Goal: Task Accomplishment & Management: Complete application form

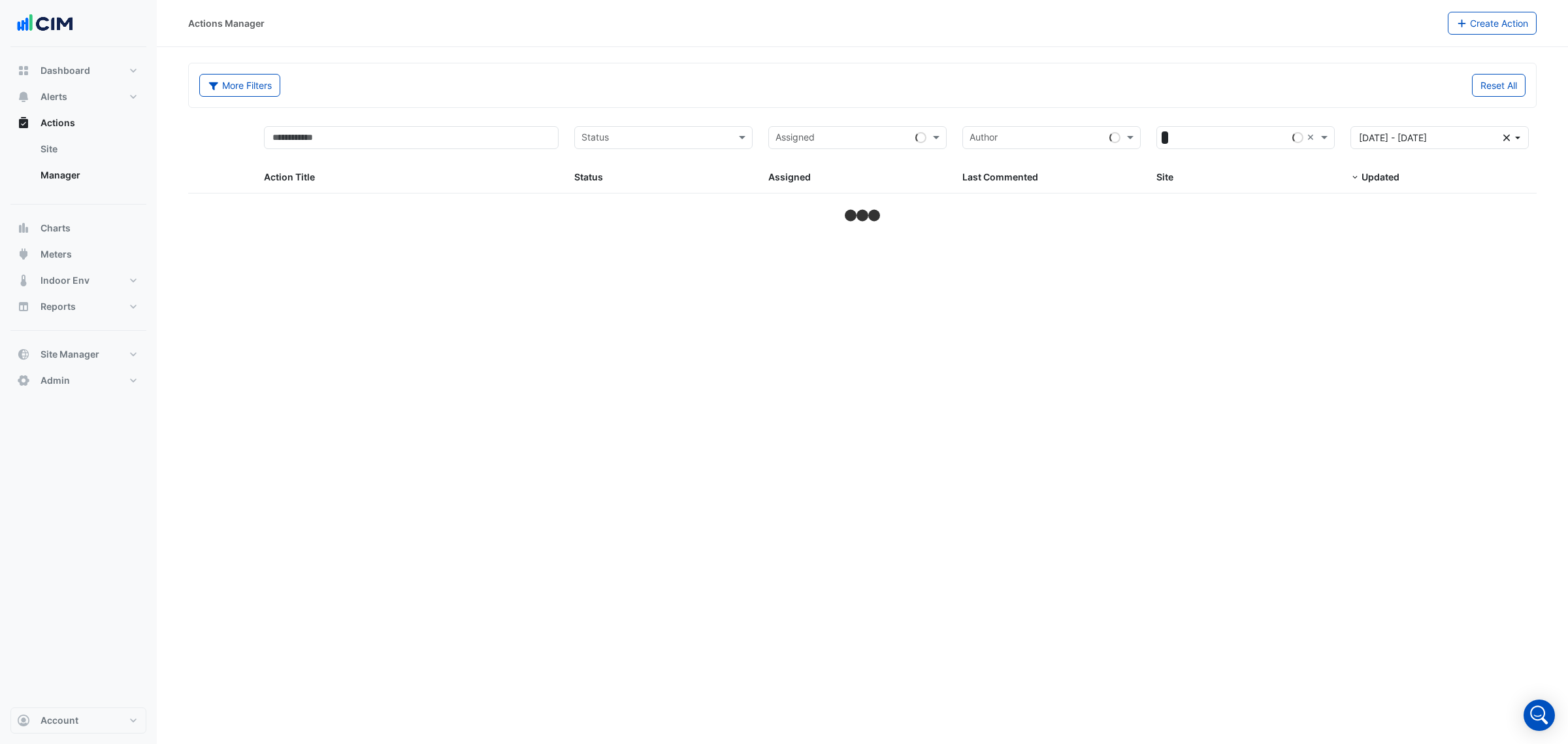
select select "***"
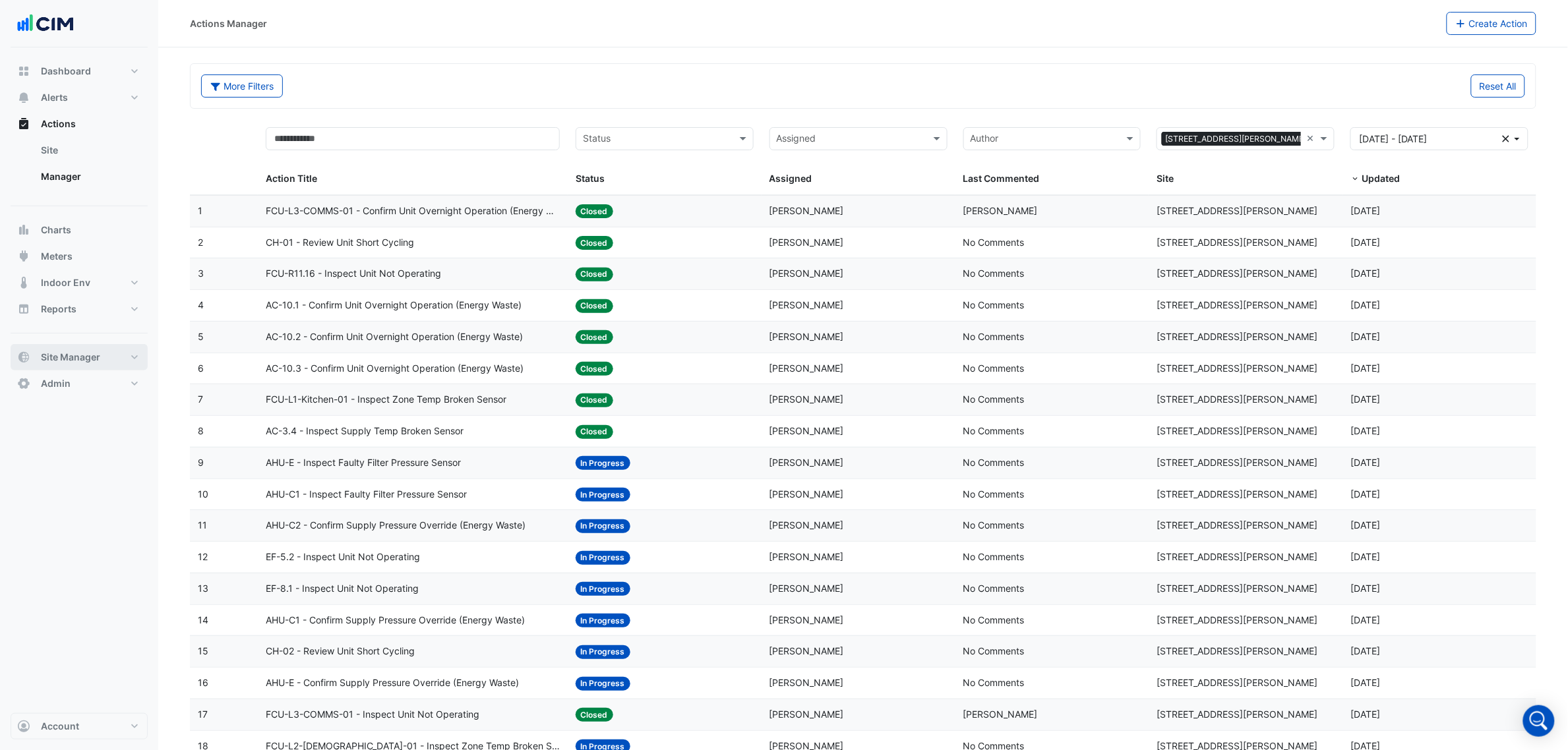
click at [71, 353] on span "Site Manager" at bounding box center [70, 357] width 59 height 13
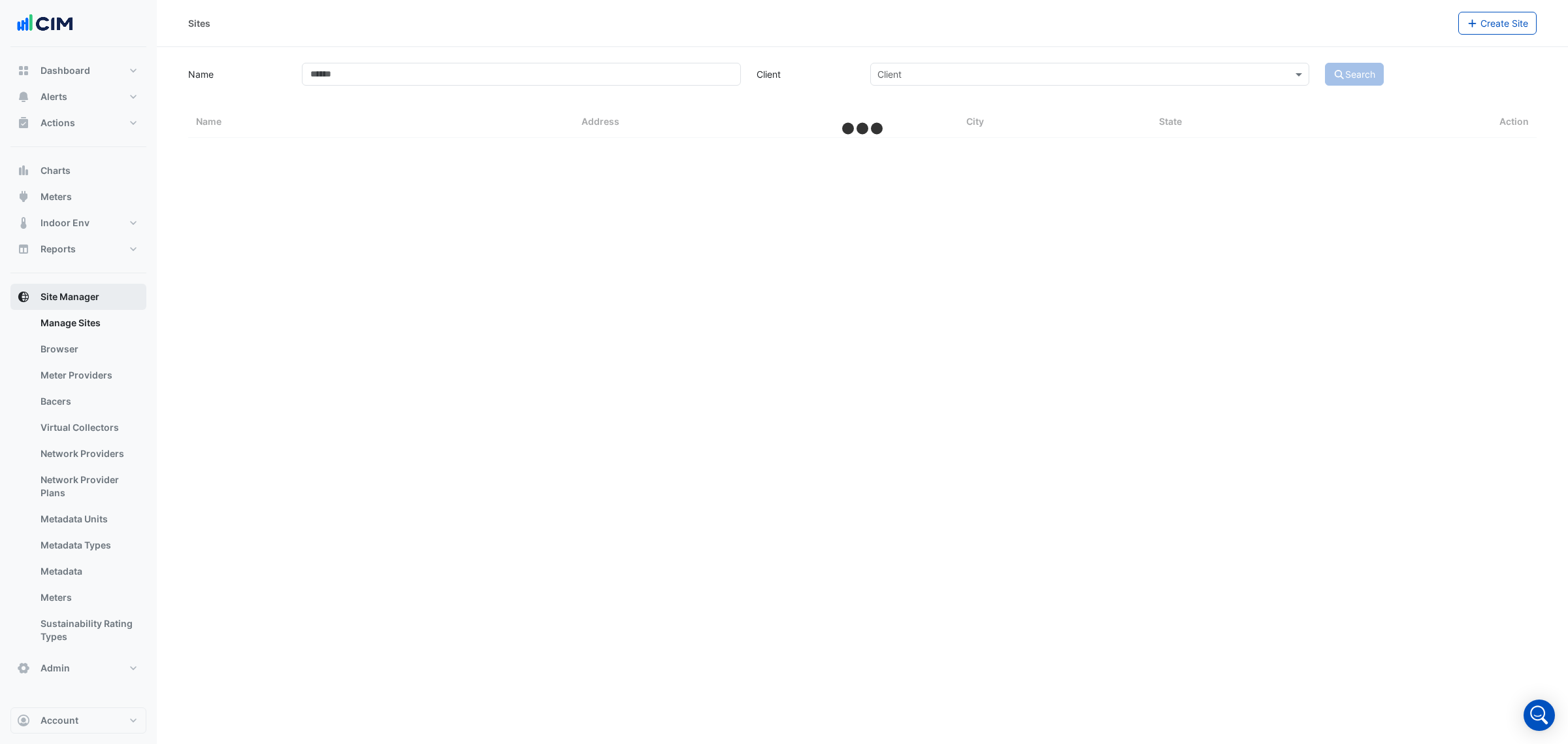
click at [76, 291] on span "Site Manager" at bounding box center [69, 296] width 59 height 13
select select "***"
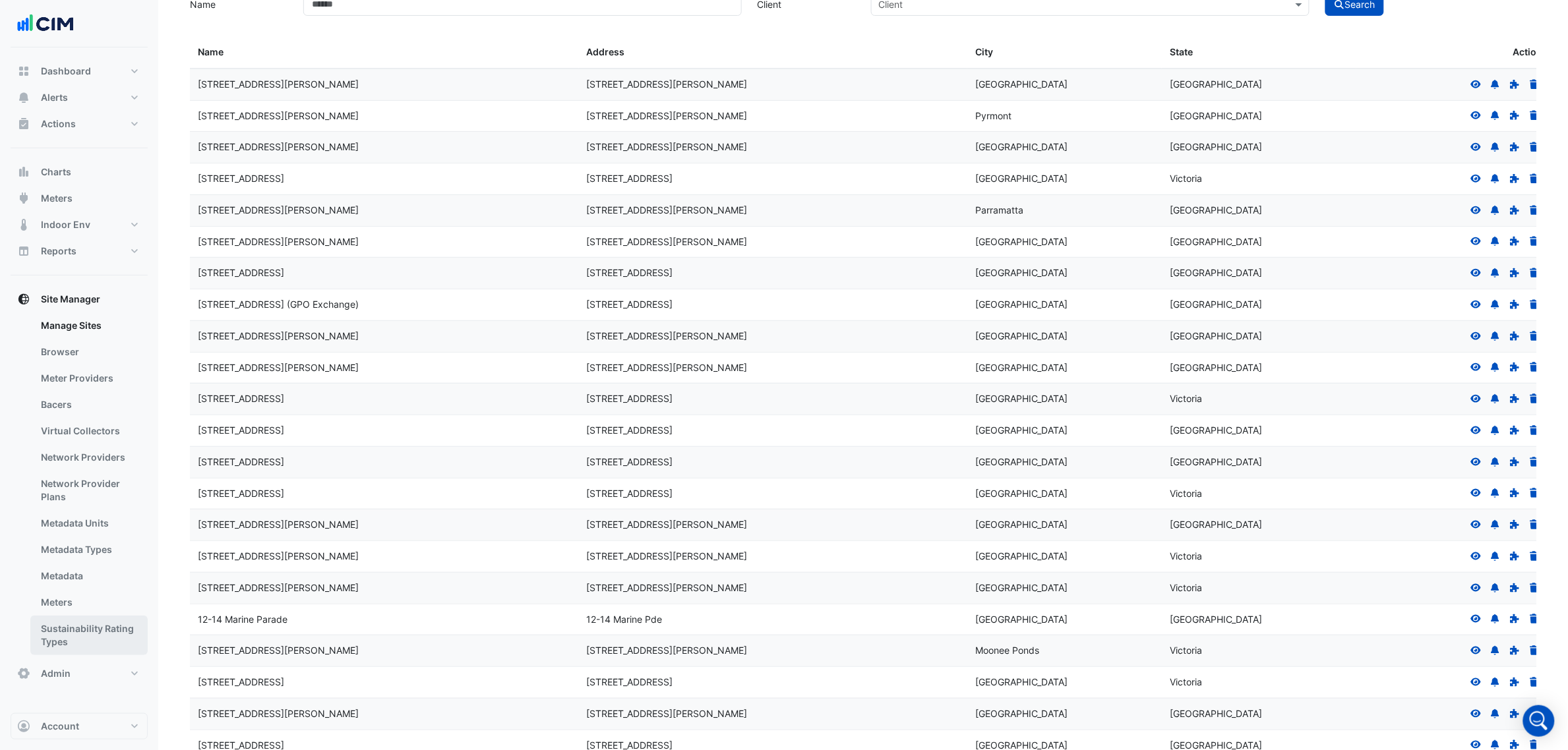
scroll to position [165, 0]
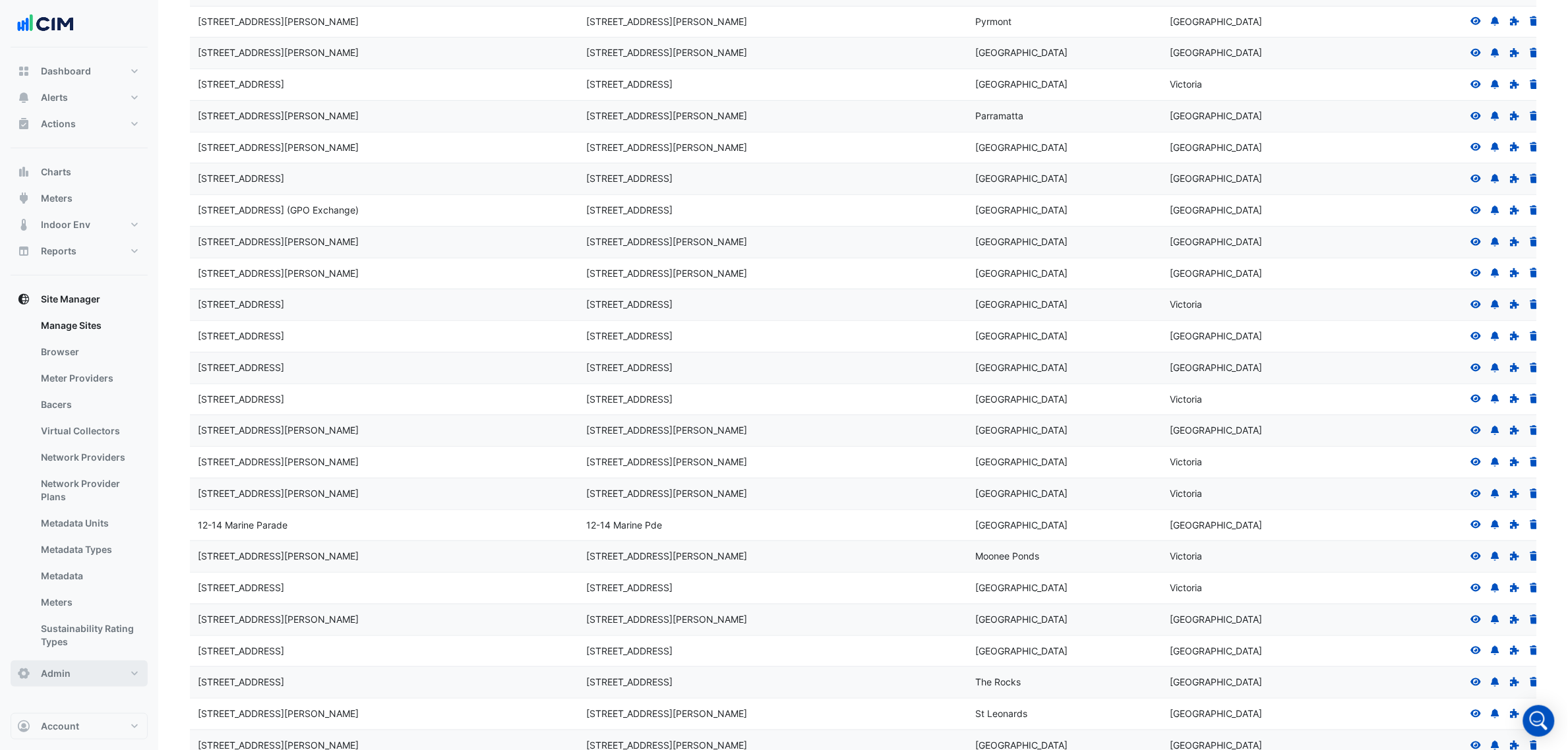
click at [93, 676] on button "Admin" at bounding box center [79, 673] width 138 height 26
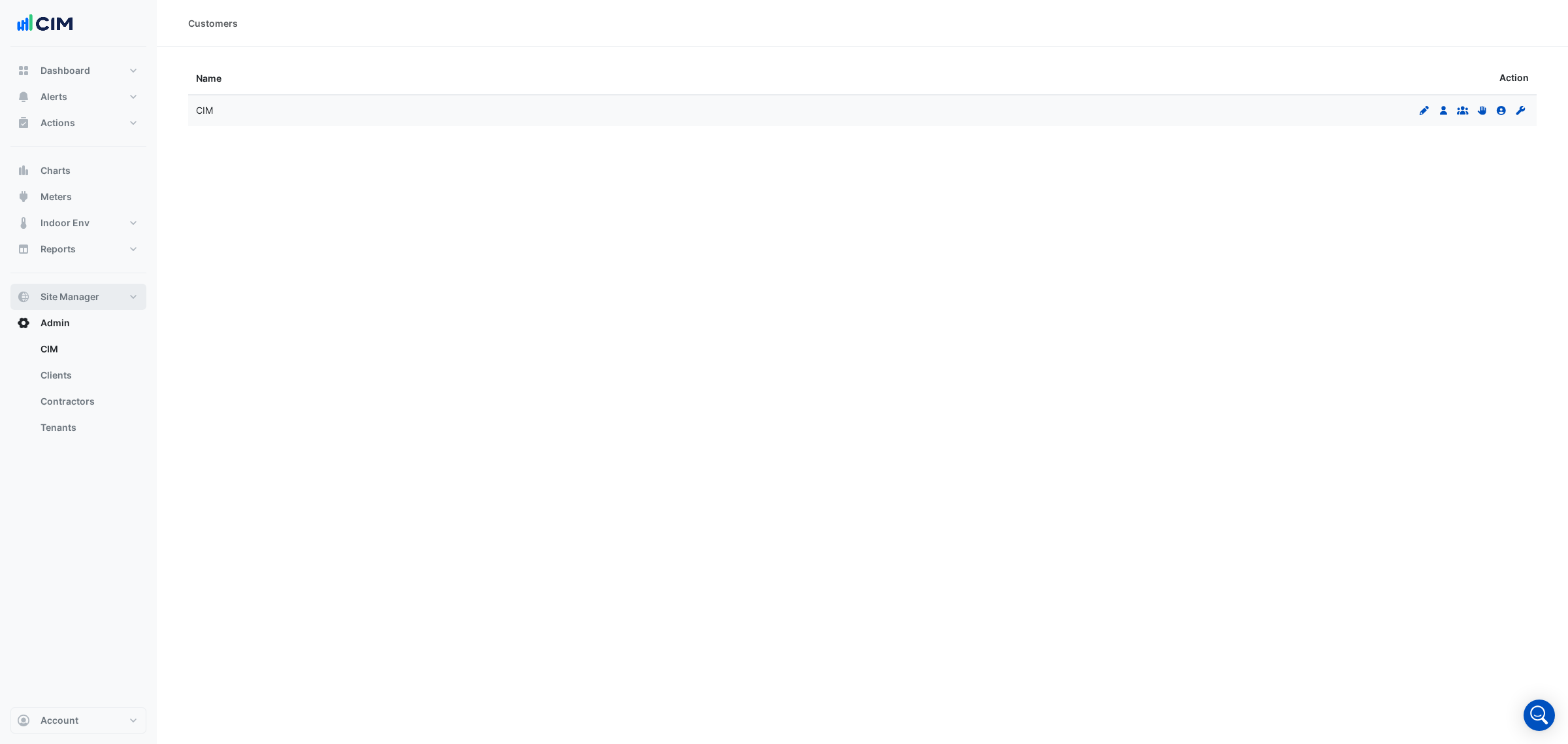
click at [92, 296] on span "Site Manager" at bounding box center [69, 296] width 59 height 13
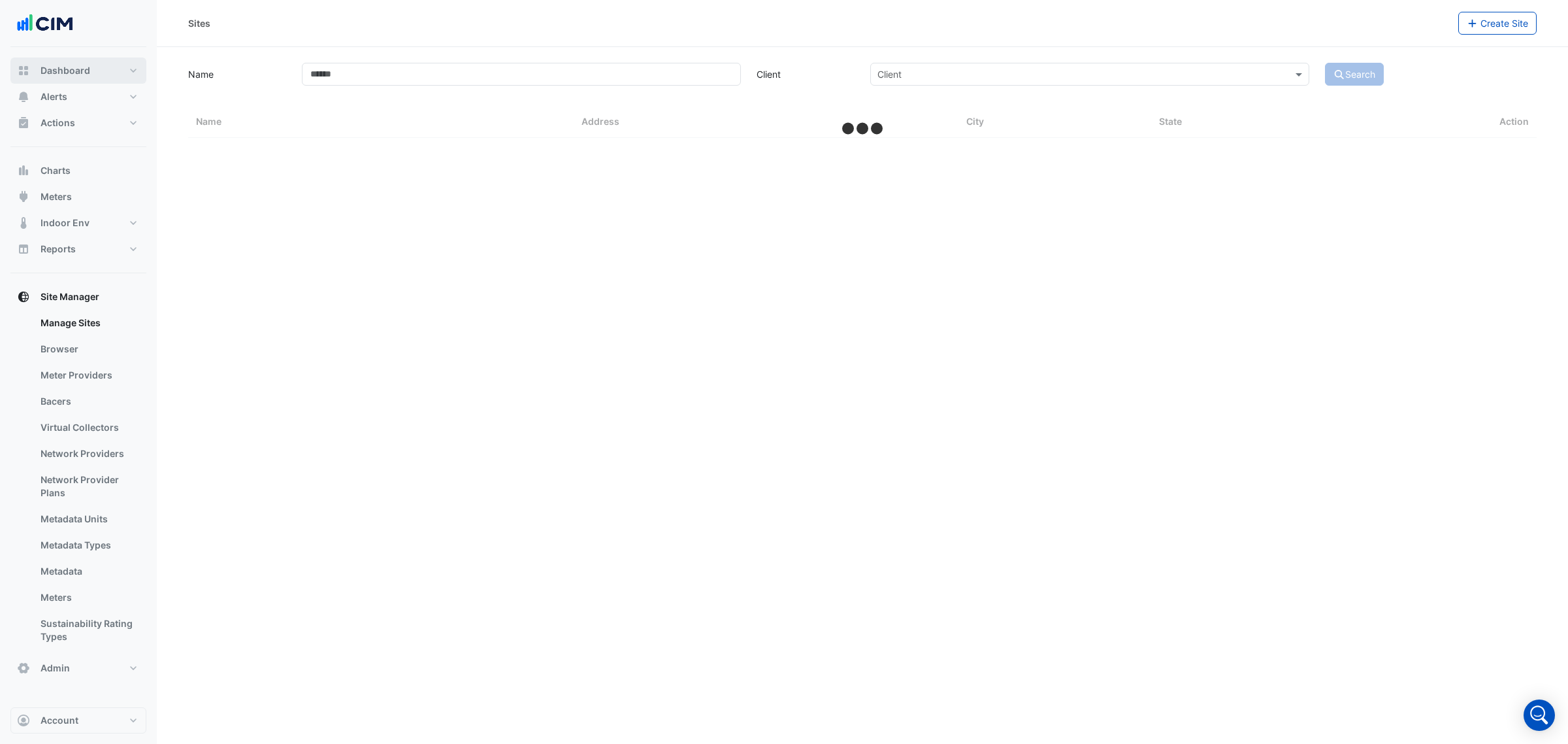
click at [90, 73] on button "Dashboard" at bounding box center [79, 71] width 136 height 26
select select "***"
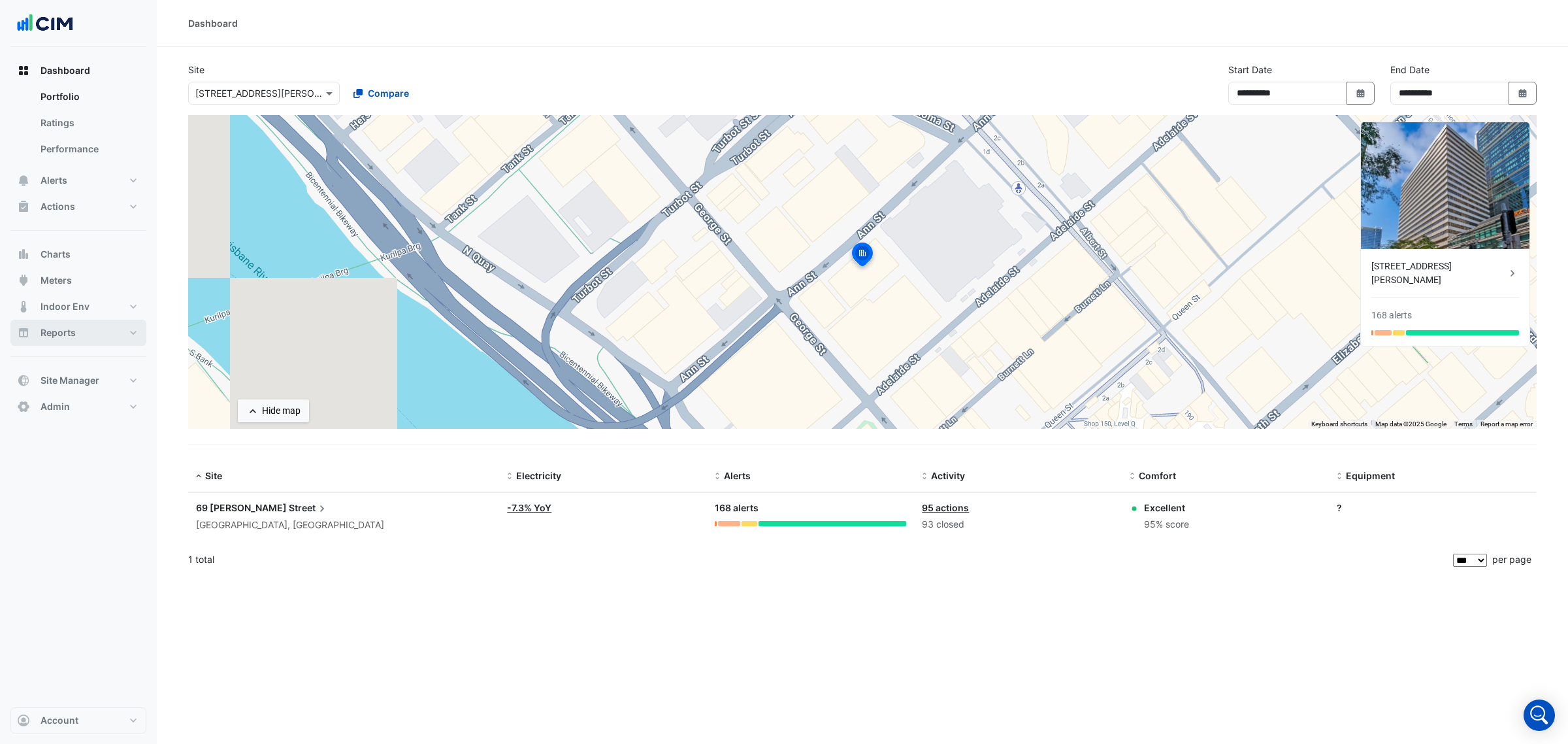
click at [84, 334] on button "Reports" at bounding box center [79, 333] width 136 height 26
select select "***"
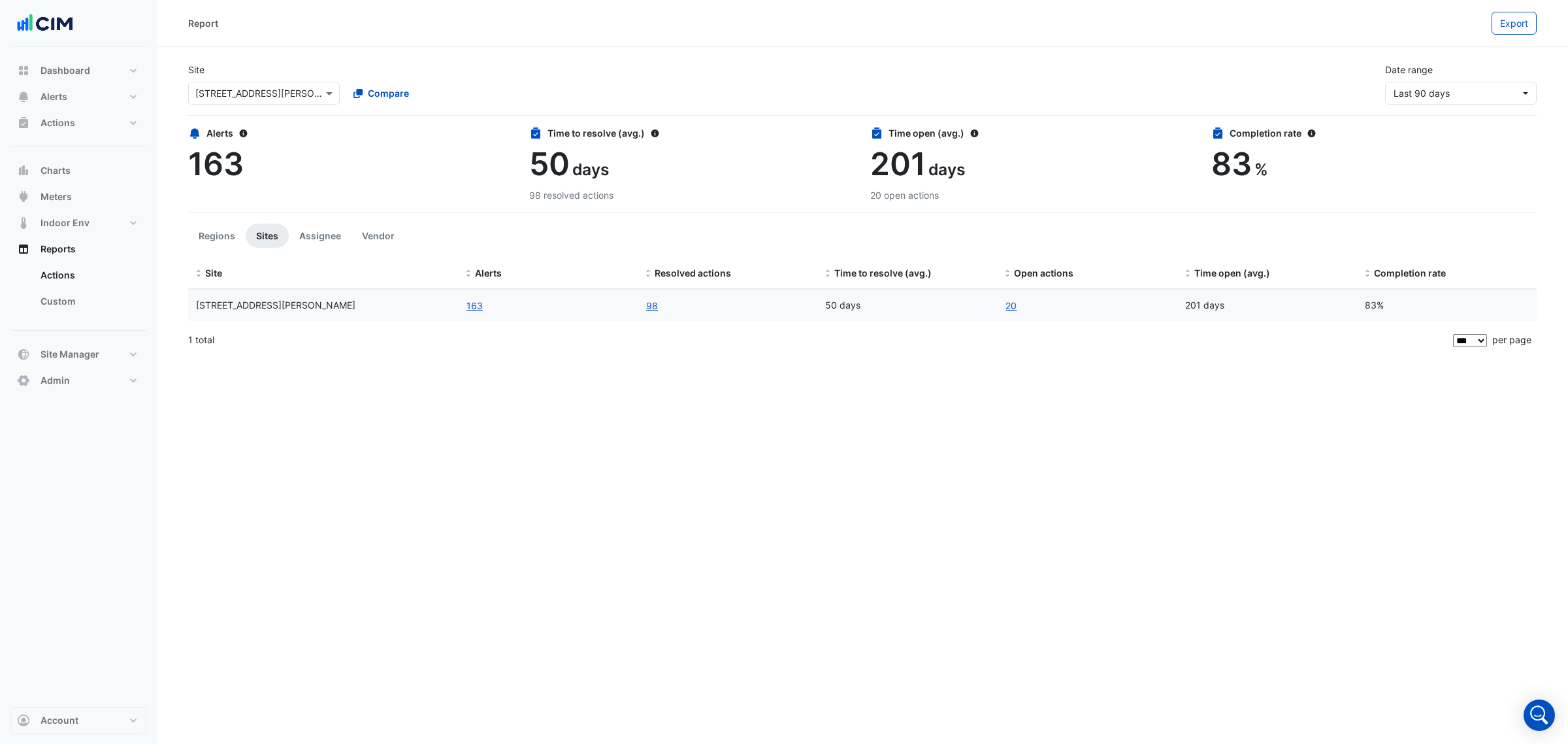
click at [925, 159] on span "201" at bounding box center [898, 163] width 56 height 38
drag, startPoint x: 223, startPoint y: 177, endPoint x: 260, endPoint y: 206, distance: 47.0
click at [223, 177] on span "163" at bounding box center [216, 163] width 56 height 38
click at [310, 245] on button "Assignee" at bounding box center [320, 236] width 63 height 24
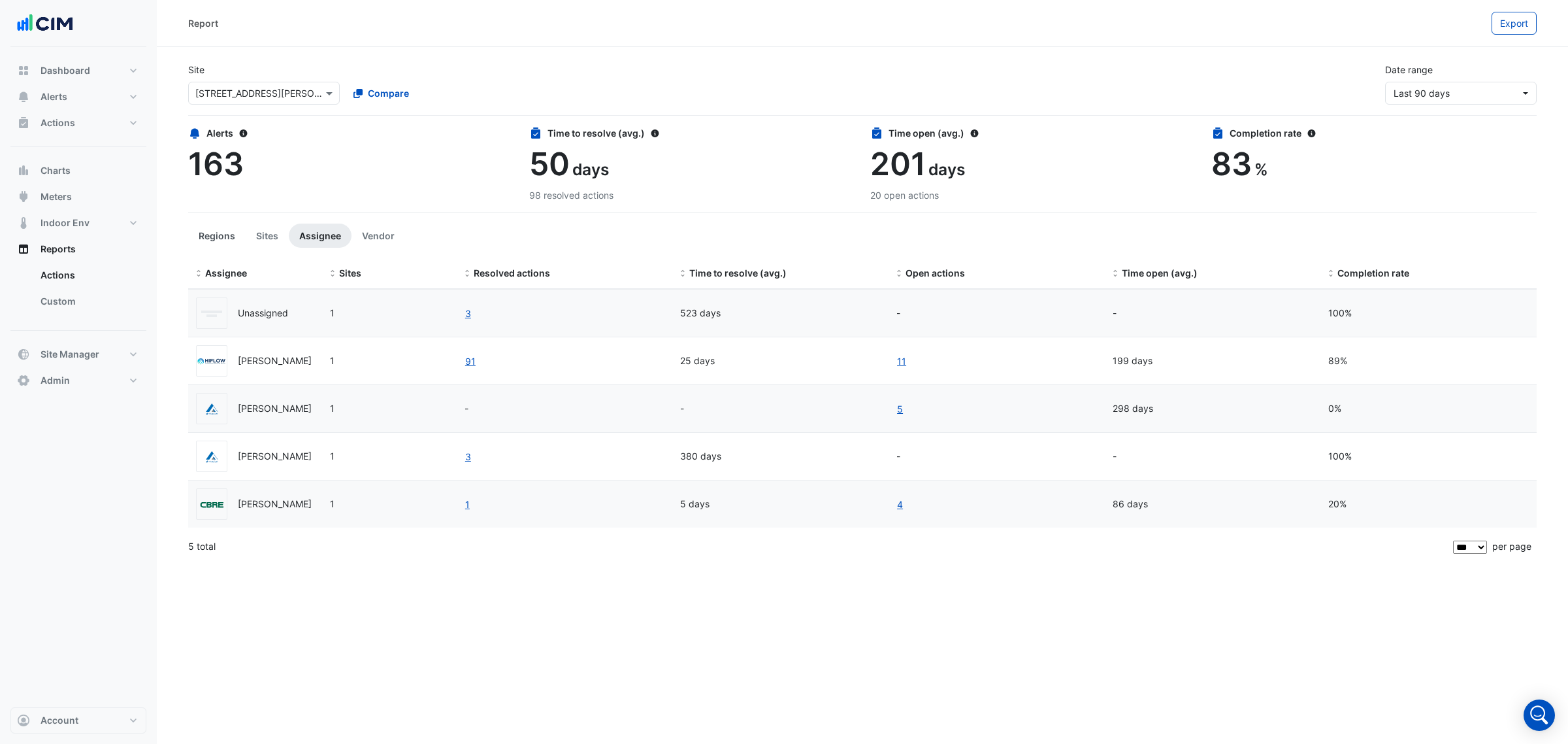
click at [212, 246] on button "Regions" at bounding box center [217, 236] width 58 height 24
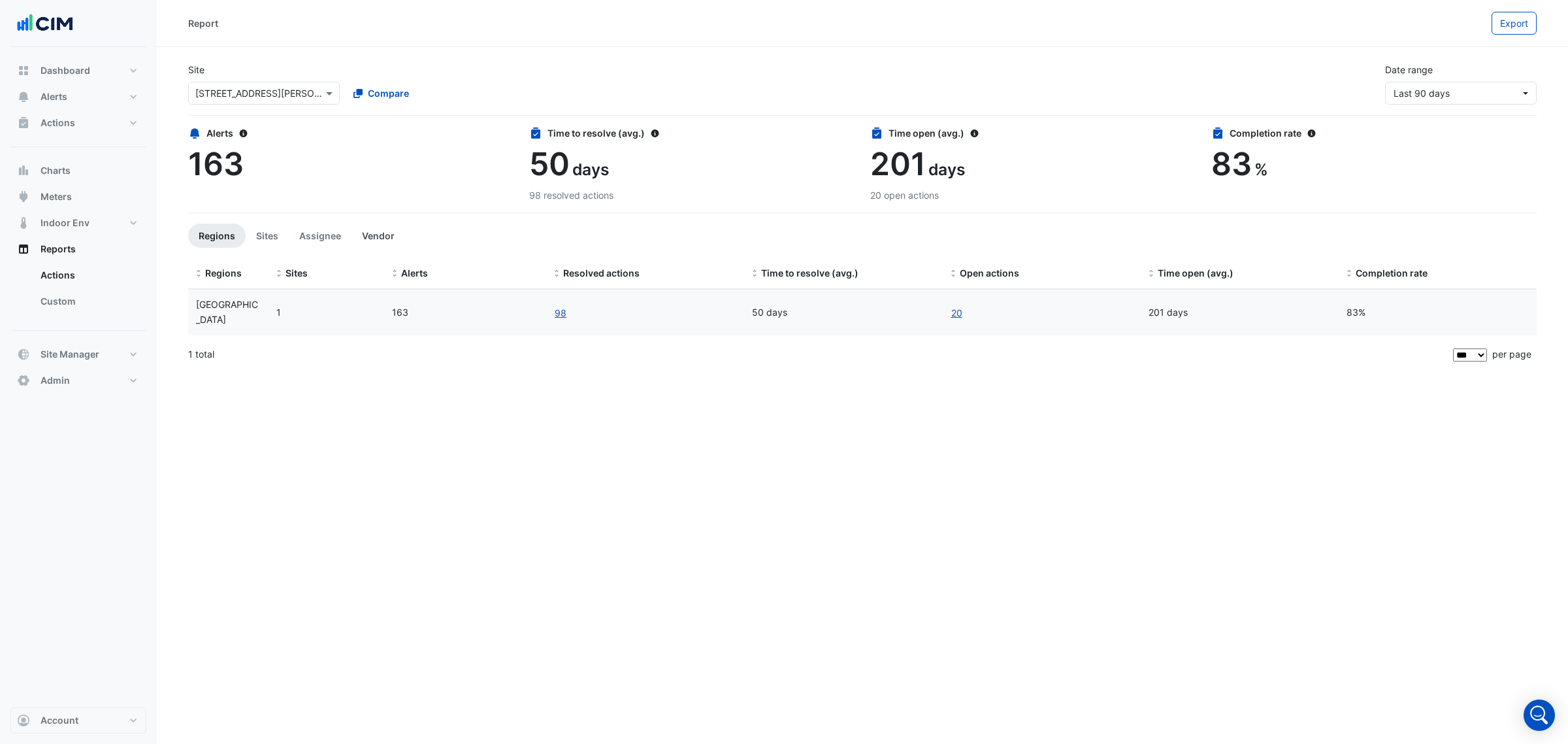
click at [370, 245] on button "Vendor" at bounding box center [378, 236] width 53 height 24
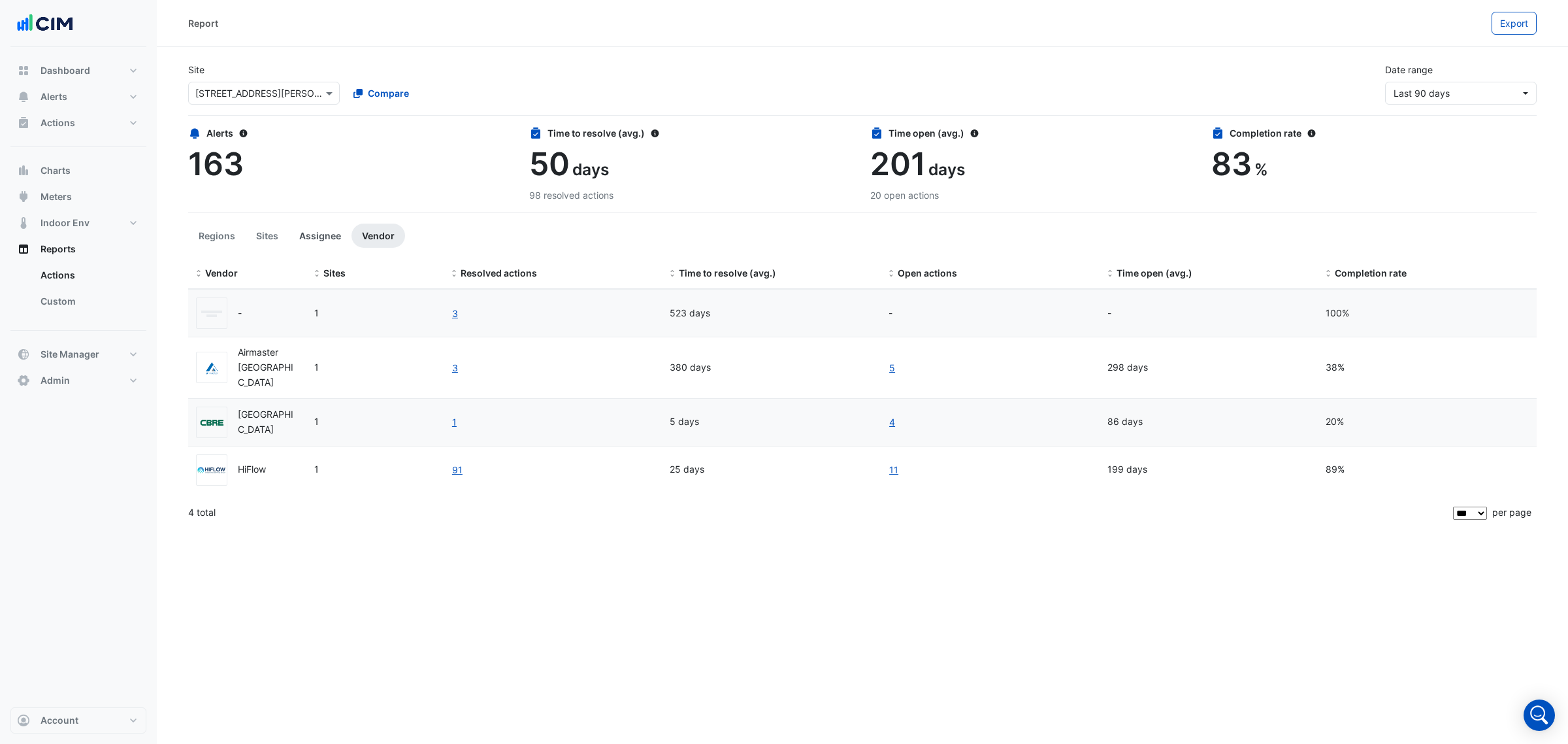
click at [309, 243] on button "Assignee" at bounding box center [320, 236] width 63 height 24
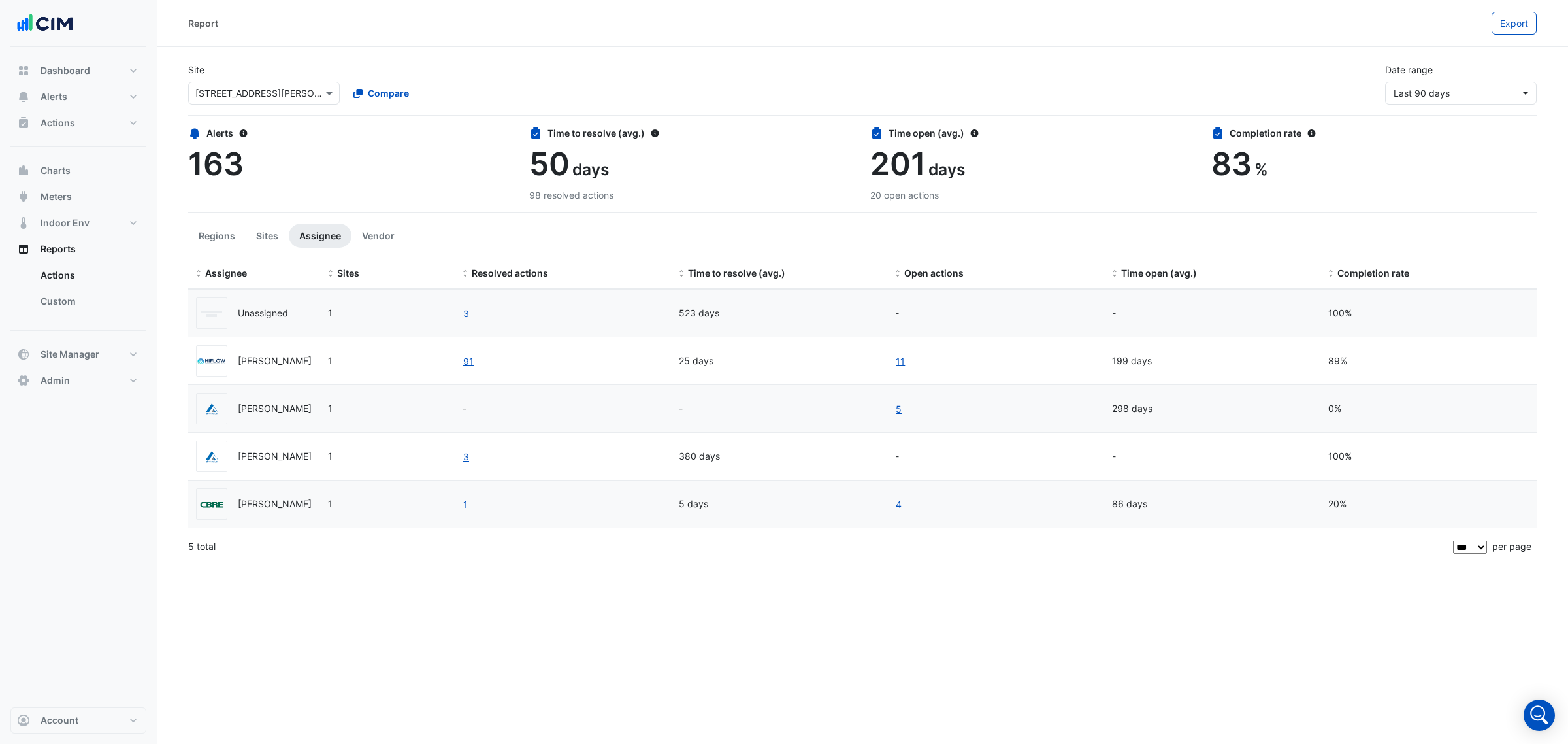
click at [240, 246] on li "Regions" at bounding box center [217, 236] width 58 height 24
click at [274, 233] on button "Sites" at bounding box center [267, 236] width 43 height 24
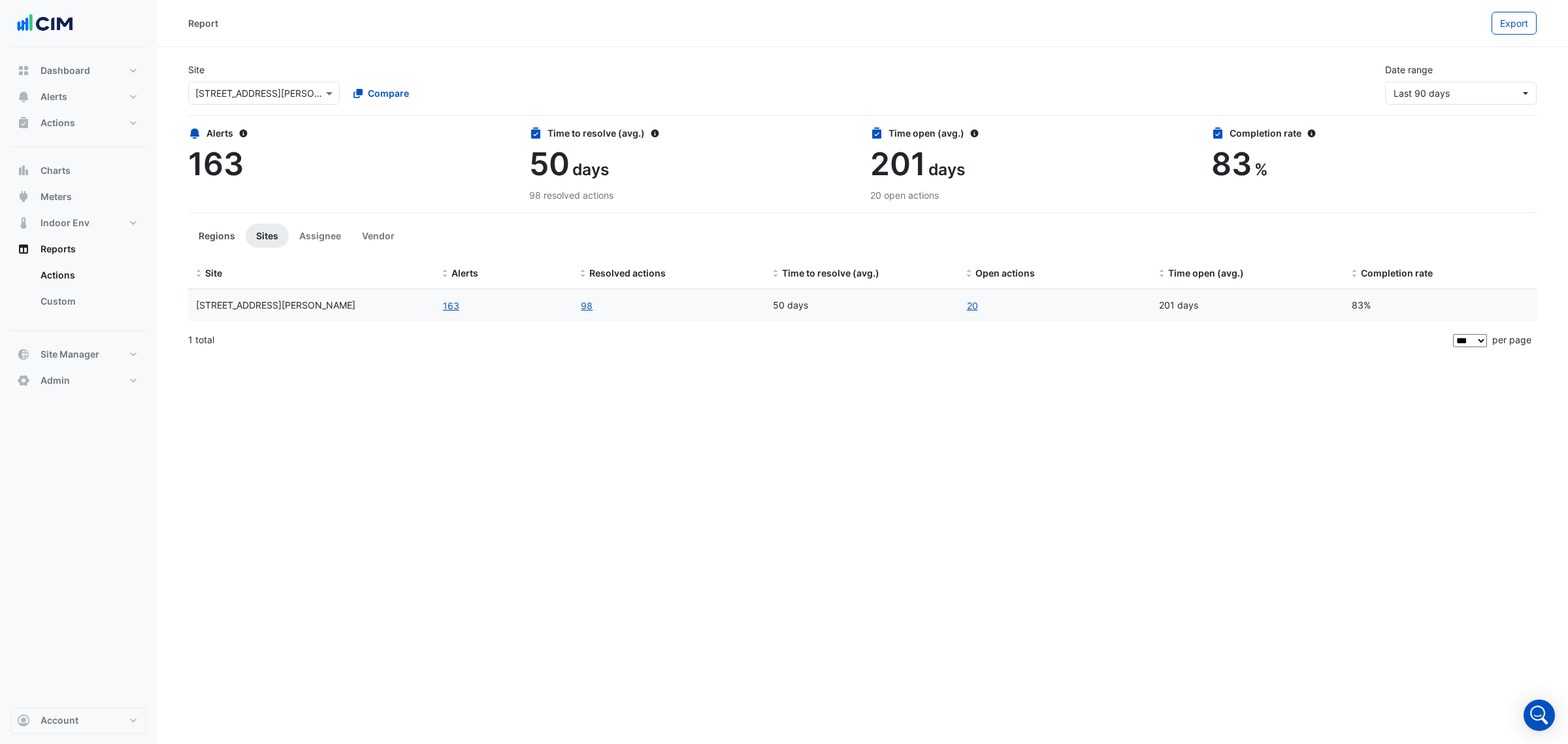
click at [216, 233] on button "Regions" at bounding box center [217, 236] width 58 height 24
click at [96, 178] on button "Charts" at bounding box center [79, 170] width 136 height 26
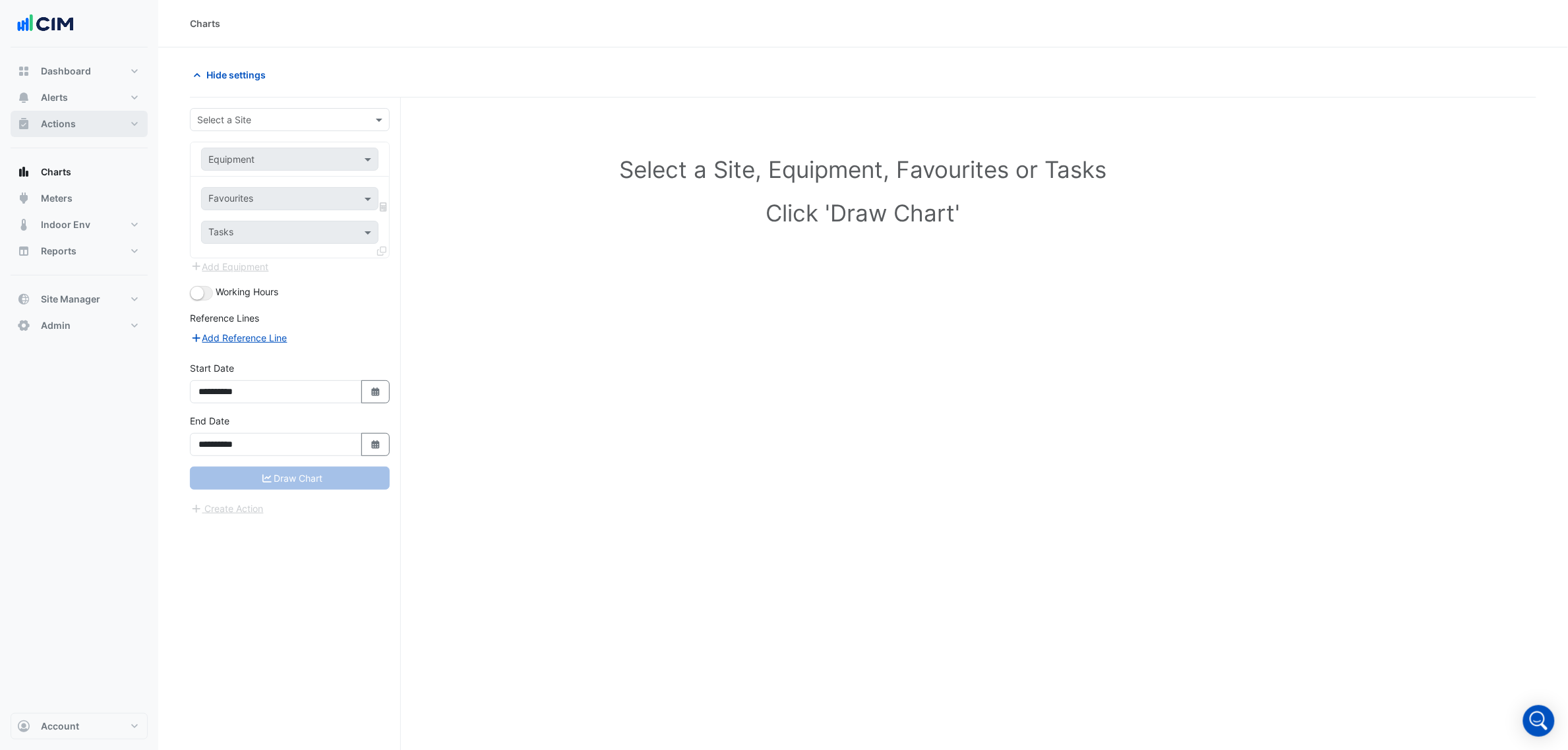
click at [91, 130] on button "Actions" at bounding box center [79, 124] width 138 height 26
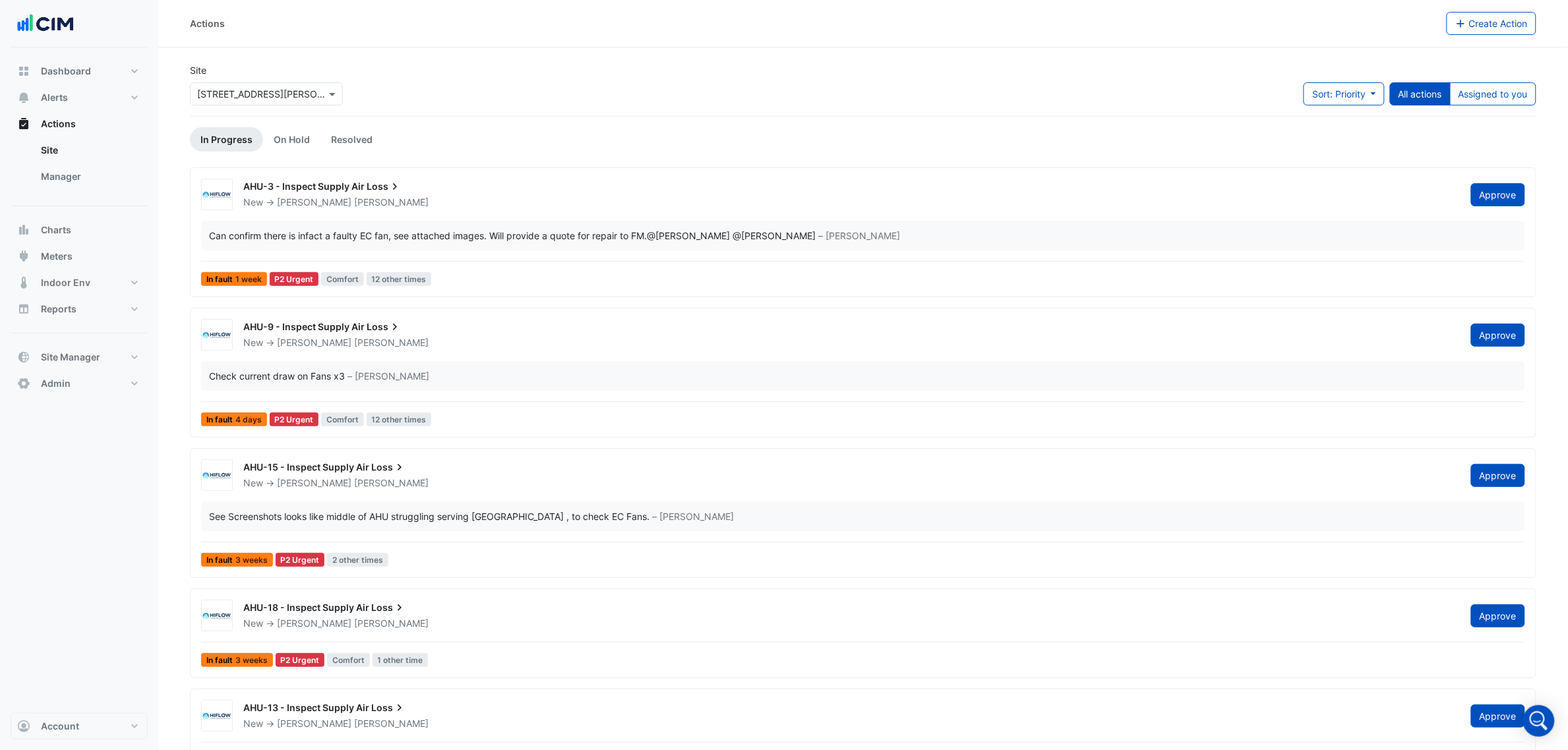
click at [397, 180] on icon at bounding box center [394, 186] width 13 height 13
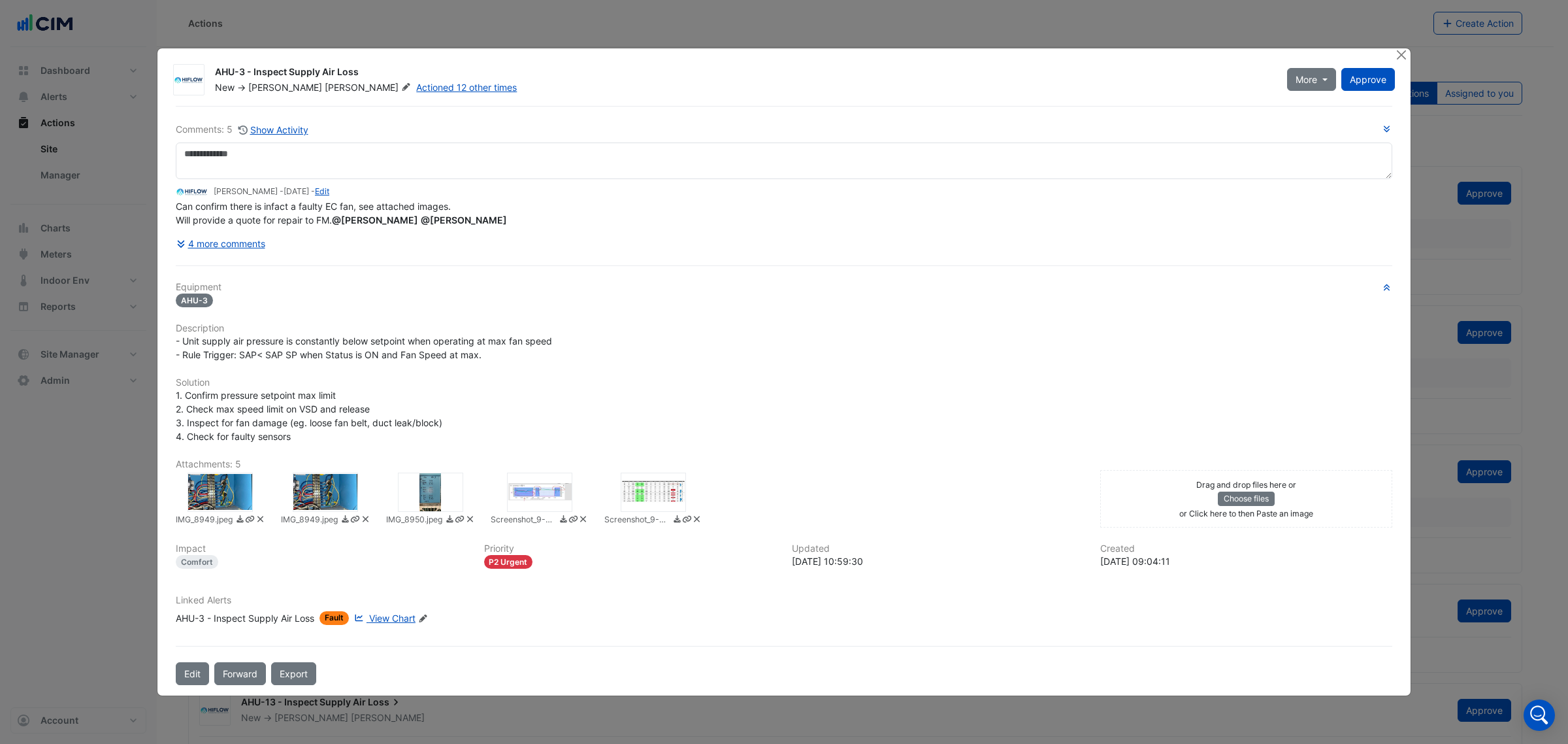
drag, startPoint x: 357, startPoint y: 219, endPoint x: 364, endPoint y: 220, distance: 7.1
click at [364, 220] on span "@Shakti Sisodiya" at bounding box center [375, 219] width 87 height 11
click at [216, 492] on div at bounding box center [220, 492] width 66 height 39
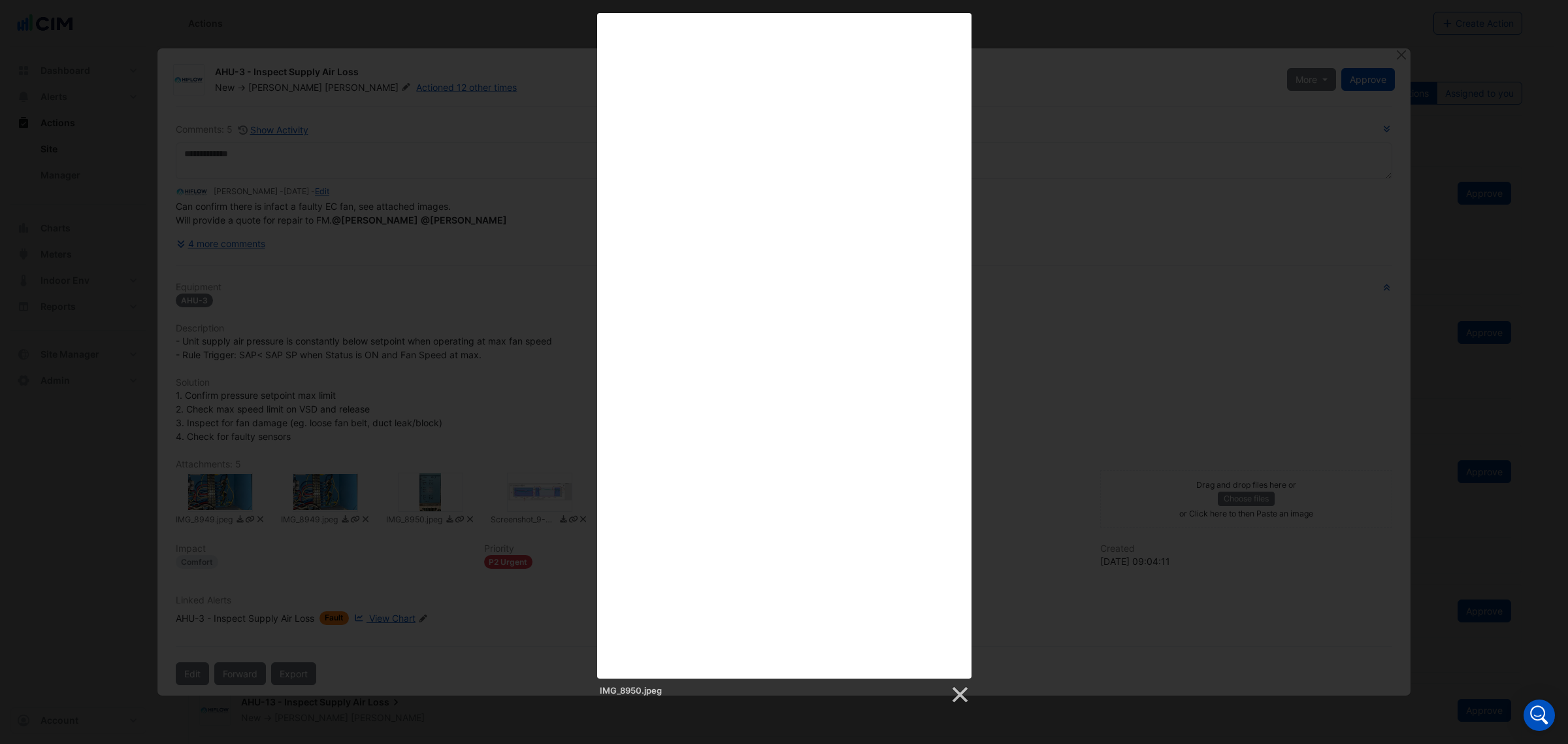
click at [1164, 335] on div "IMG_8950.jpeg" at bounding box center [784, 358] width 1568 height 692
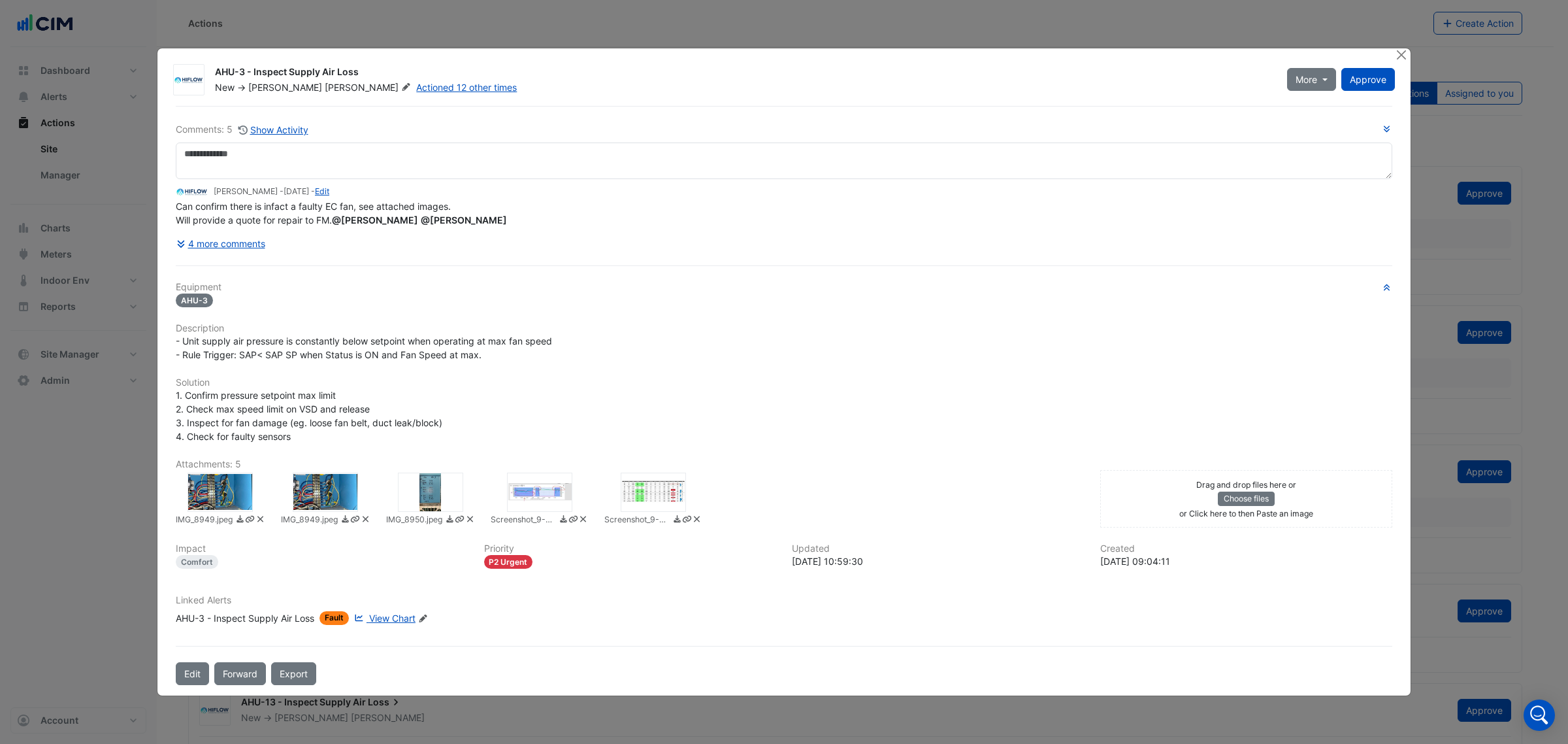
click at [521, 488] on div at bounding box center [539, 492] width 66 height 39
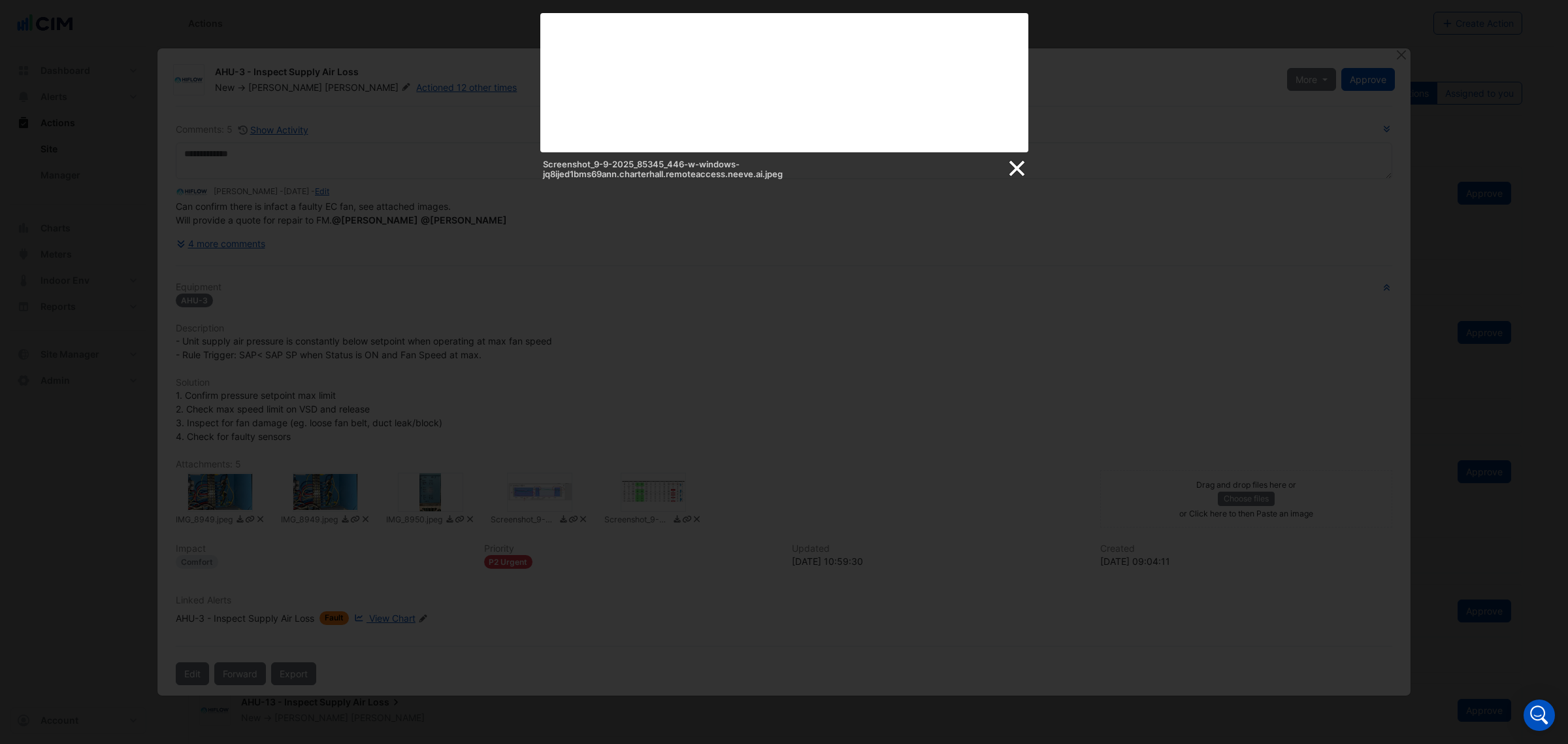
click at [1014, 172] on link at bounding box center [1016, 169] width 19 height 19
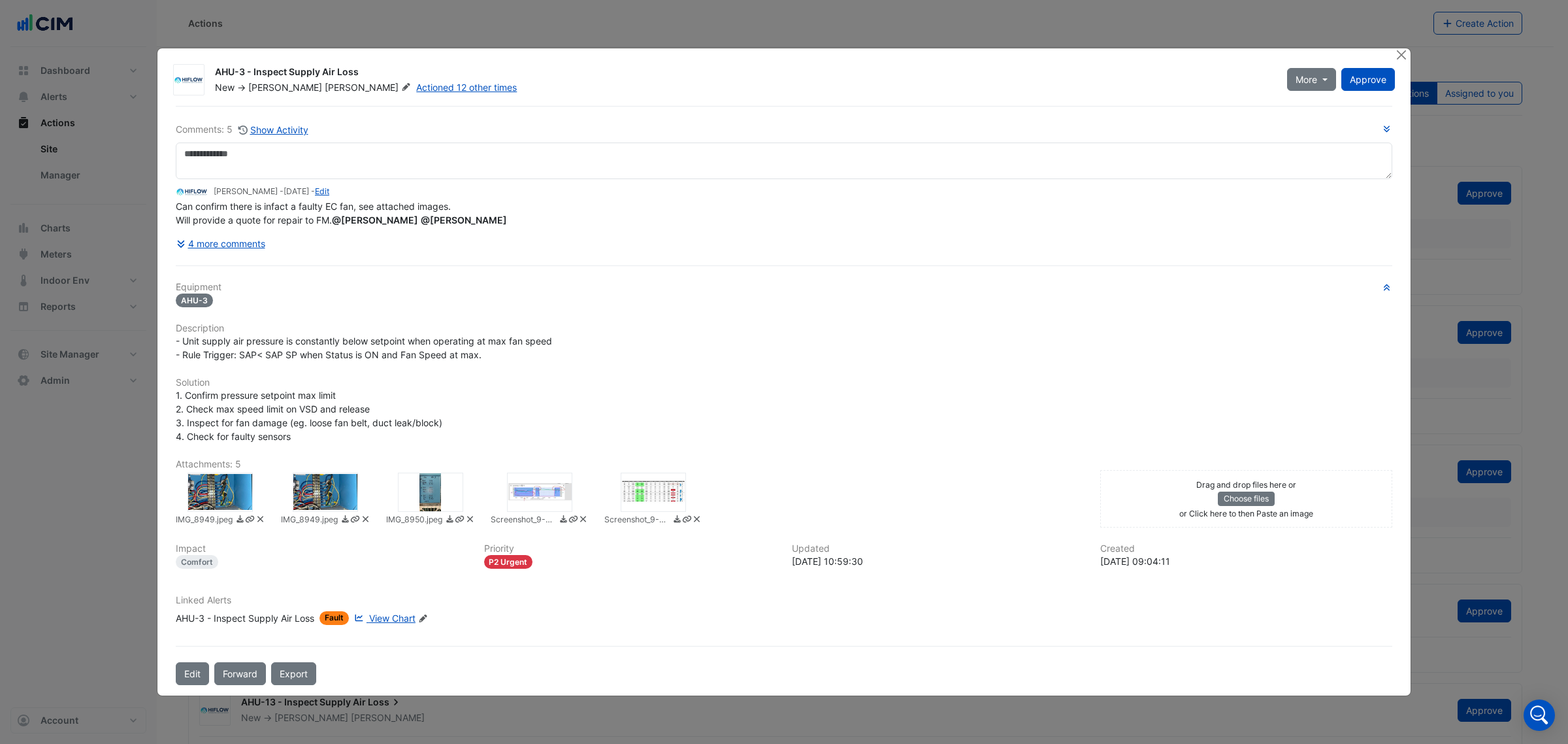
click at [399, 615] on span "View Chart" at bounding box center [392, 618] width 46 height 11
click at [511, 560] on div "P2 Urgent" at bounding box center [509, 562] width 49 height 14
click at [486, 560] on div "P2 Urgent" at bounding box center [509, 562] width 49 height 14
click at [1400, 49] on button "Close" at bounding box center [1401, 55] width 14 height 14
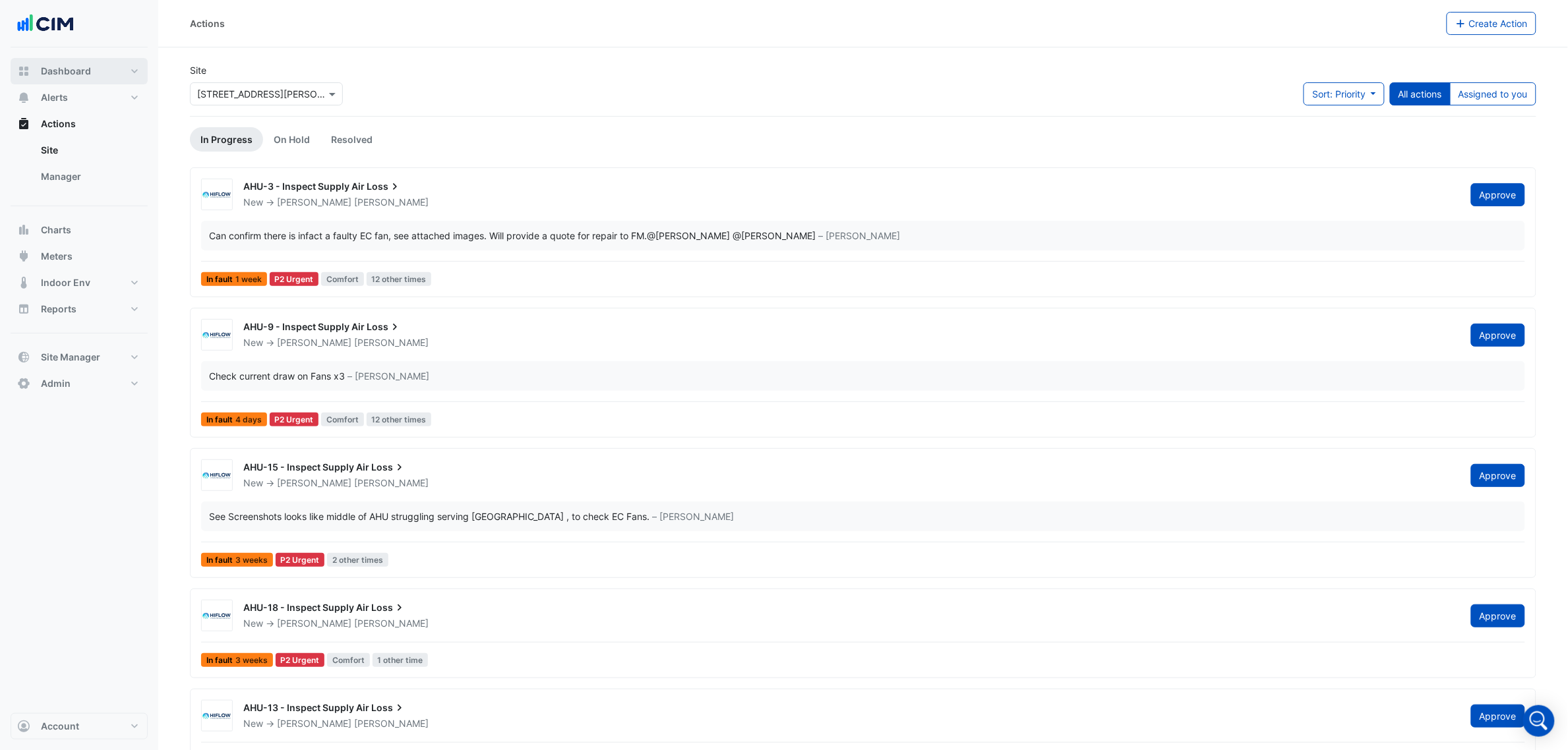
click at [93, 79] on button "Dashboard" at bounding box center [79, 71] width 138 height 26
select select "***"
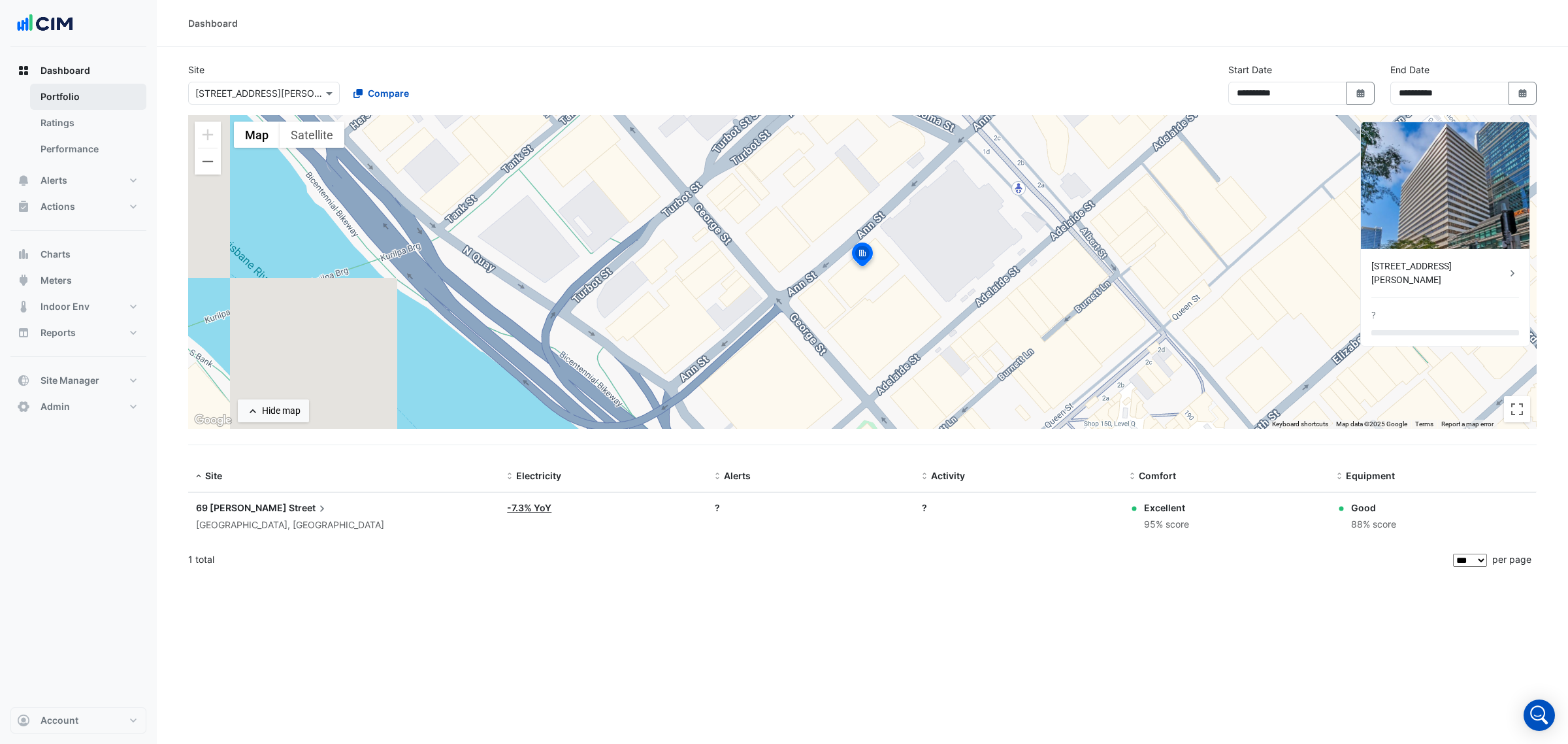
click at [92, 106] on link "Portfolio" at bounding box center [87, 97] width 116 height 26
click at [308, 96] on div at bounding box center [264, 93] width 150 height 15
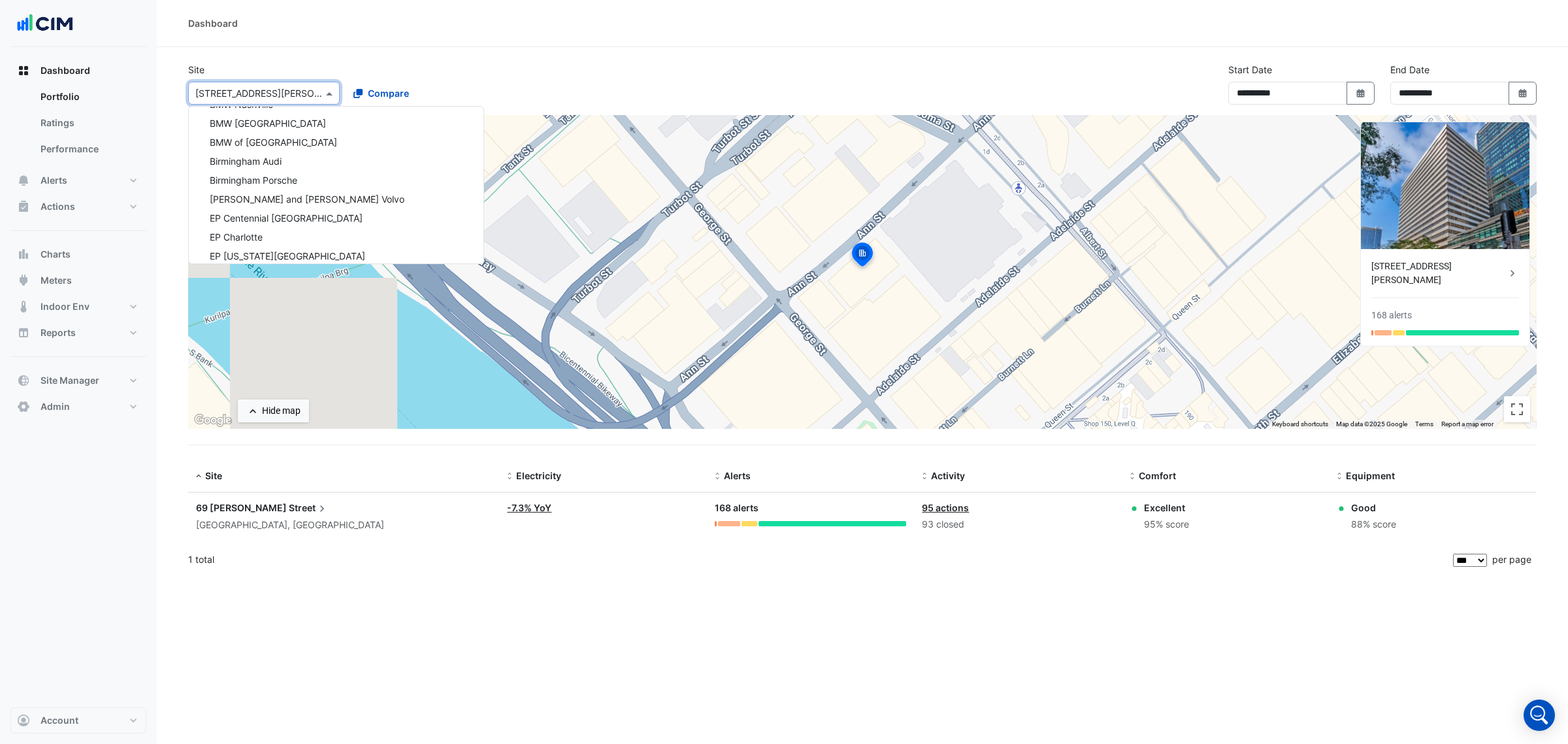
scroll to position [24730, 0]
click at [268, 93] on input "text" at bounding box center [251, 94] width 111 height 14
type input "****"
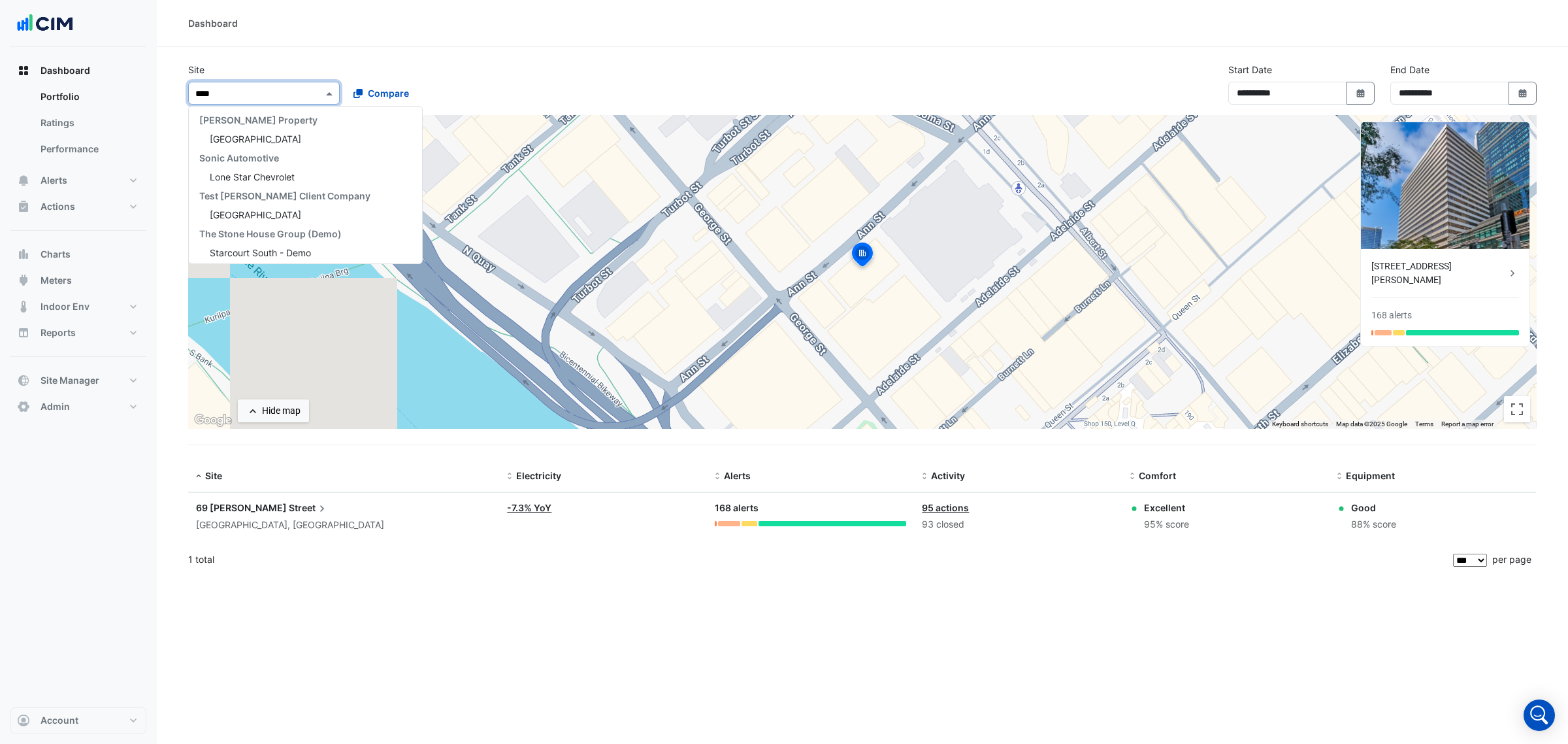
scroll to position [232, 0]
click at [309, 229] on div "Starcourt Mall North" at bounding box center [305, 231] width 233 height 19
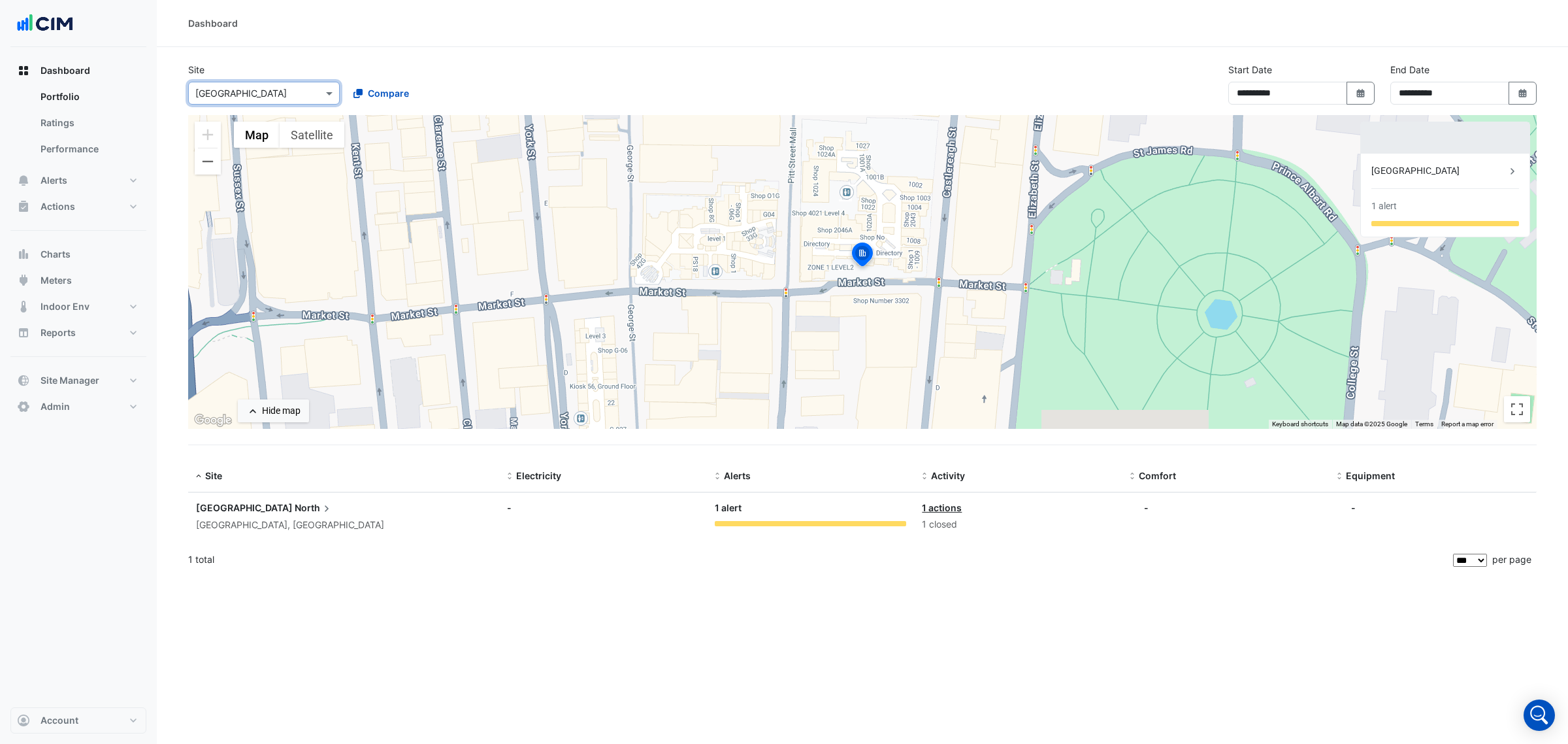
click at [255, 522] on div "Sydney, New South Wales" at bounding box center [343, 525] width 295 height 15
click at [560, 550] on ngb-offcanvas-backdrop at bounding box center [784, 372] width 1568 height 744
click at [281, 500] on datatable-body-cell "Site: Starcourt Mall North Sydney, New South Wales" at bounding box center [343, 517] width 311 height 48
click at [295, 505] on span "North" at bounding box center [314, 508] width 38 height 14
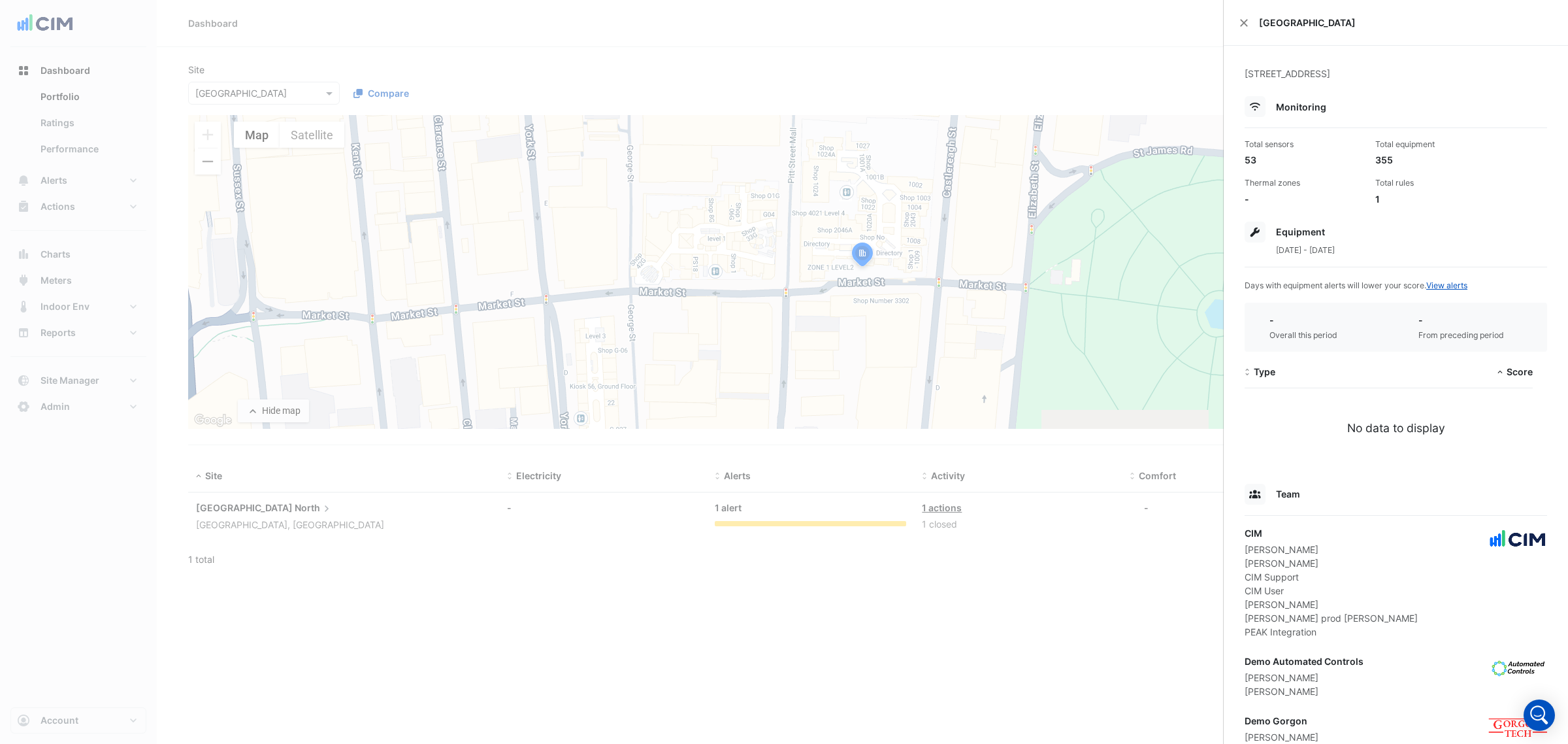
click at [1279, 49] on div "100 Market Street, Sydney, New South Wales Monitoring Total sensors 53 Total eq…" at bounding box center [1396, 539] width 344 height 986
click at [1276, 23] on span "Starcourt Mall North" at bounding box center [1406, 23] width 294 height 14
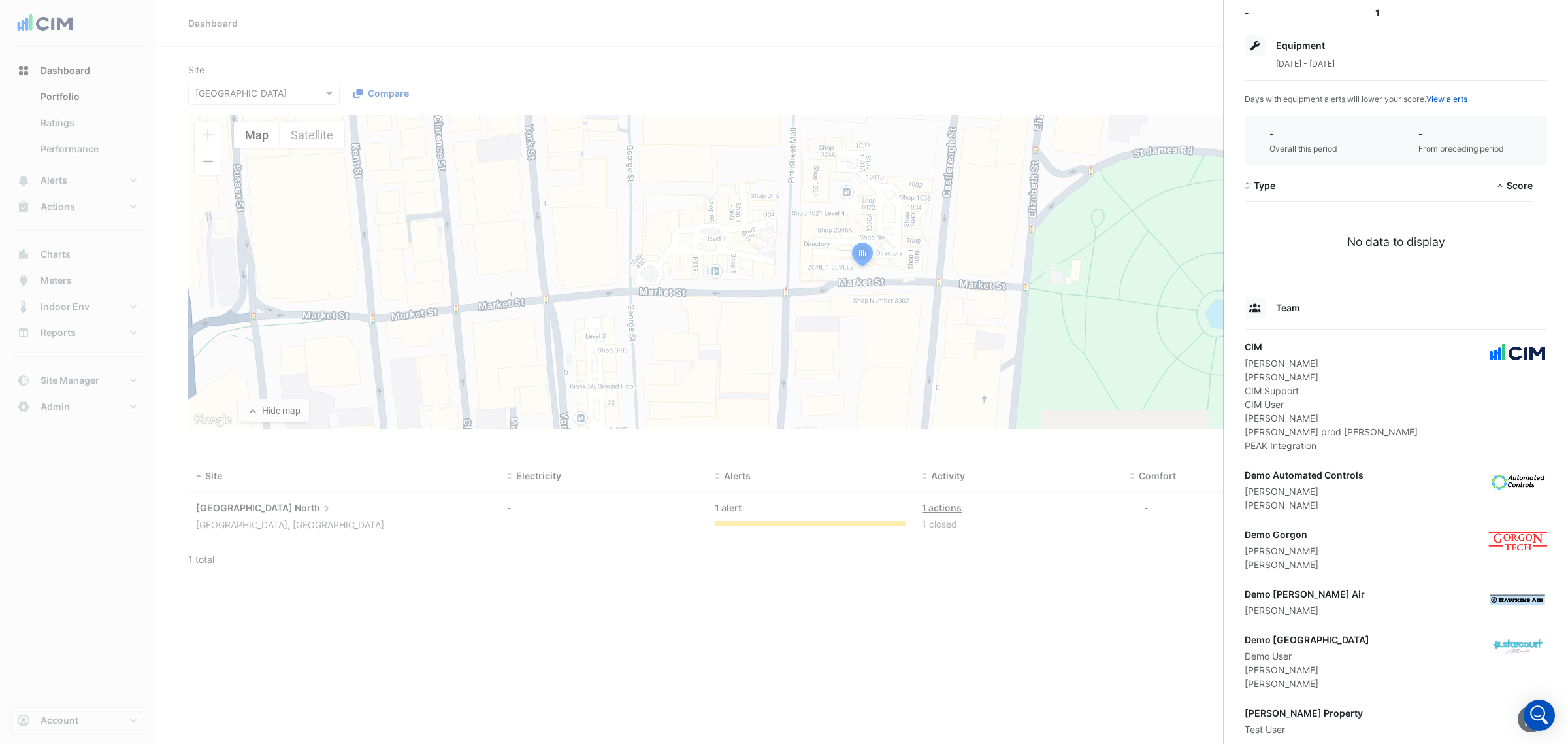
scroll to position [288, 0]
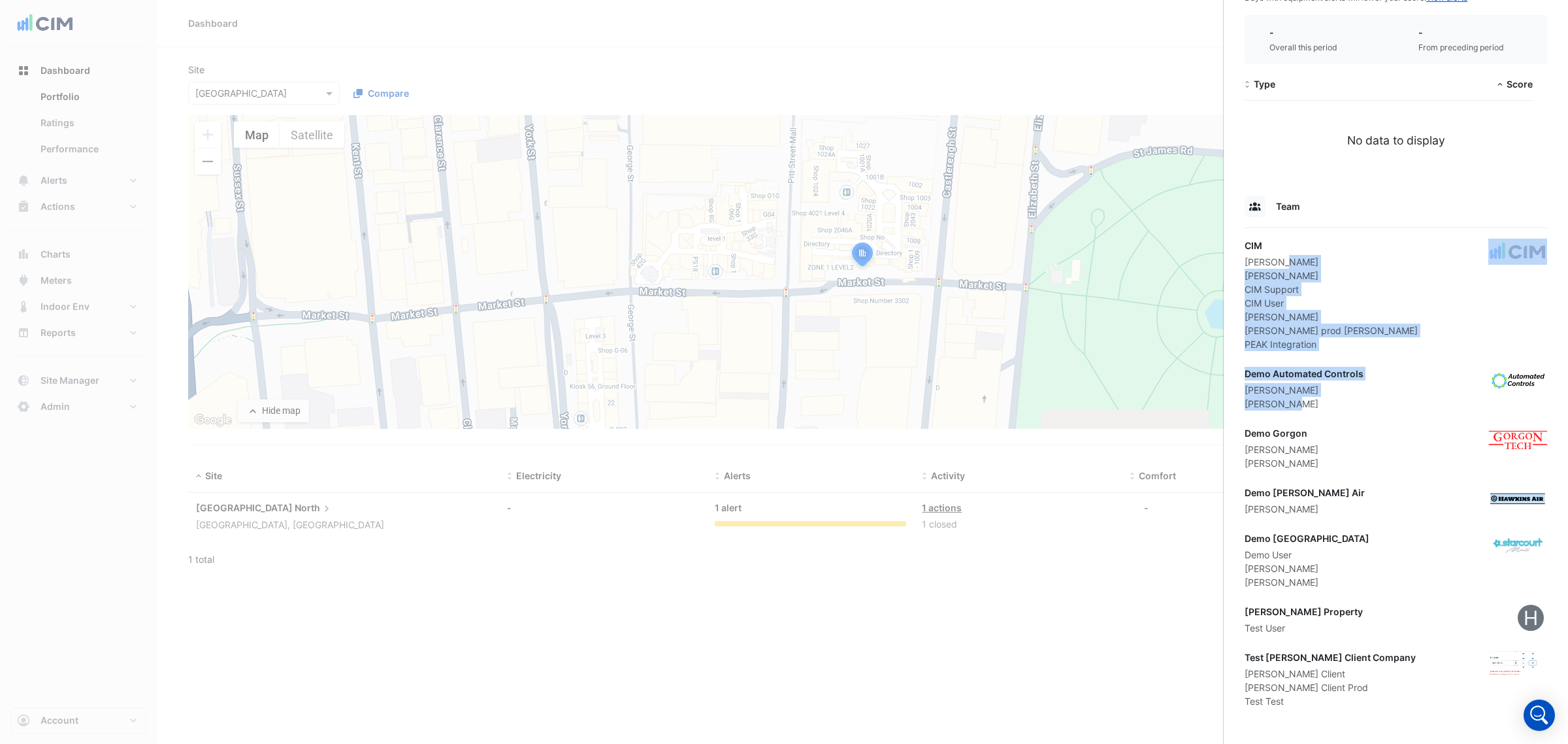
drag, startPoint x: 1283, startPoint y: 258, endPoint x: 1292, endPoint y: 406, distance: 148.3
click at [1292, 406] on app-site-details "100 Market Street, Sydney, New South Wales Monitoring Total sensors 53 Total eq…" at bounding box center [1396, 243] width 302 height 928
click at [1292, 407] on div "Lucas Sinclair" at bounding box center [1304, 404] width 119 height 14
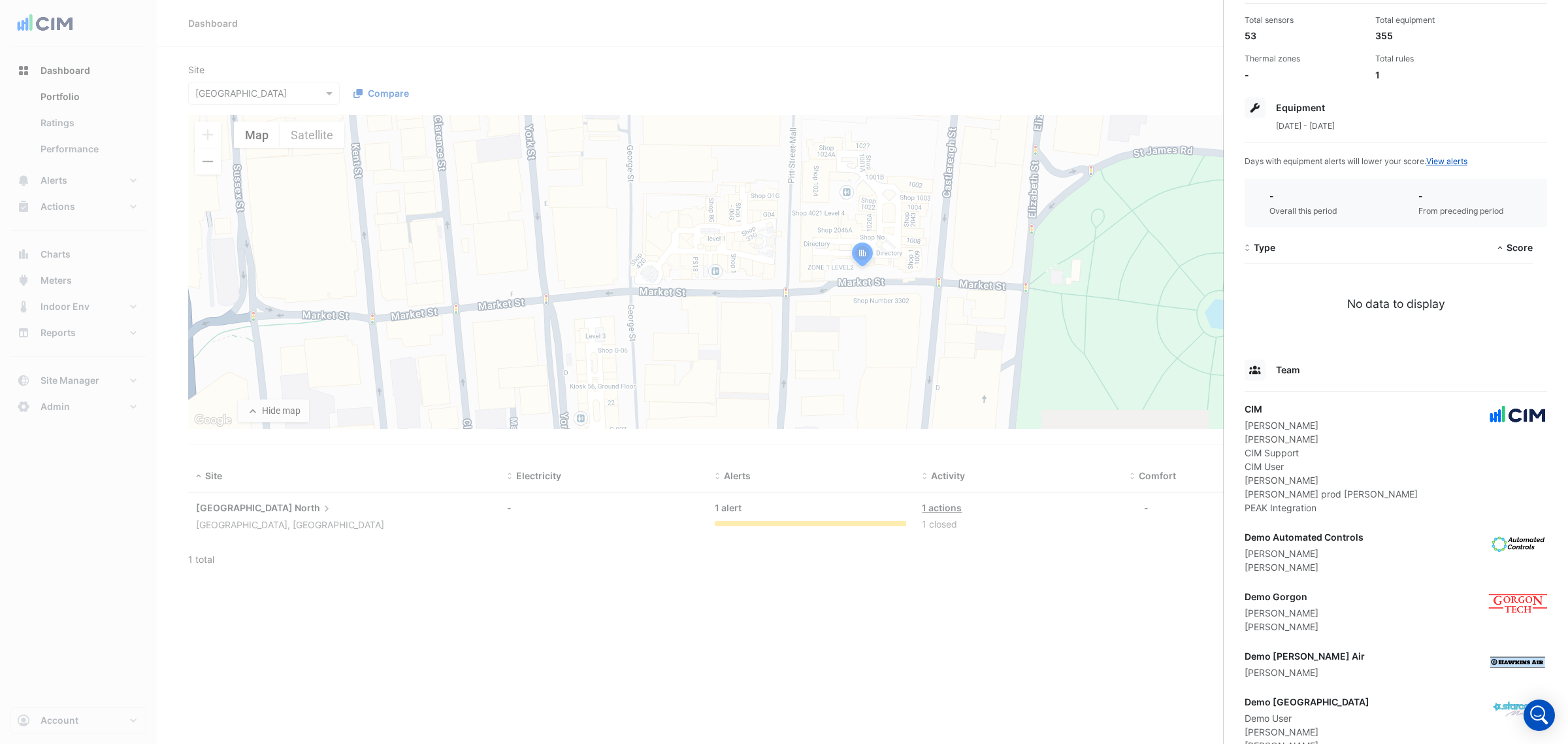
scroll to position [0, 0]
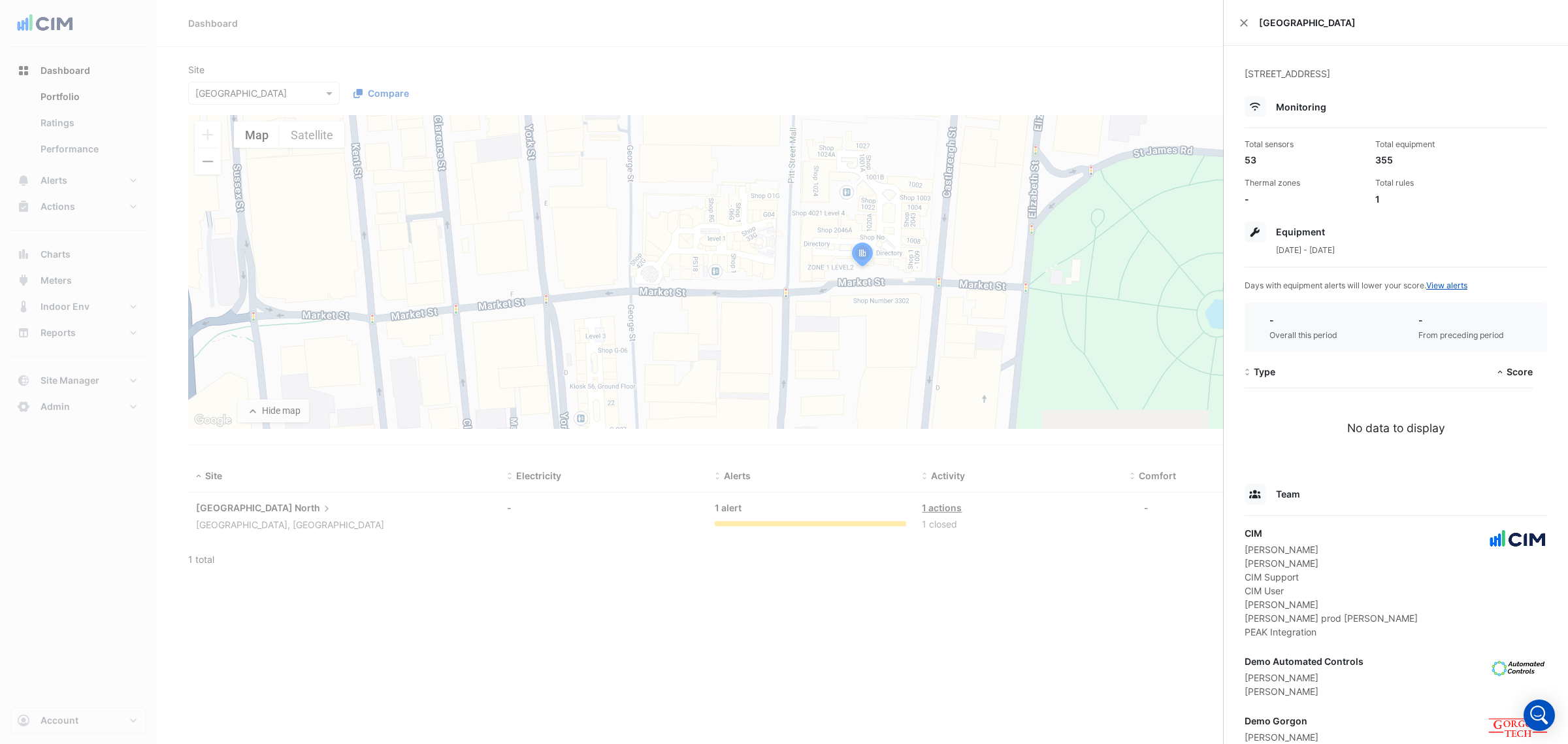
click at [1429, 259] on app-site-details "100 Market Street, Sydney, New South Wales Monitoring Total sensors 53 Total eq…" at bounding box center [1396, 531] width 302 height 928
click at [1451, 286] on link "View alerts" at bounding box center [1447, 285] width 41 height 10
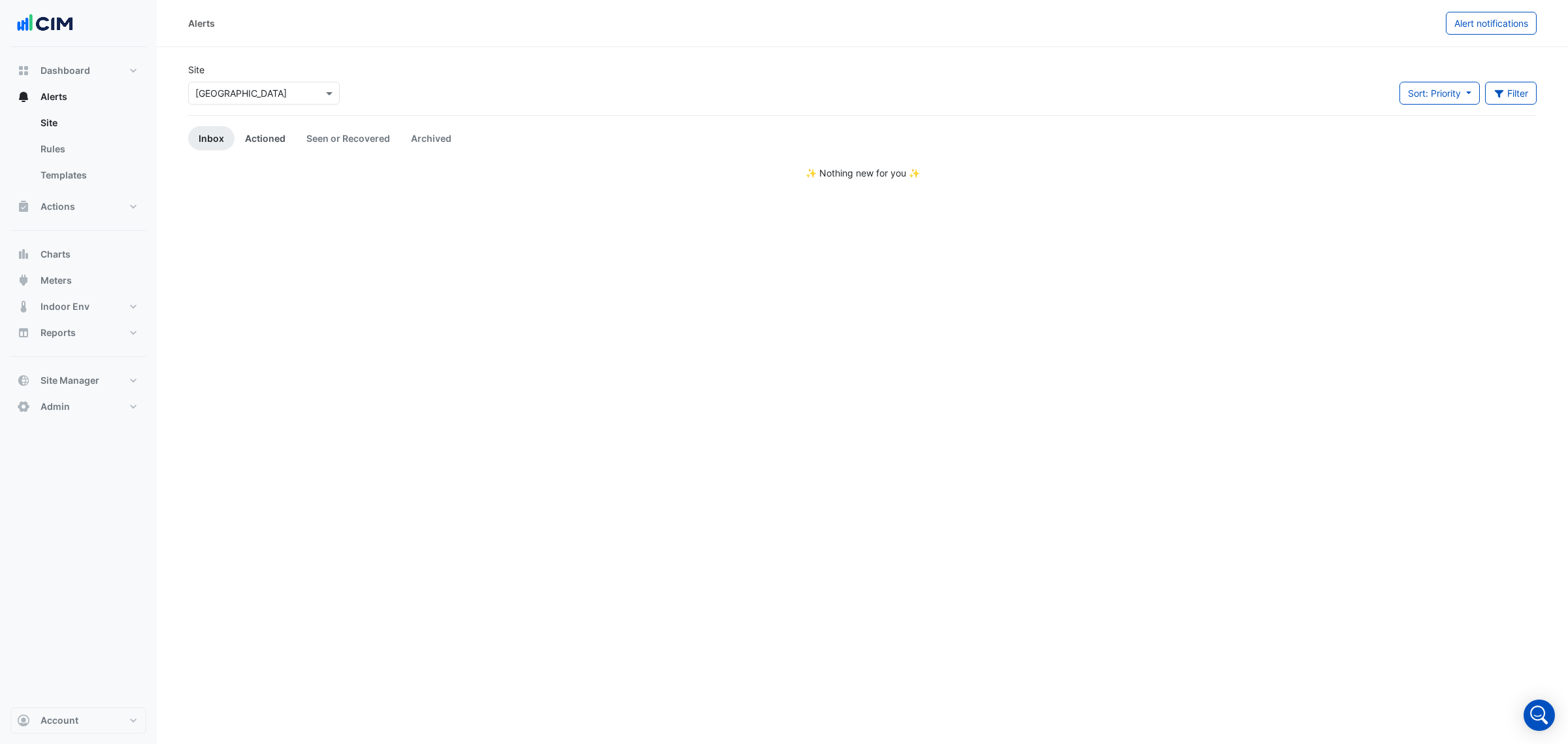
click at [274, 135] on link "Actioned" at bounding box center [265, 138] width 61 height 24
click at [348, 141] on link "Seen or Recovered" at bounding box center [349, 138] width 105 height 24
click at [440, 136] on link "Archived" at bounding box center [431, 138] width 61 height 24
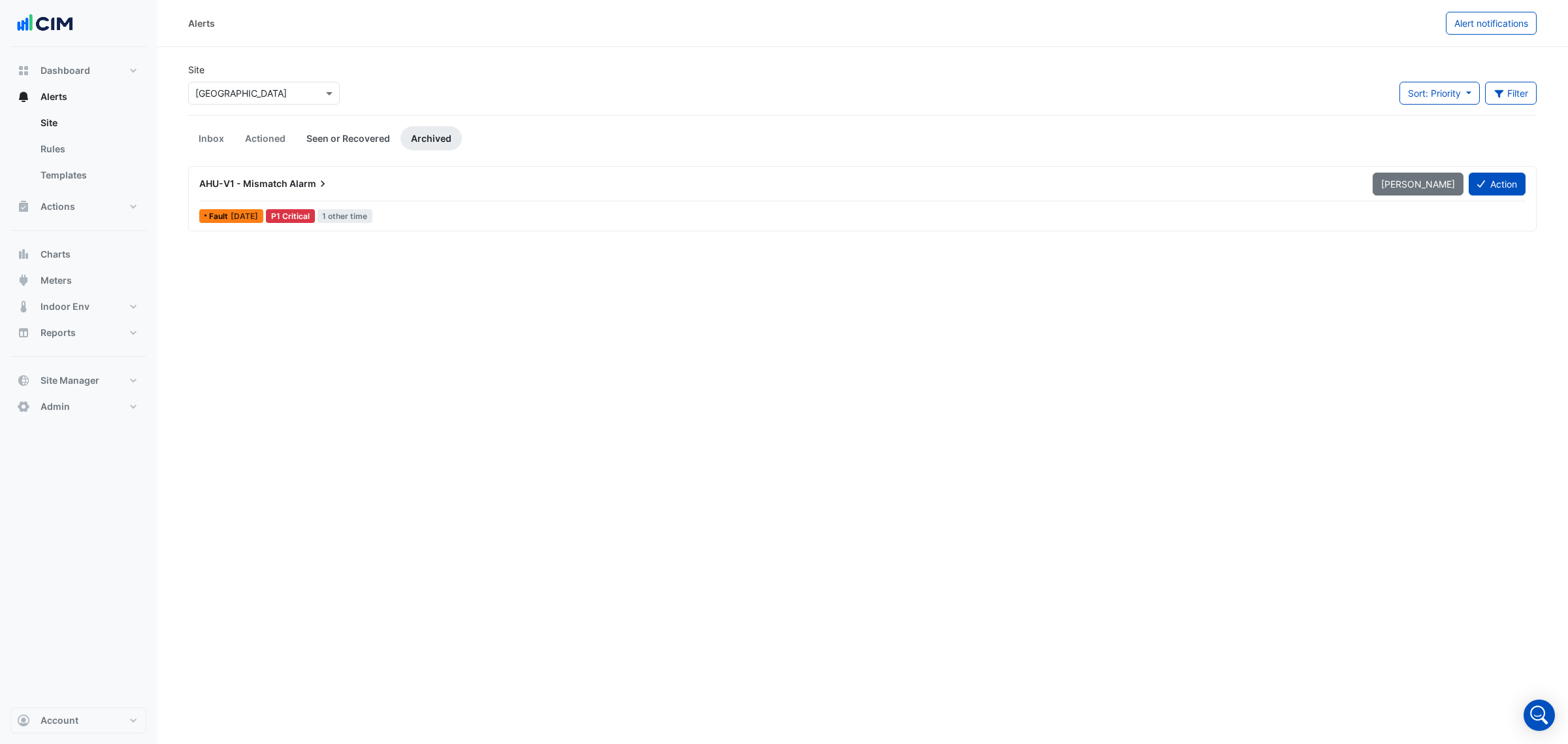
click at [318, 139] on link "Seen or Recovered" at bounding box center [349, 138] width 105 height 24
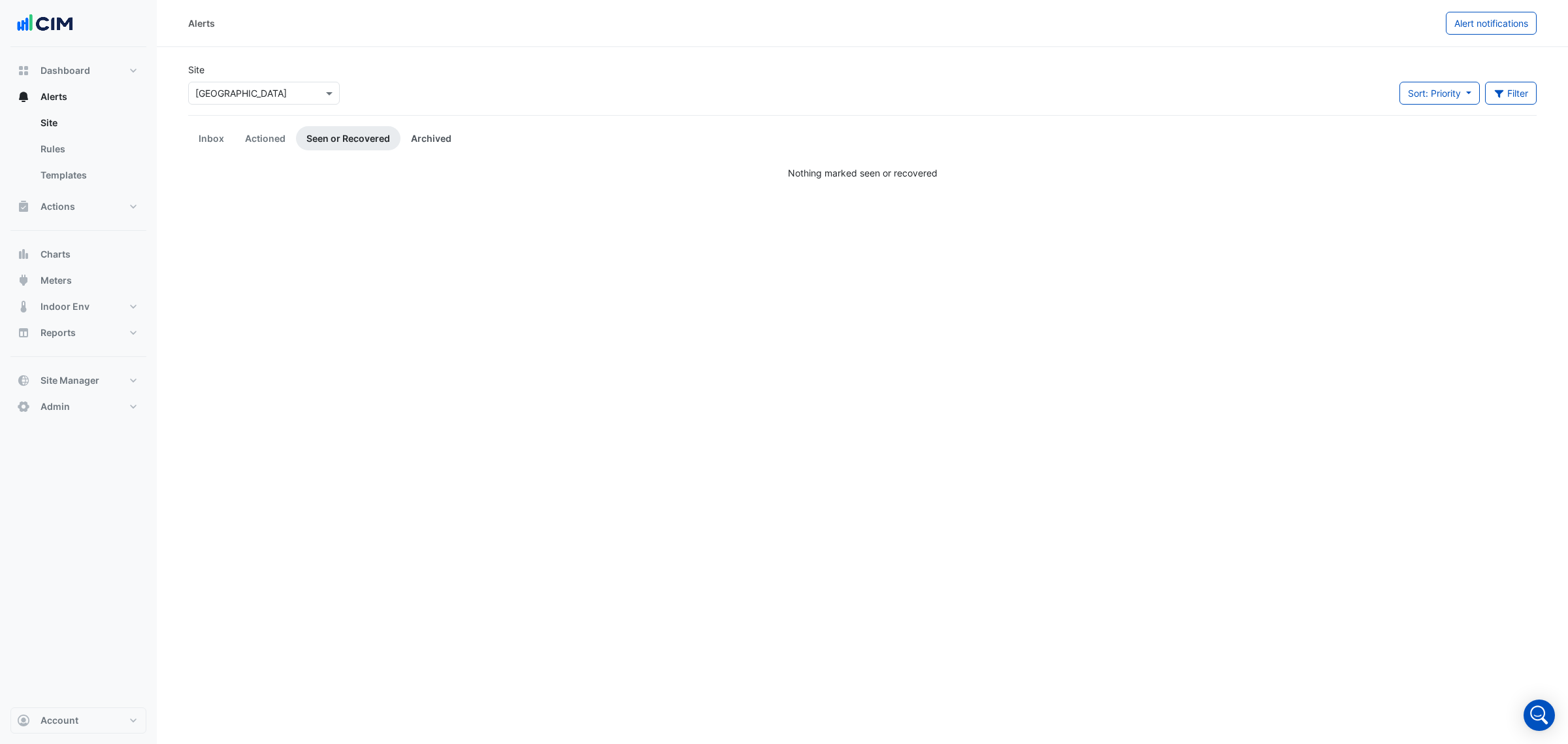
click at [441, 134] on link "Archived" at bounding box center [431, 138] width 61 height 24
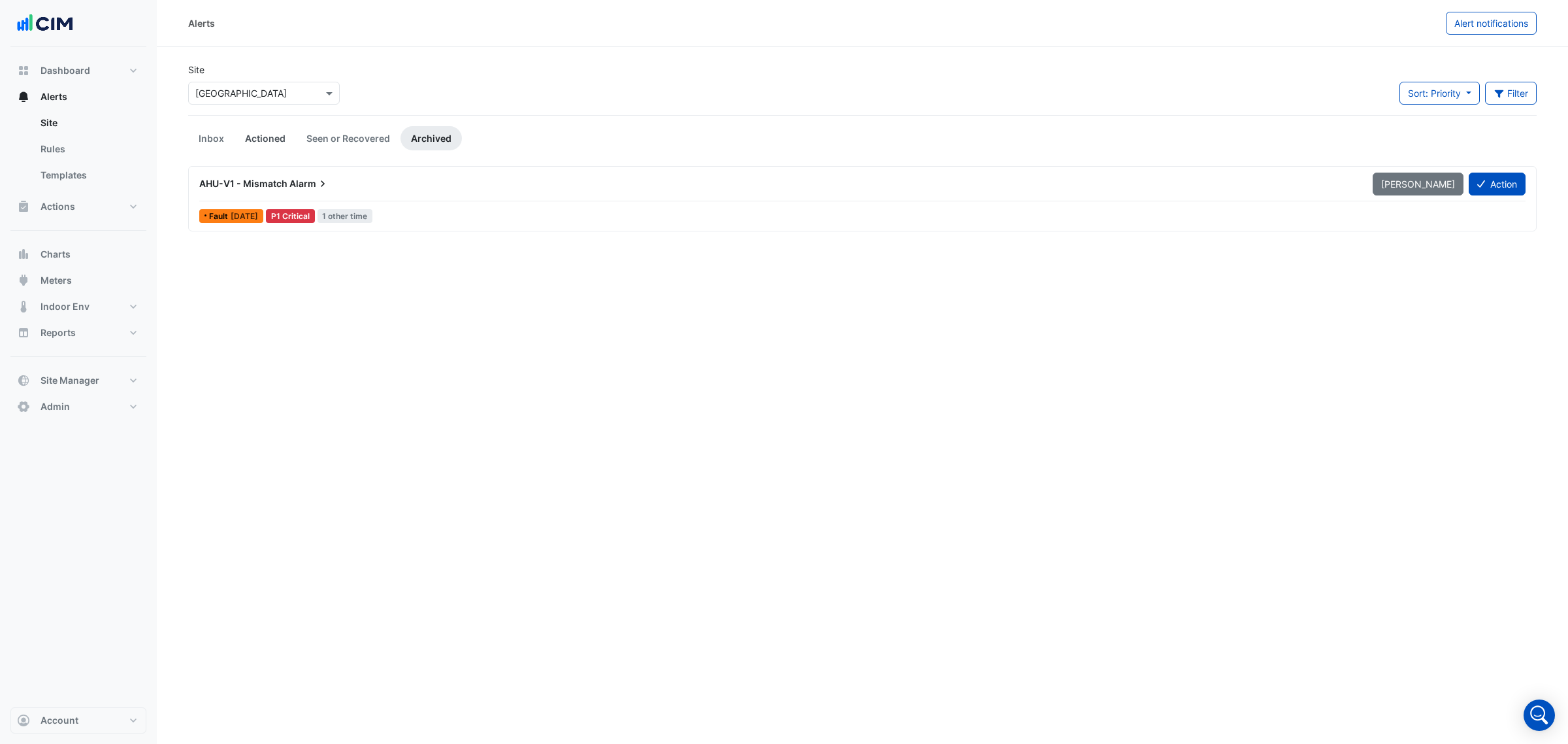
click at [255, 136] on link "Actioned" at bounding box center [265, 138] width 61 height 24
click at [526, 184] on div "AHU-V1 - Mismatch Alarm" at bounding box center [815, 184] width 1232 height 13
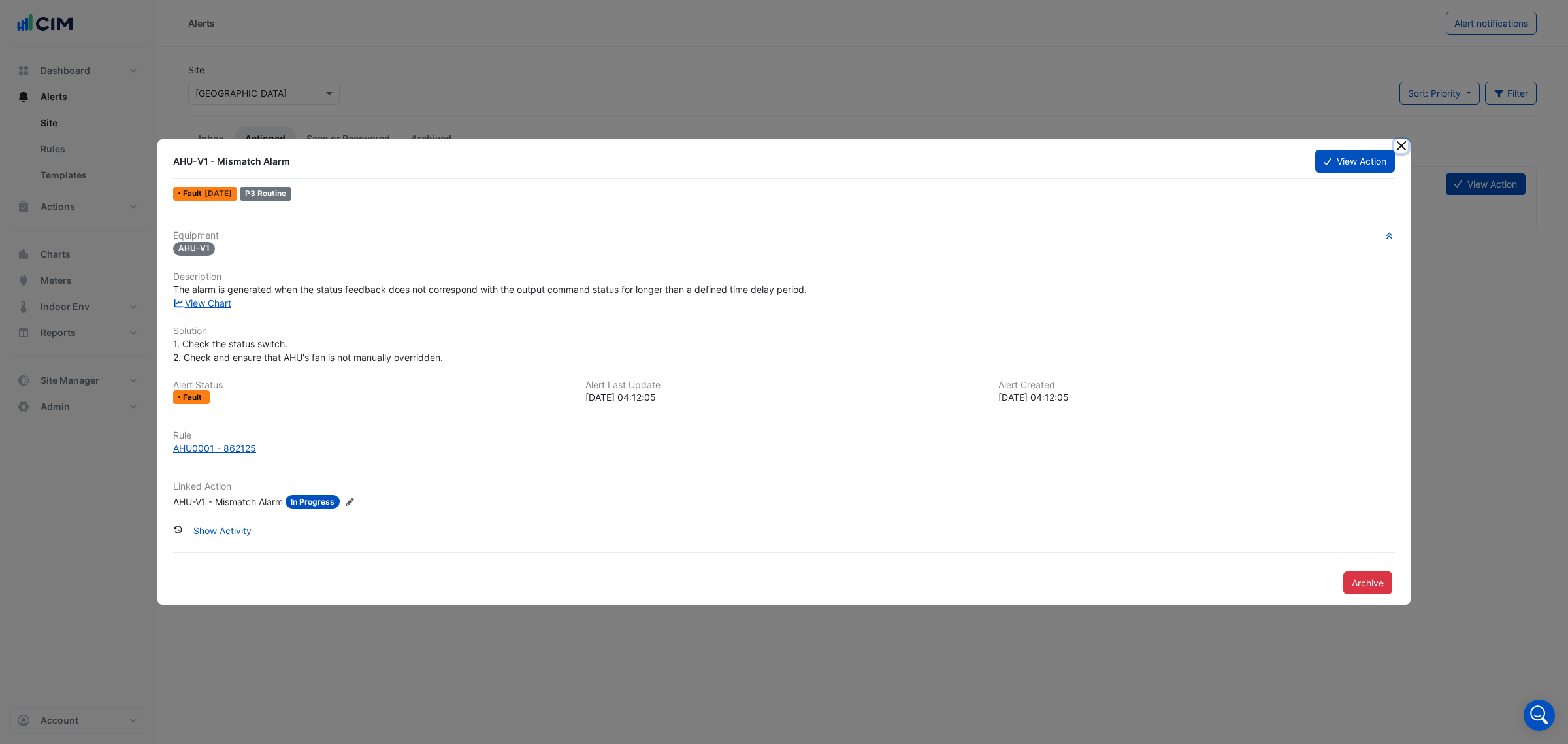
click at [1405, 145] on button "Close" at bounding box center [1401, 146] width 14 height 14
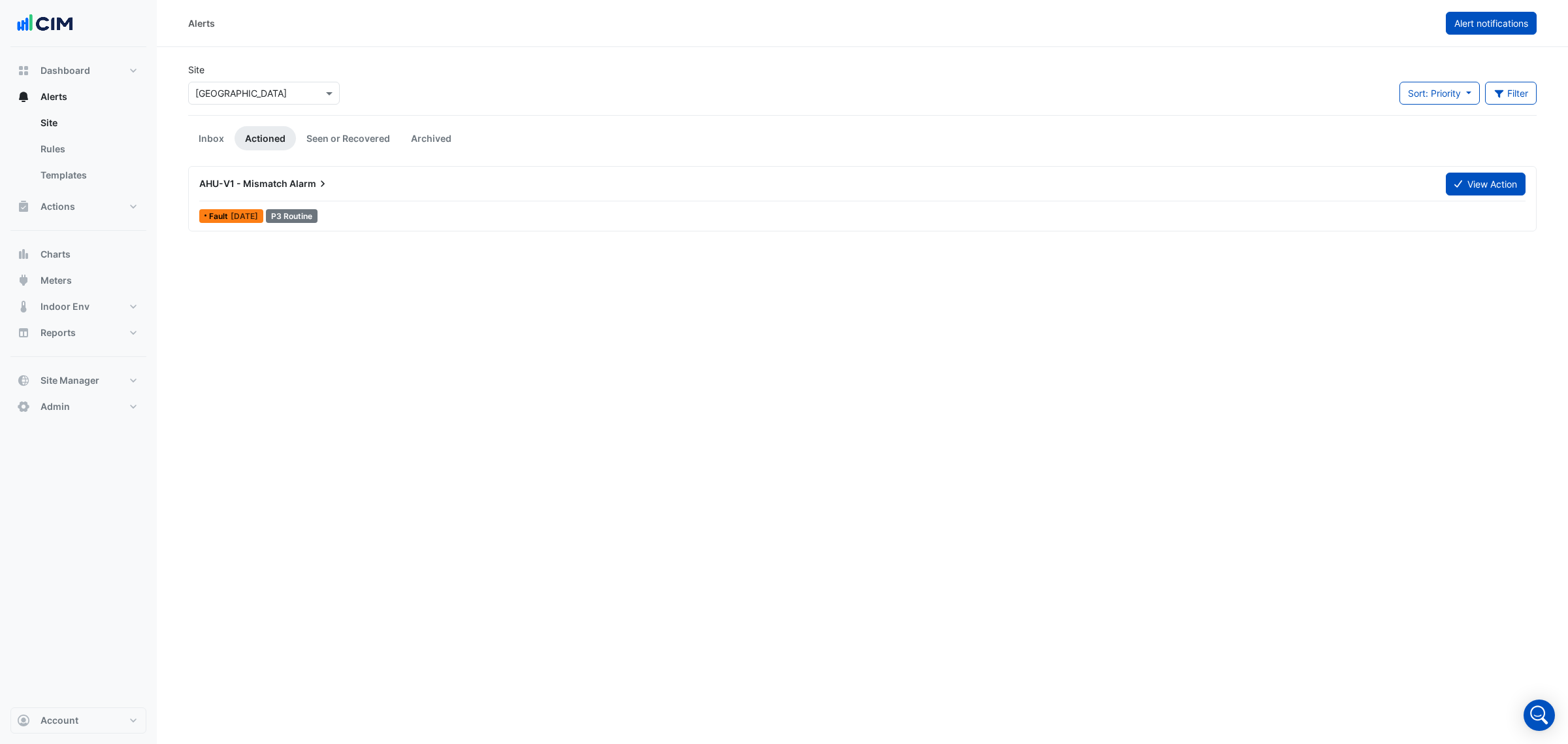
click at [1474, 18] on span "Alert notifications" at bounding box center [1491, 23] width 73 height 11
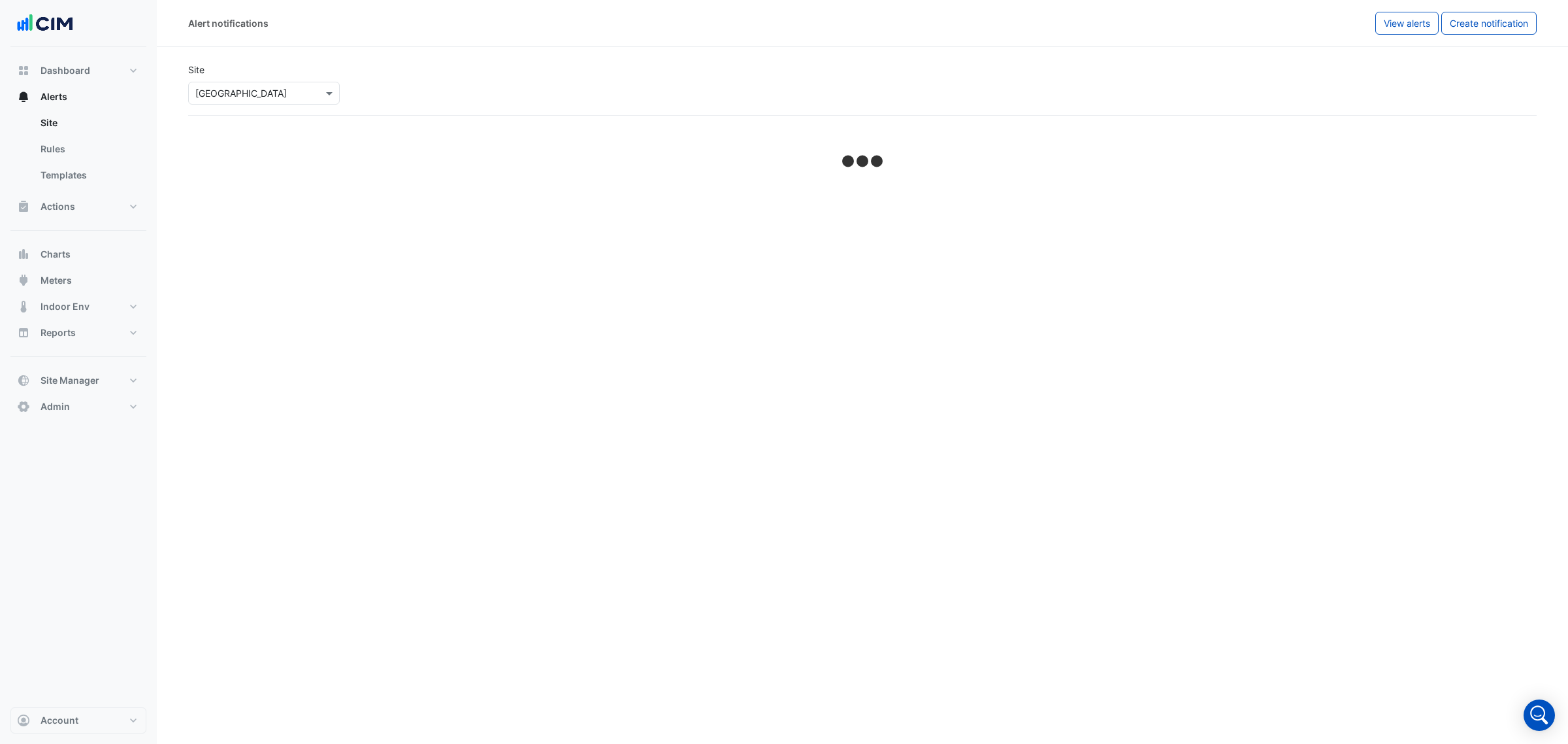
select select "******"
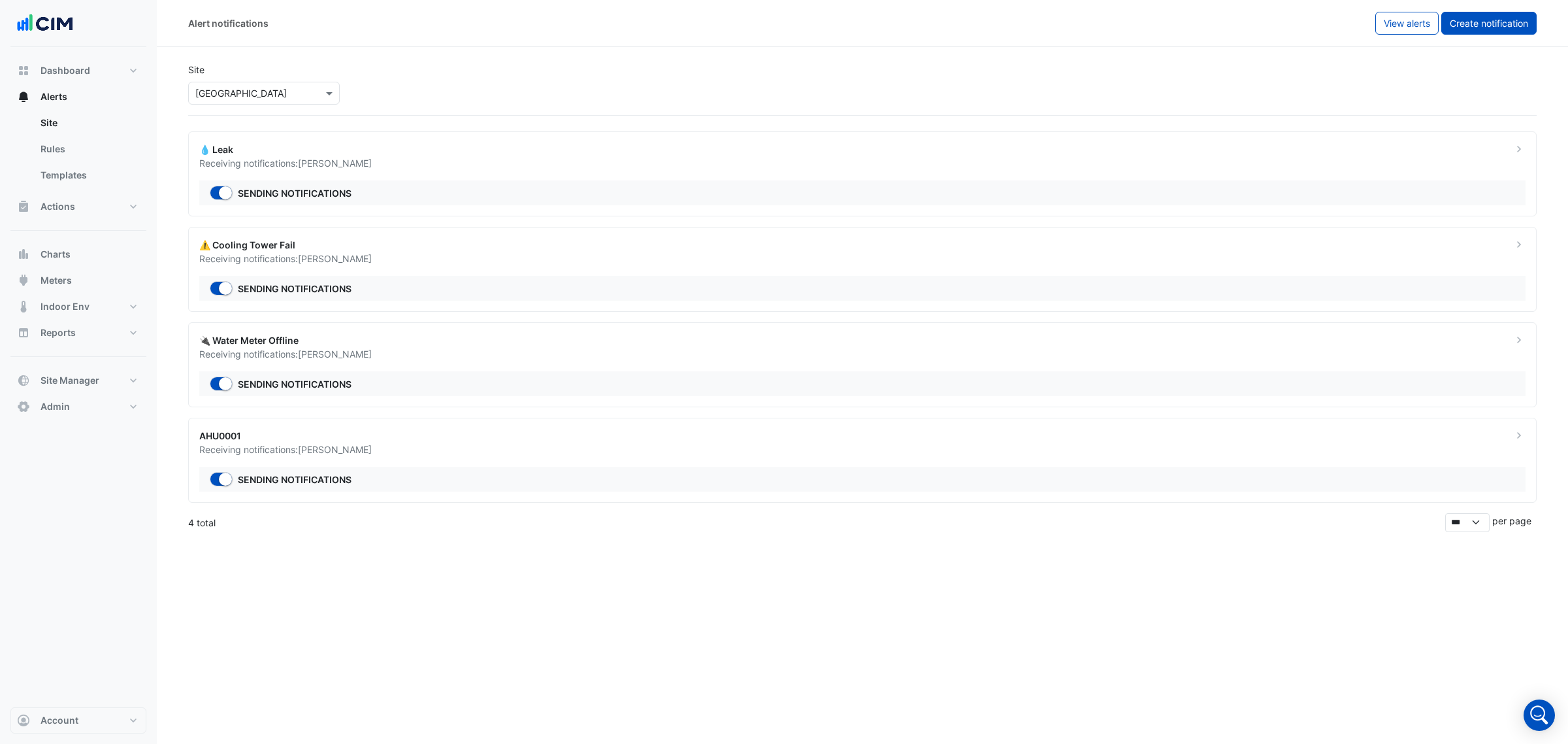
click at [1464, 21] on span "Create notification" at bounding box center [1489, 23] width 79 height 11
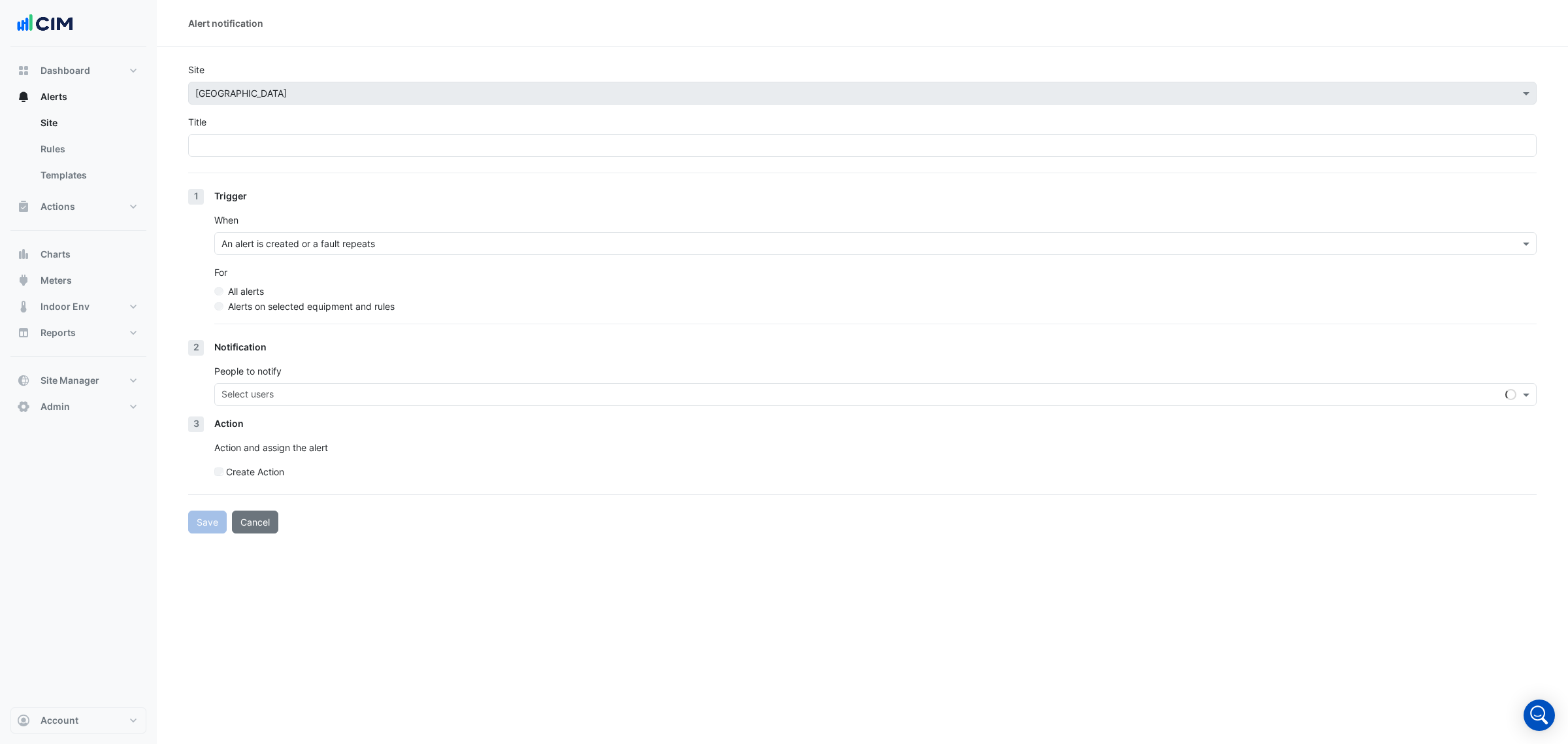
click at [297, 128] on div "Title" at bounding box center [862, 136] width 1349 height 42
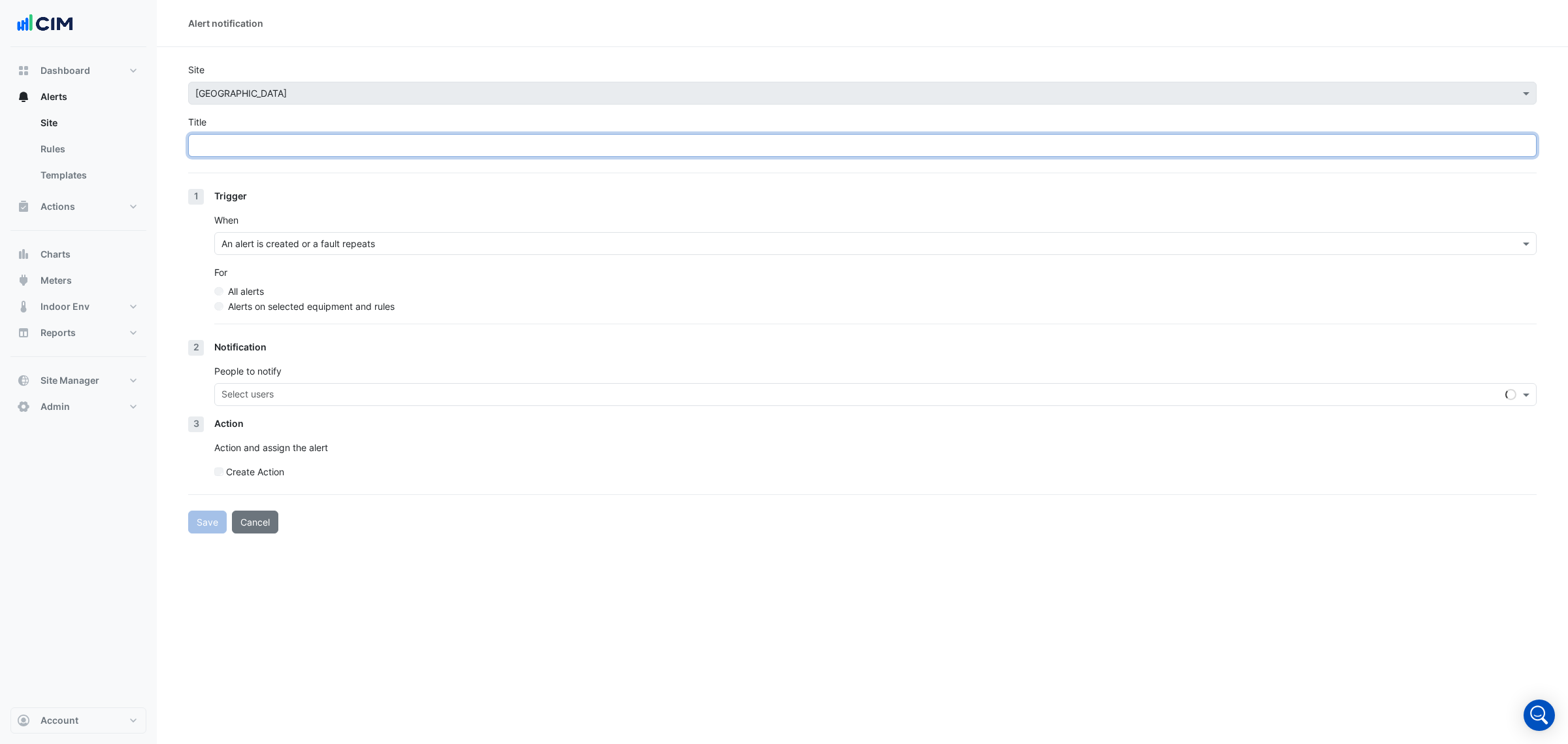
click at [297, 136] on input "Title" at bounding box center [862, 145] width 1349 height 23
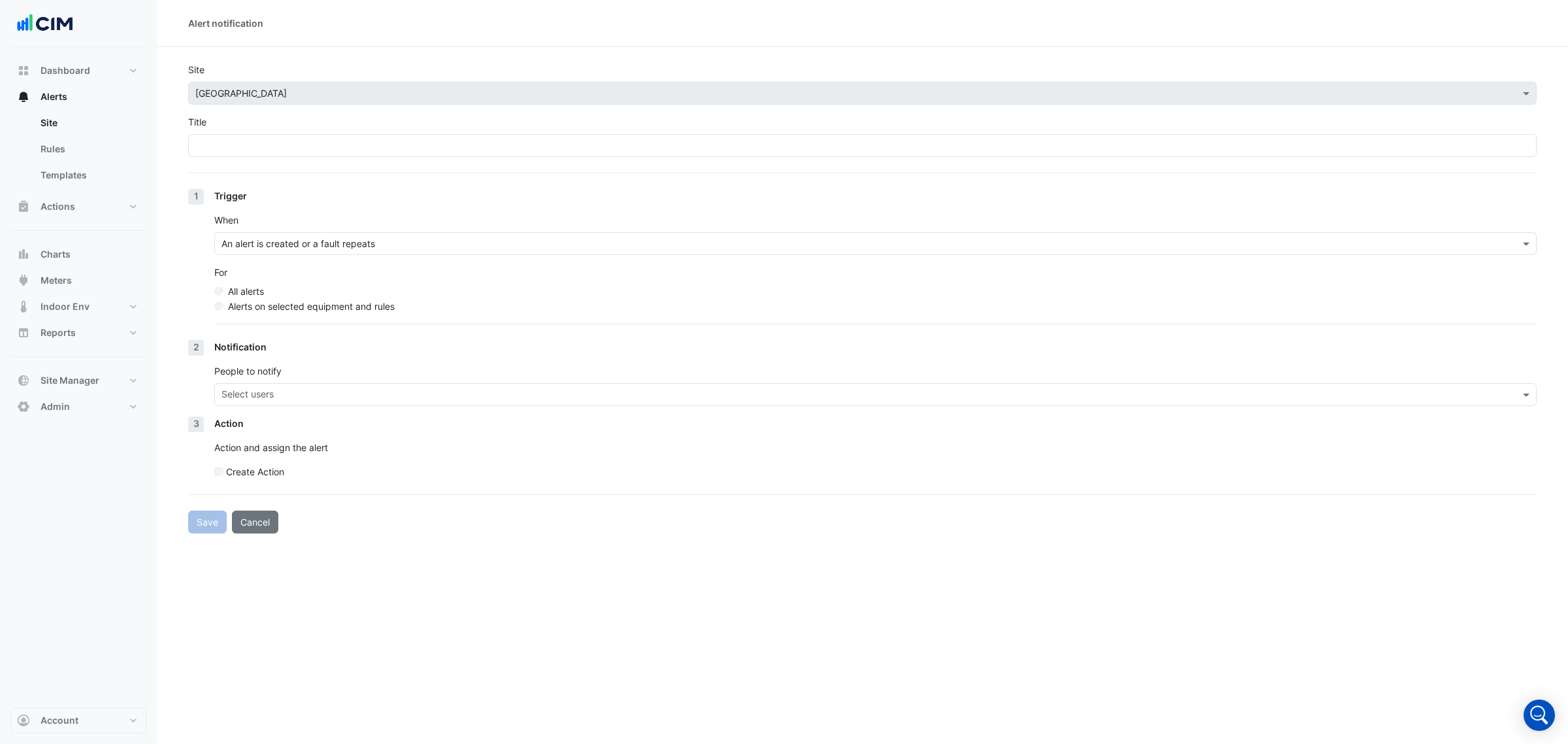
click at [345, 244] on div "When An alert is created or a fault repeats" at bounding box center [875, 234] width 1322 height 42
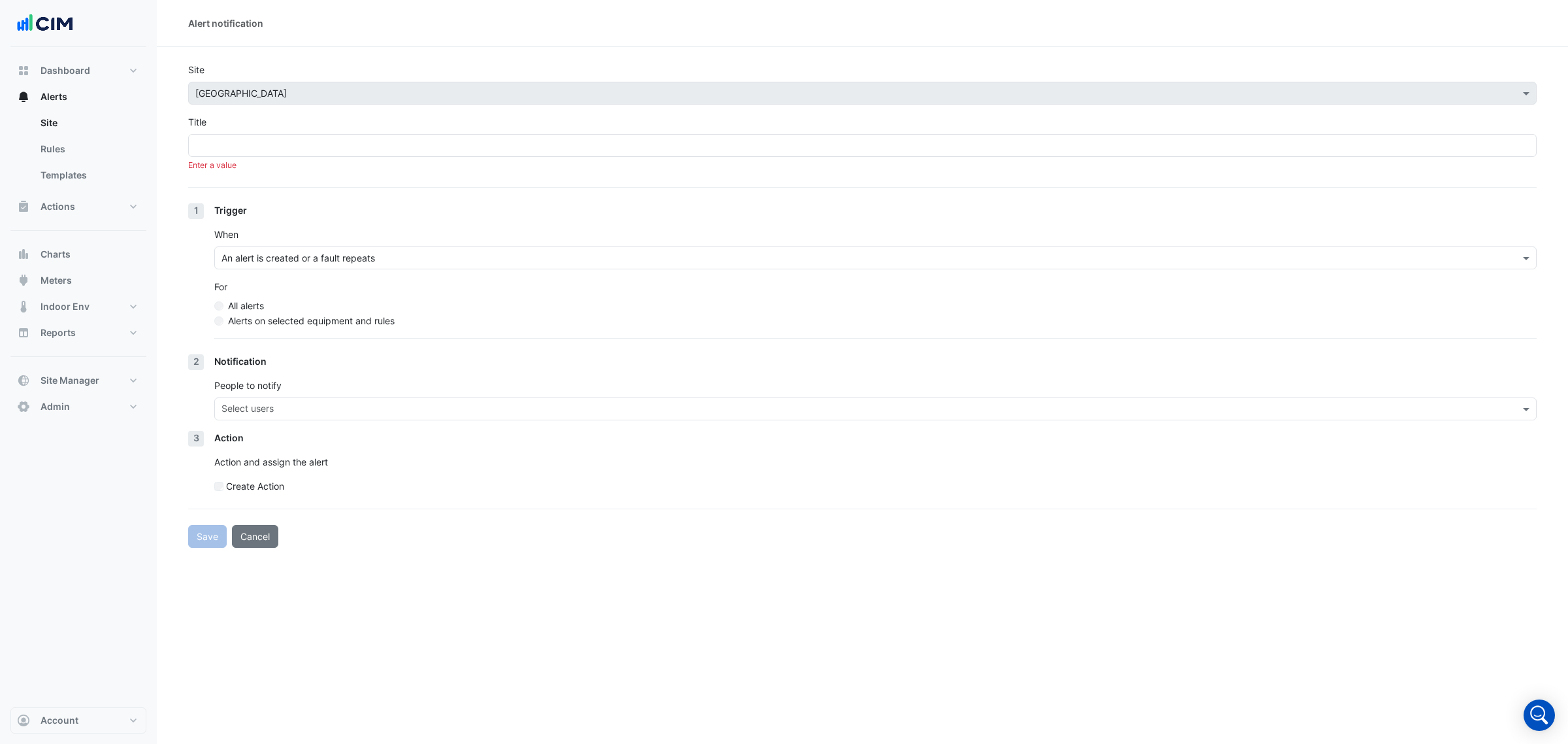
drag, startPoint x: 341, startPoint y: 221, endPoint x: 316, endPoint y: 180, distance: 48.0
click at [341, 220] on div "Trigger When An alert is created or a fault repeats For All alerts Alerts on se…" at bounding box center [875, 279] width 1322 height 151
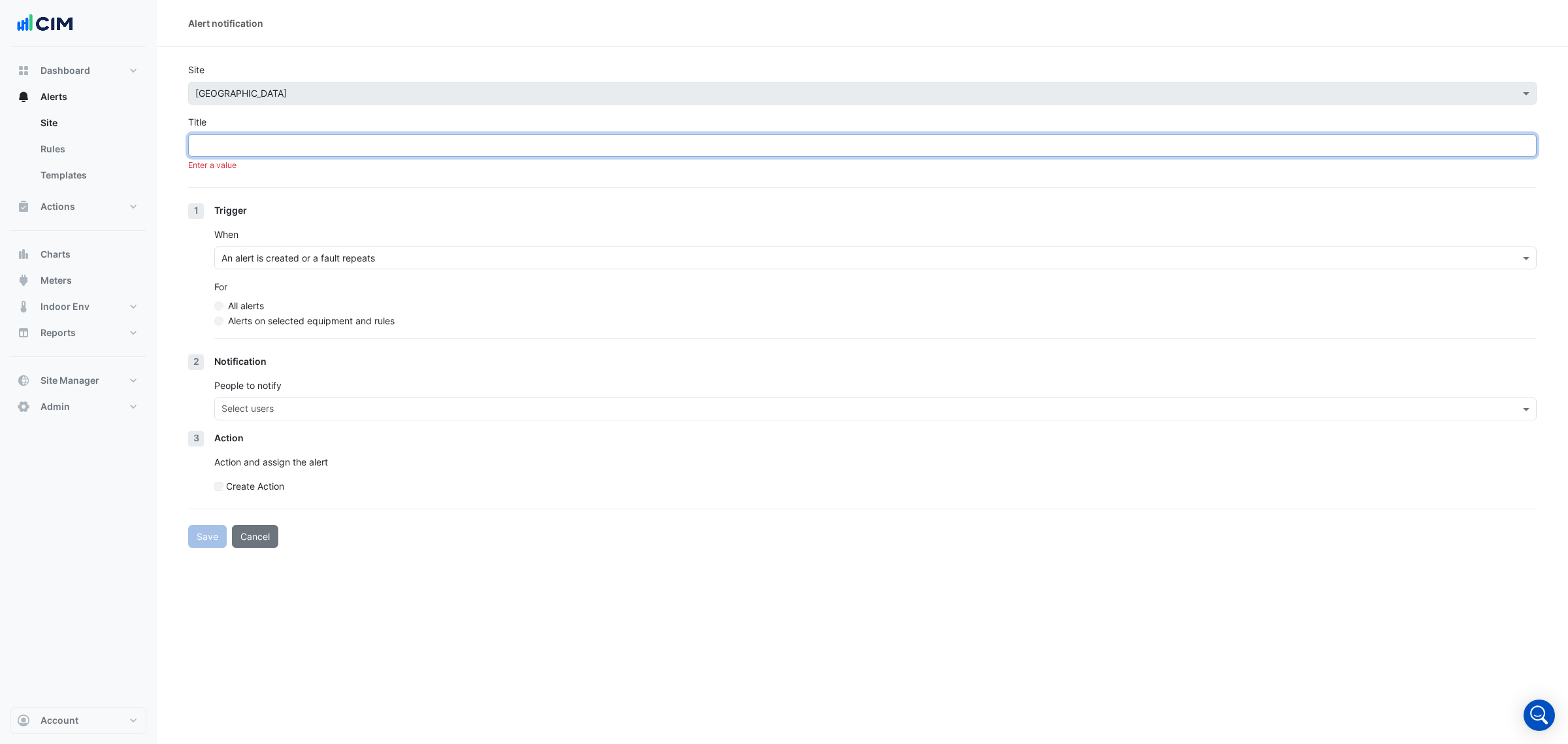
click at [311, 141] on input "Title" at bounding box center [862, 145] width 1349 height 23
click at [263, 138] on input "Title" at bounding box center [862, 145] width 1349 height 23
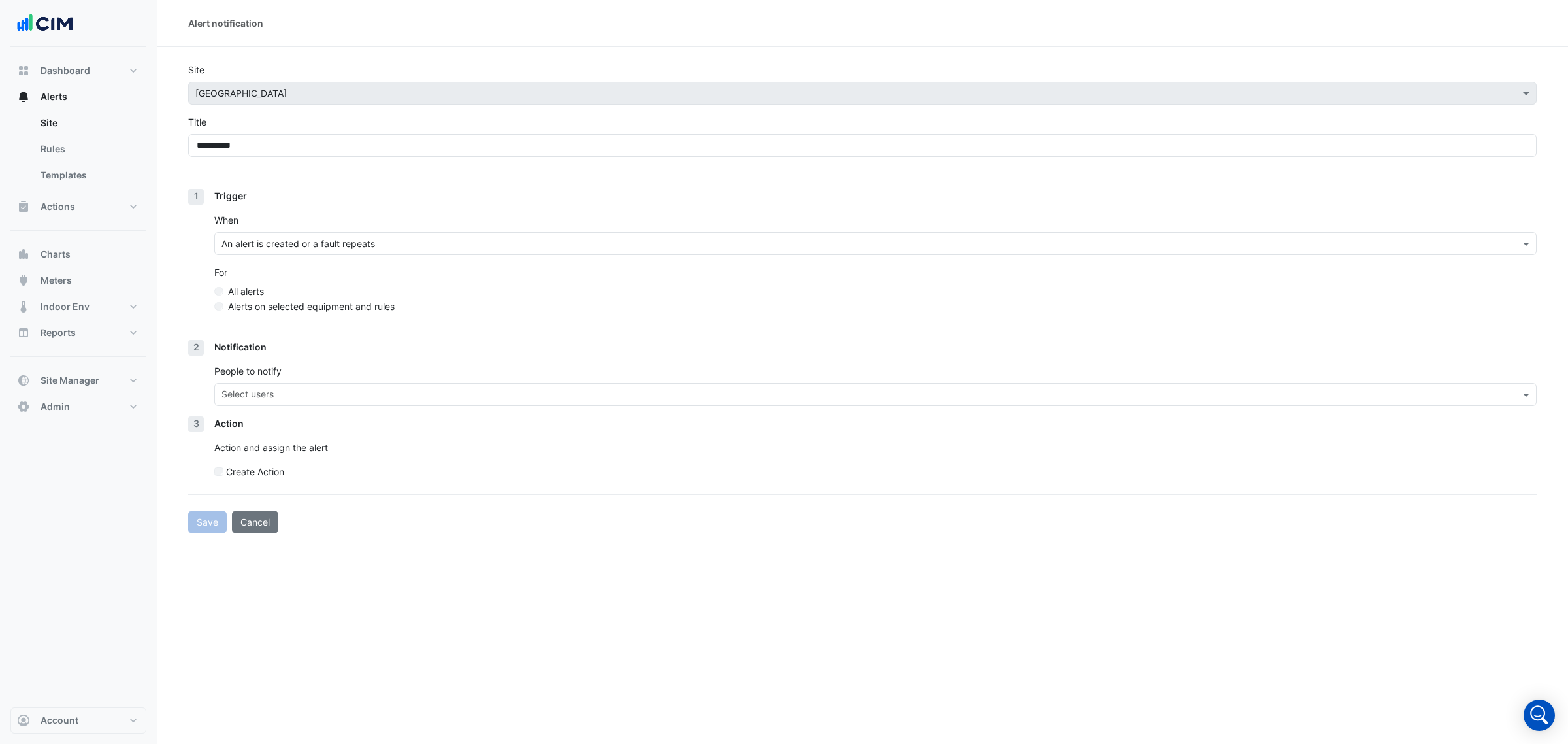
click at [274, 306] on label "Alerts on selected equipment and rules" at bounding box center [311, 306] width 167 height 14
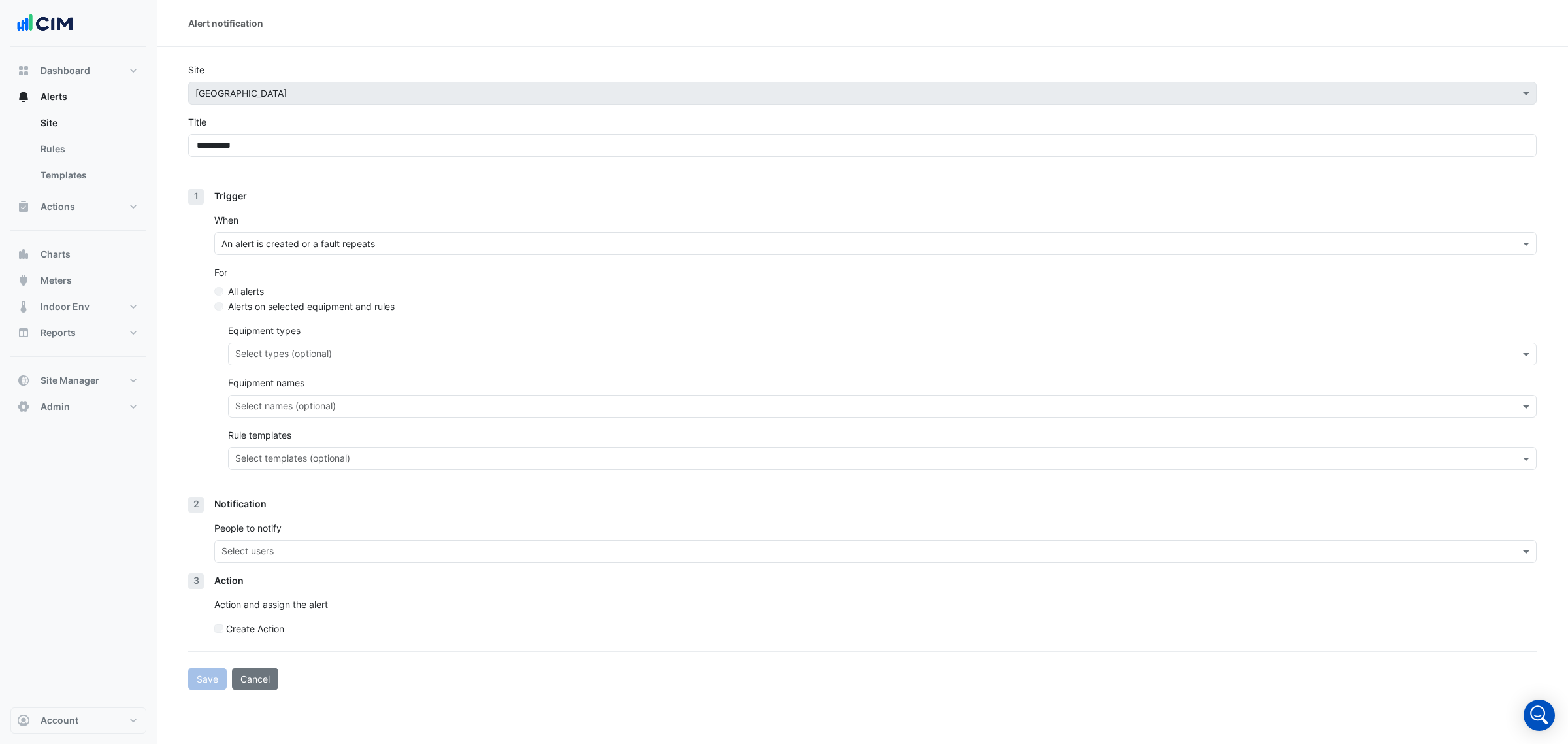
click at [245, 286] on label "All alerts" at bounding box center [246, 291] width 36 height 14
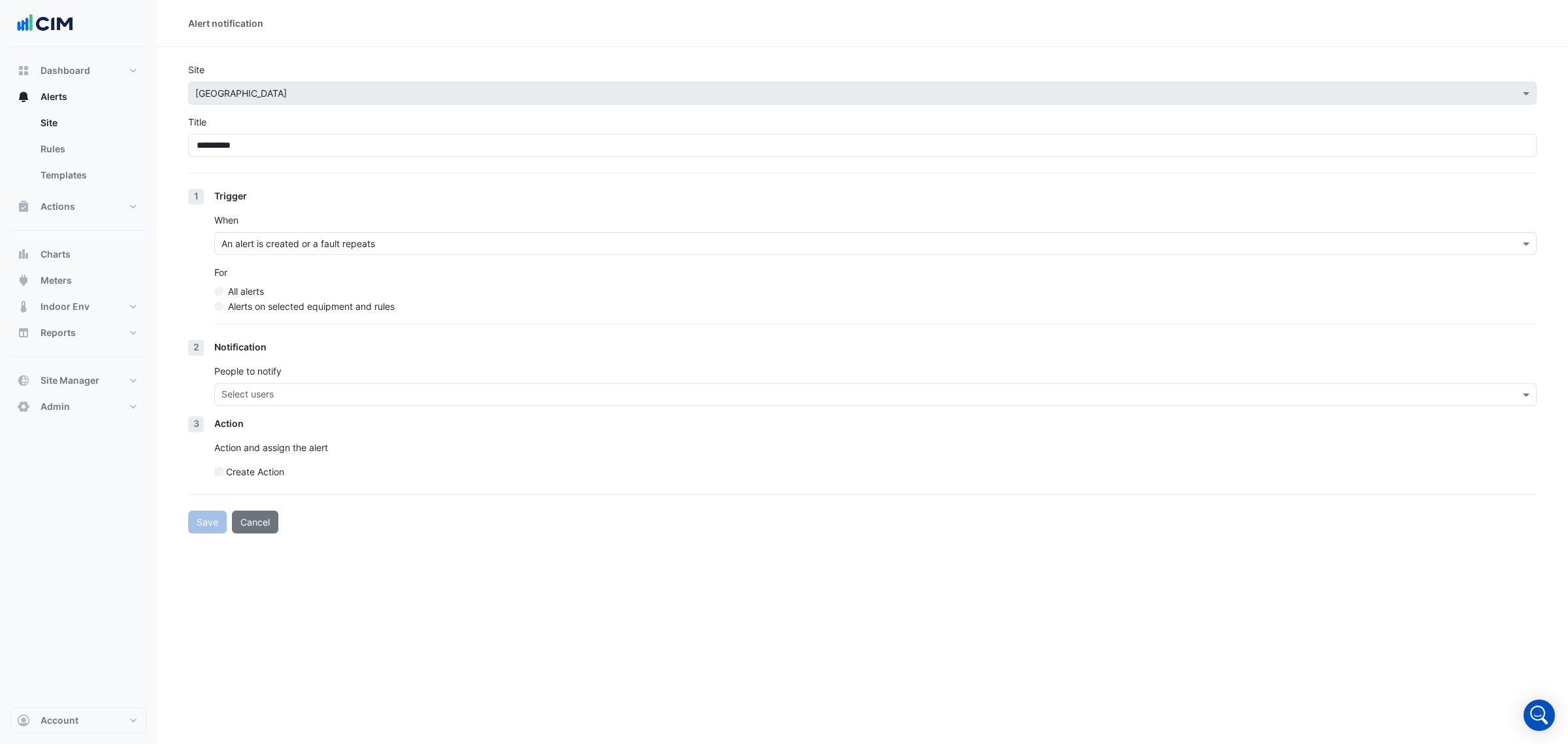
click at [261, 307] on label "Alerts on selected equipment and rules" at bounding box center [311, 306] width 167 height 14
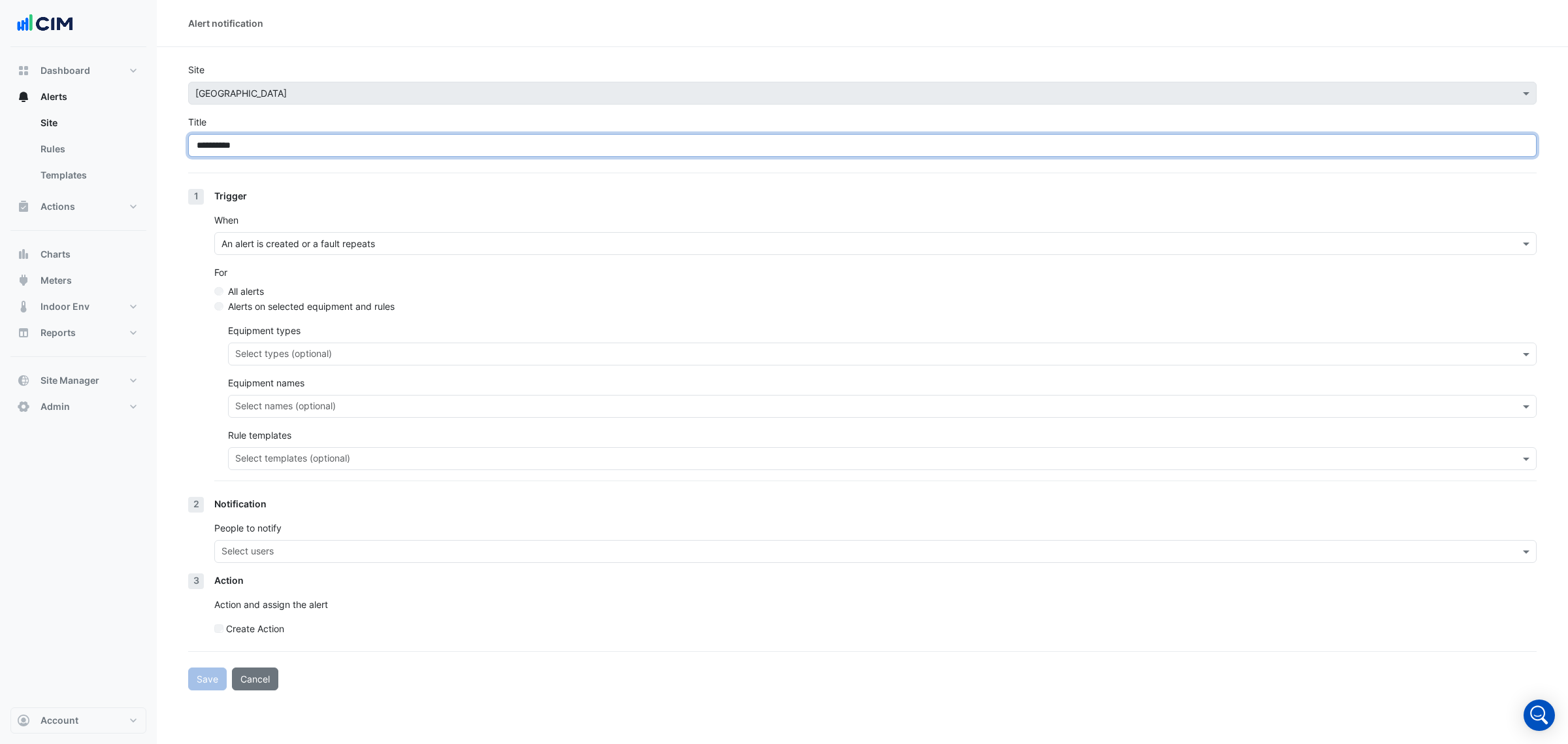
click at [212, 146] on input "**********" at bounding box center [862, 145] width 1349 height 23
click at [236, 148] on input "**********" at bounding box center [862, 145] width 1349 height 23
drag, startPoint x: 253, startPoint y: 149, endPoint x: 171, endPoint y: 155, distance: 82.2
click at [171, 155] on section "**********" at bounding box center [862, 369] width 1412 height 643
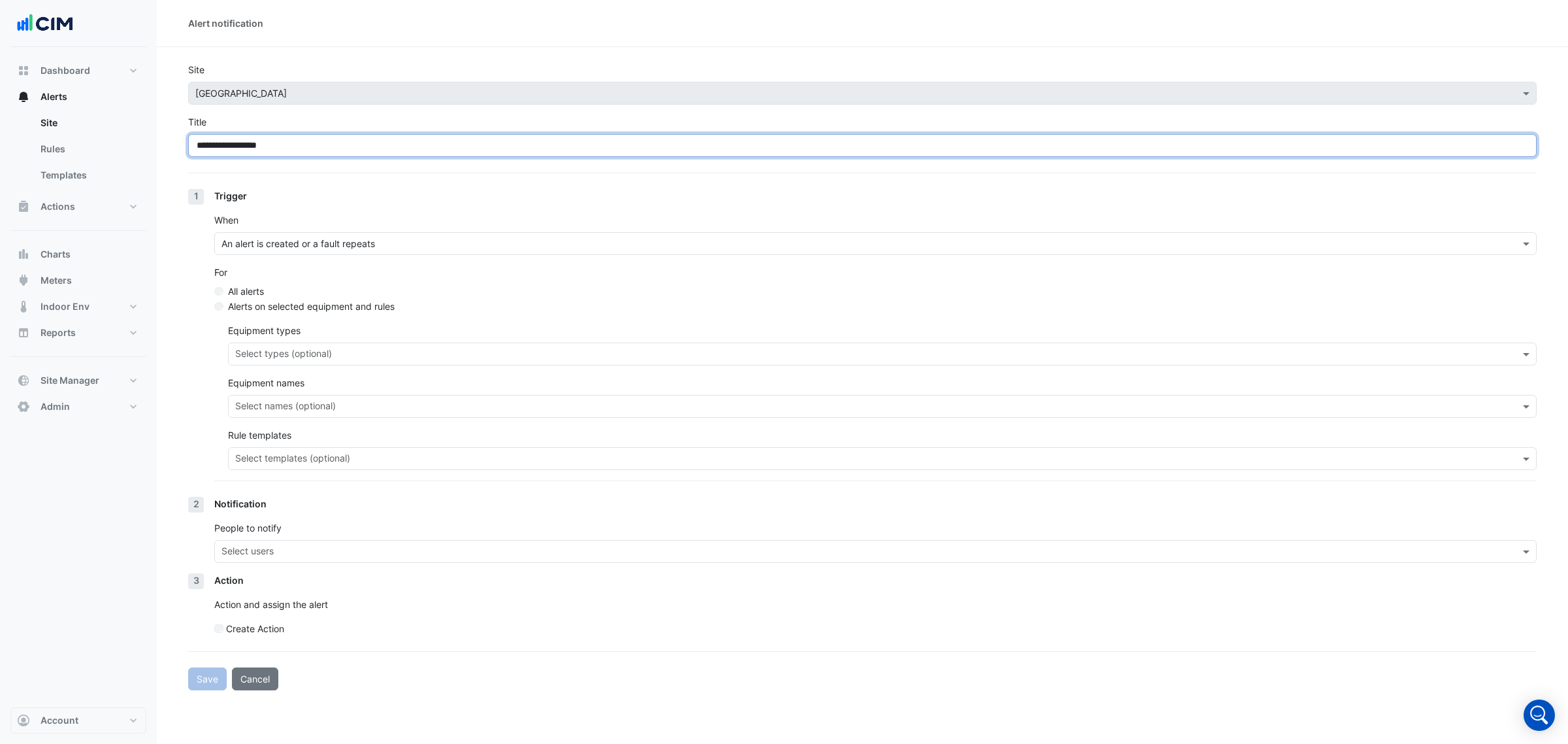
type input "**********"
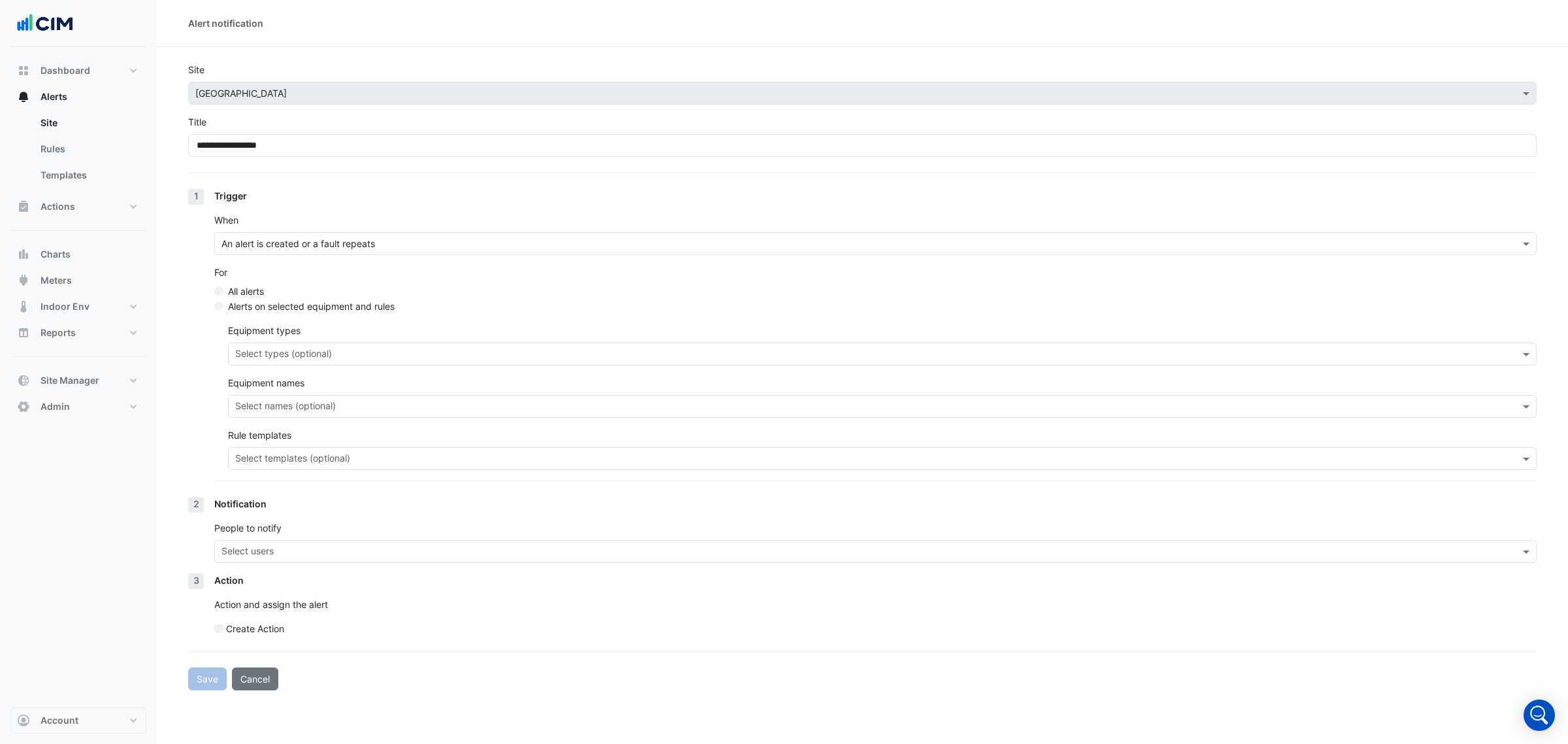
click at [406, 353] on input "text" at bounding box center [875, 355] width 1280 height 14
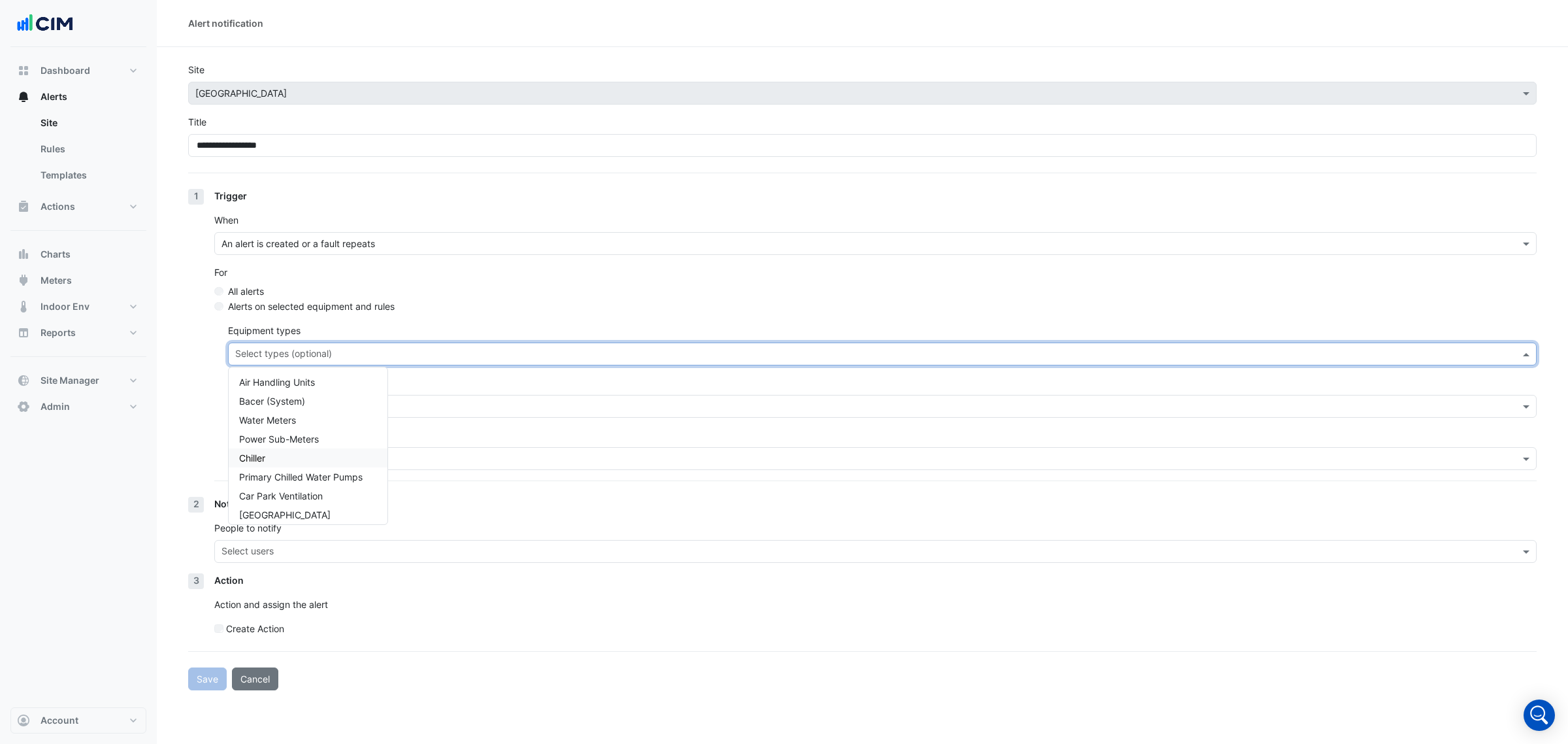
click at [328, 455] on div "Chiller" at bounding box center [309, 458] width 159 height 19
click at [190, 382] on div "1 Trigger When An alert is created or a fault repeats For All alerts Alerts on …" at bounding box center [862, 343] width 1349 height 308
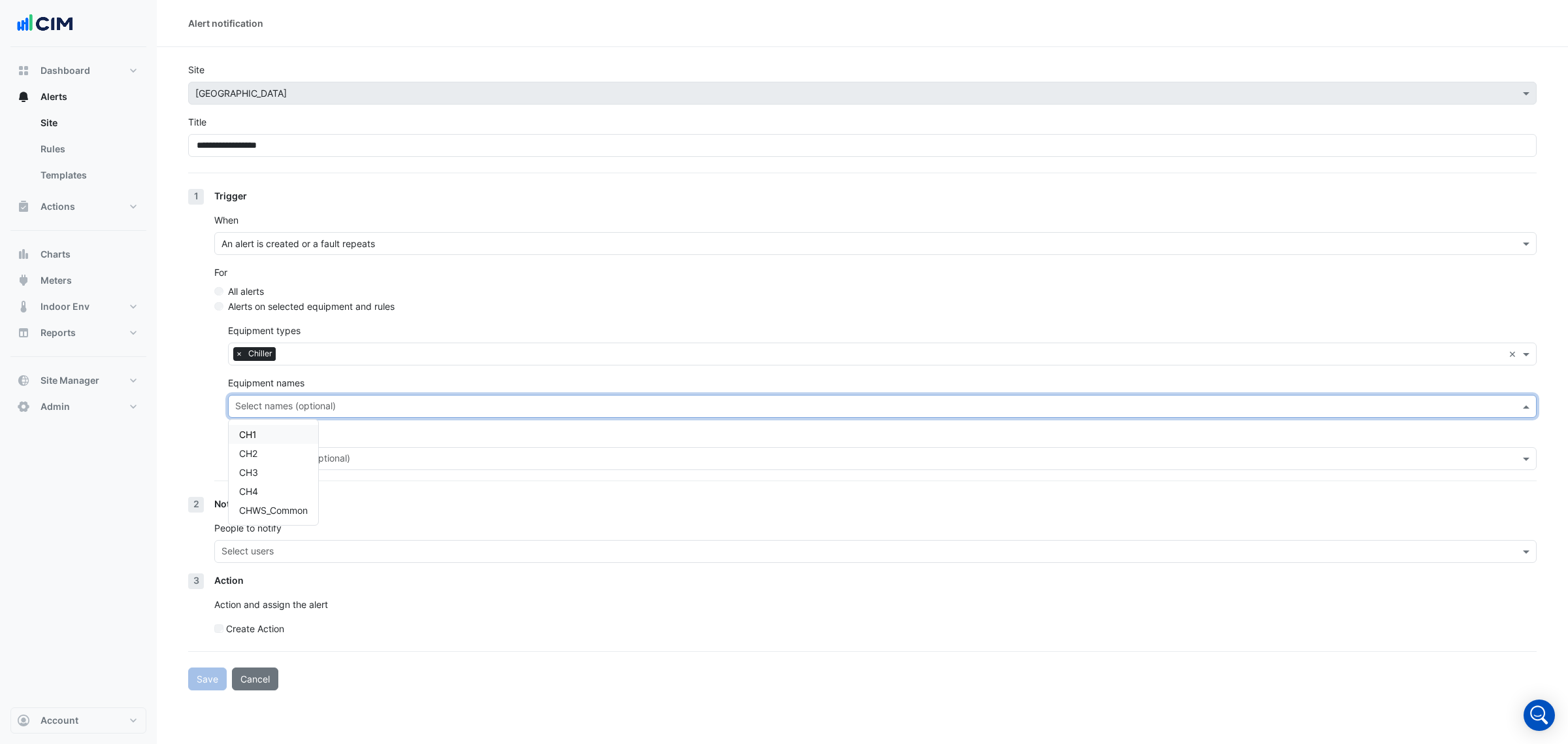
click at [285, 404] on input "text" at bounding box center [875, 407] width 1280 height 14
click at [199, 396] on div "1 Trigger When An alert is created or a fault repeats For All alerts Alerts on …" at bounding box center [862, 343] width 1349 height 308
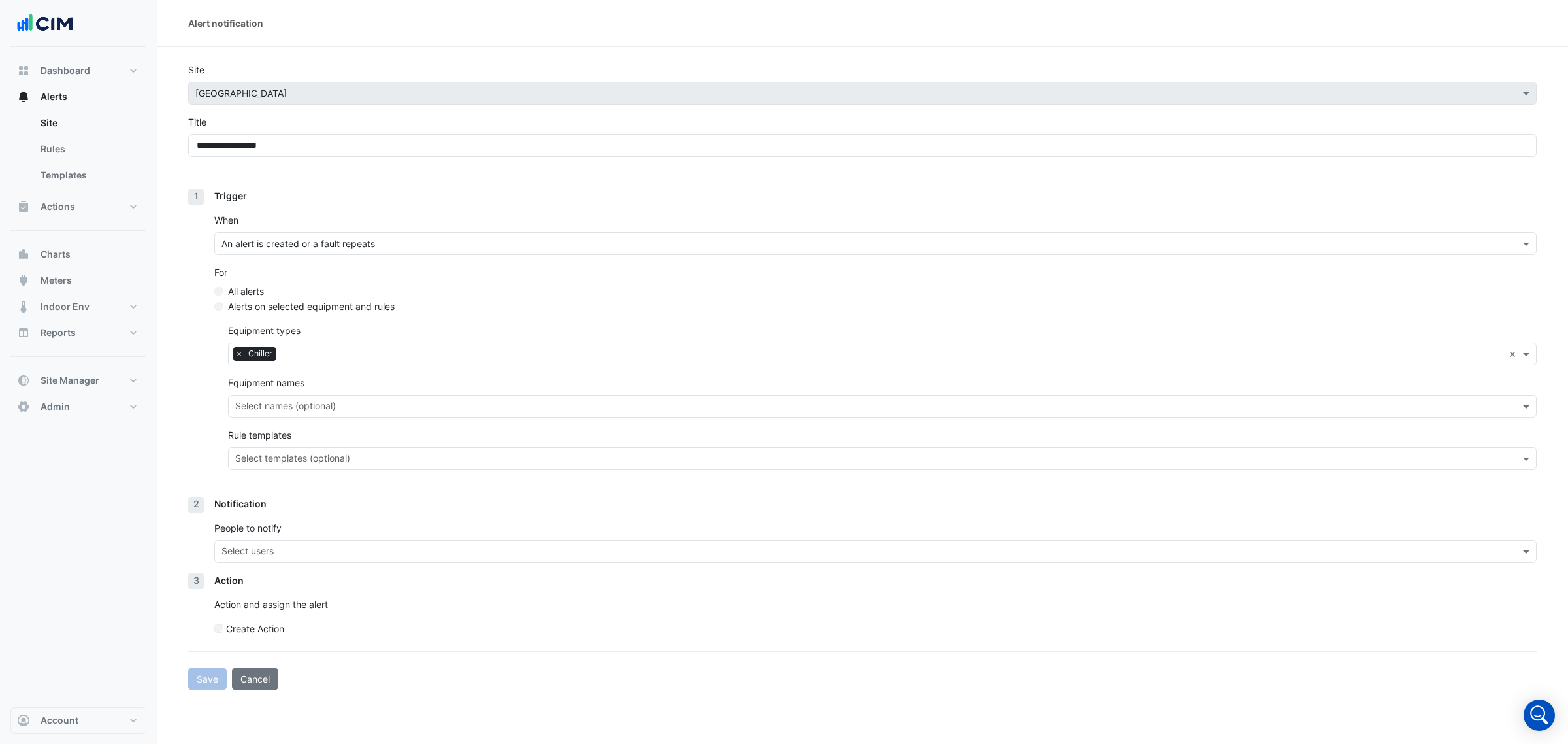
click at [311, 458] on input "text" at bounding box center [875, 460] width 1280 height 14
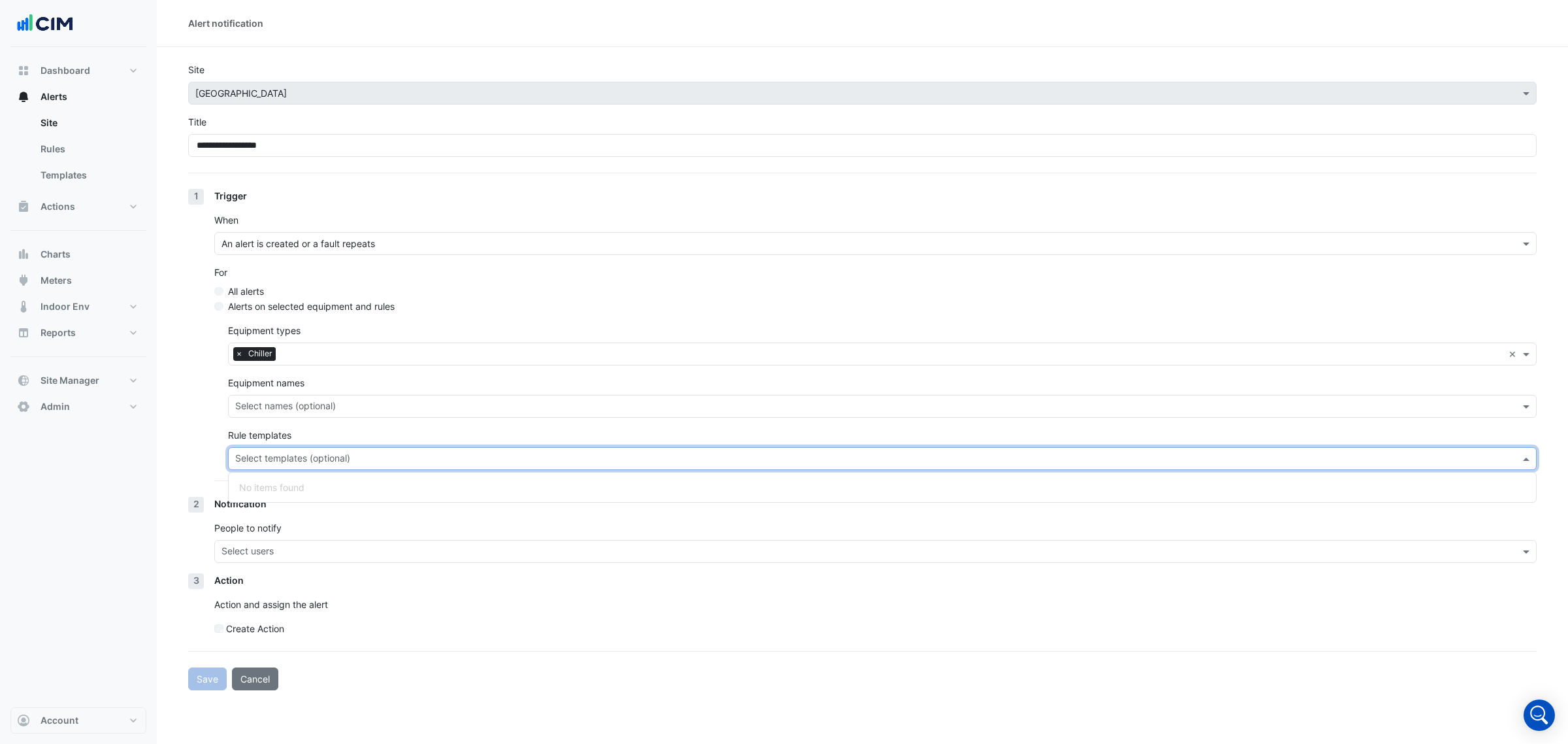
drag, startPoint x: 196, startPoint y: 446, endPoint x: 229, endPoint y: 430, distance: 36.7
click at [197, 445] on div "1 Trigger When An alert is created or a fault repeats For All alerts Alerts on …" at bounding box center [862, 343] width 1349 height 308
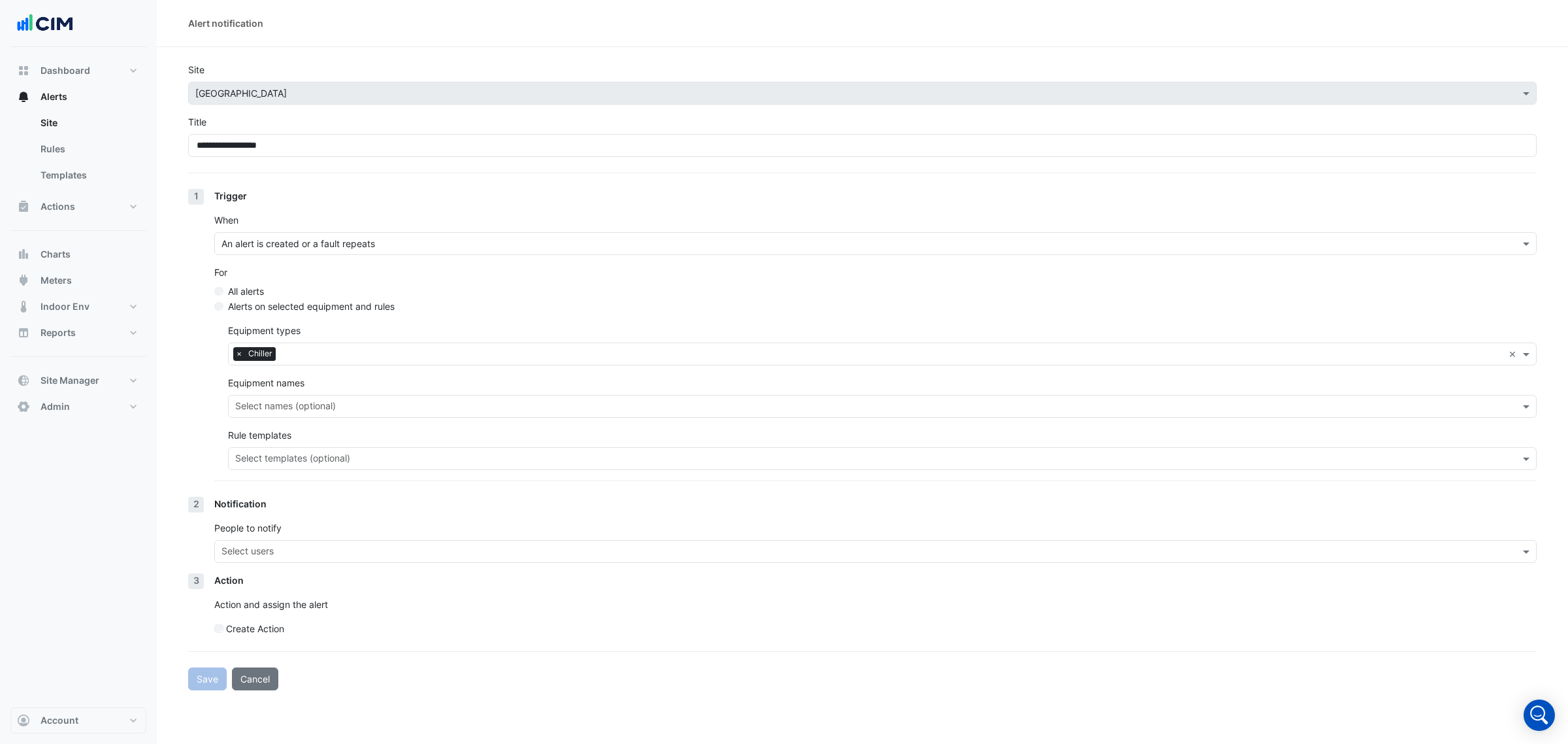
click at [302, 406] on input "text" at bounding box center [875, 407] width 1280 height 14
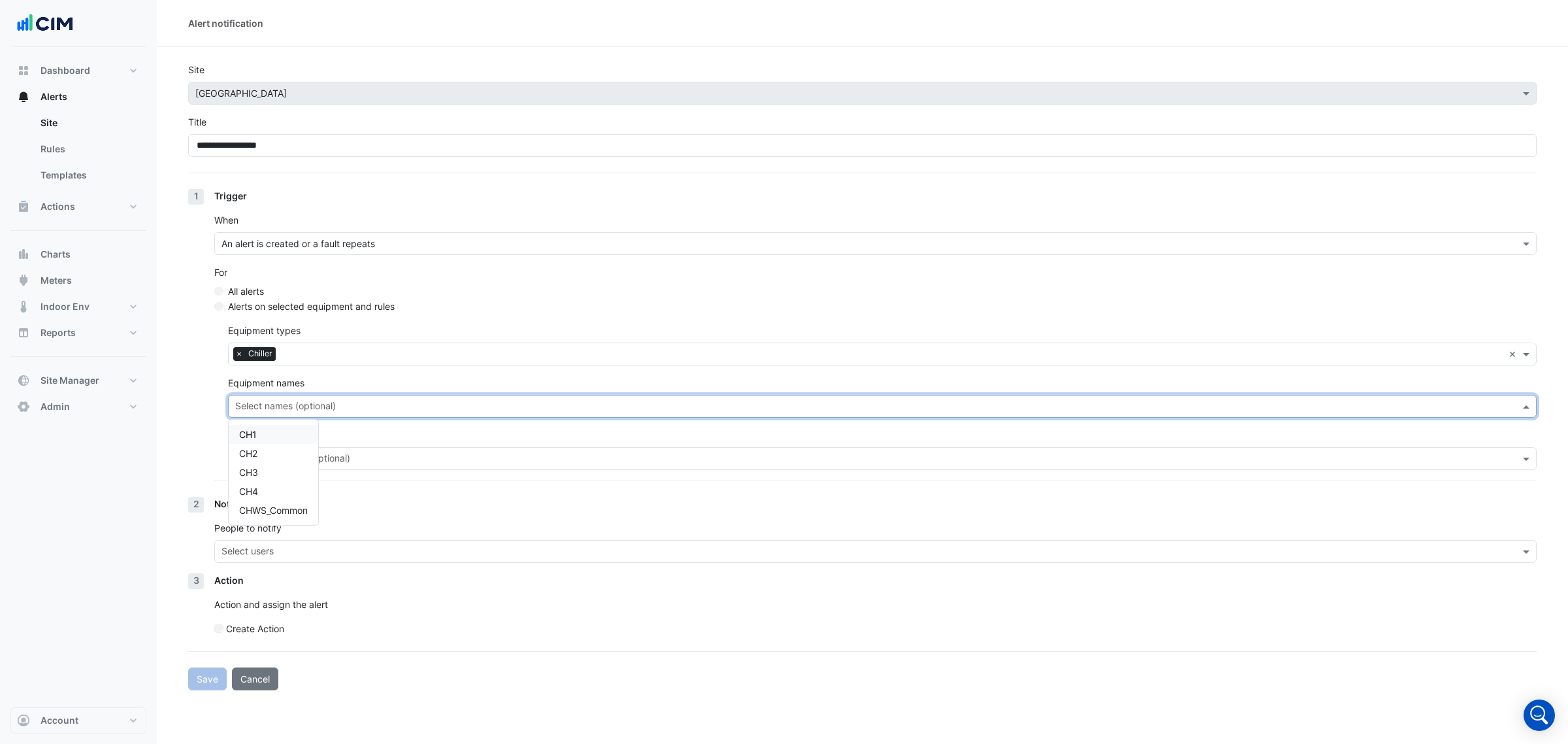
click at [291, 436] on div "CH1" at bounding box center [274, 435] width 89 height 19
click at [364, 456] on input "text" at bounding box center [875, 460] width 1280 height 14
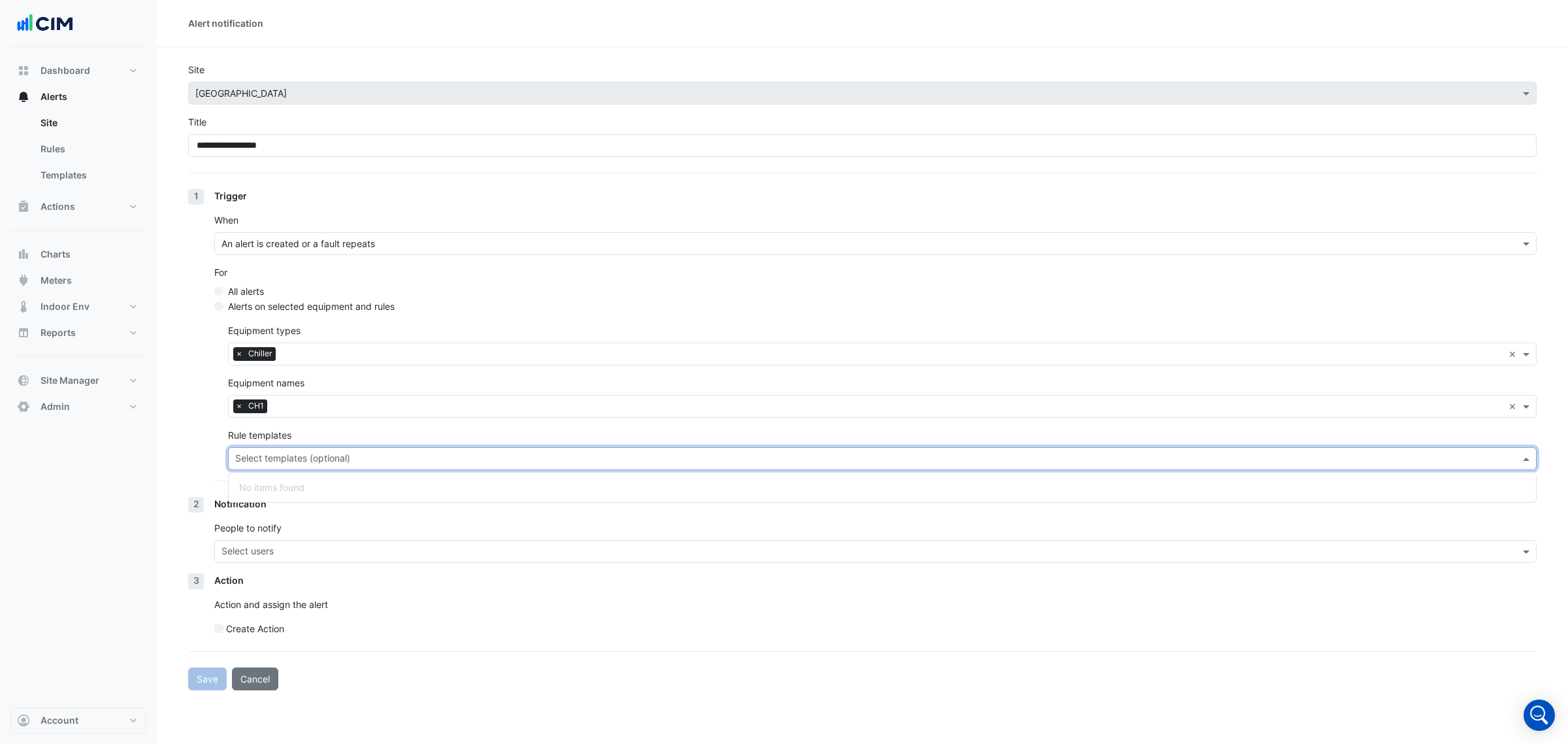
click at [363, 458] on input "text" at bounding box center [875, 460] width 1280 height 14
click at [296, 399] on div "× CH1" at bounding box center [866, 406] width 1275 height 20
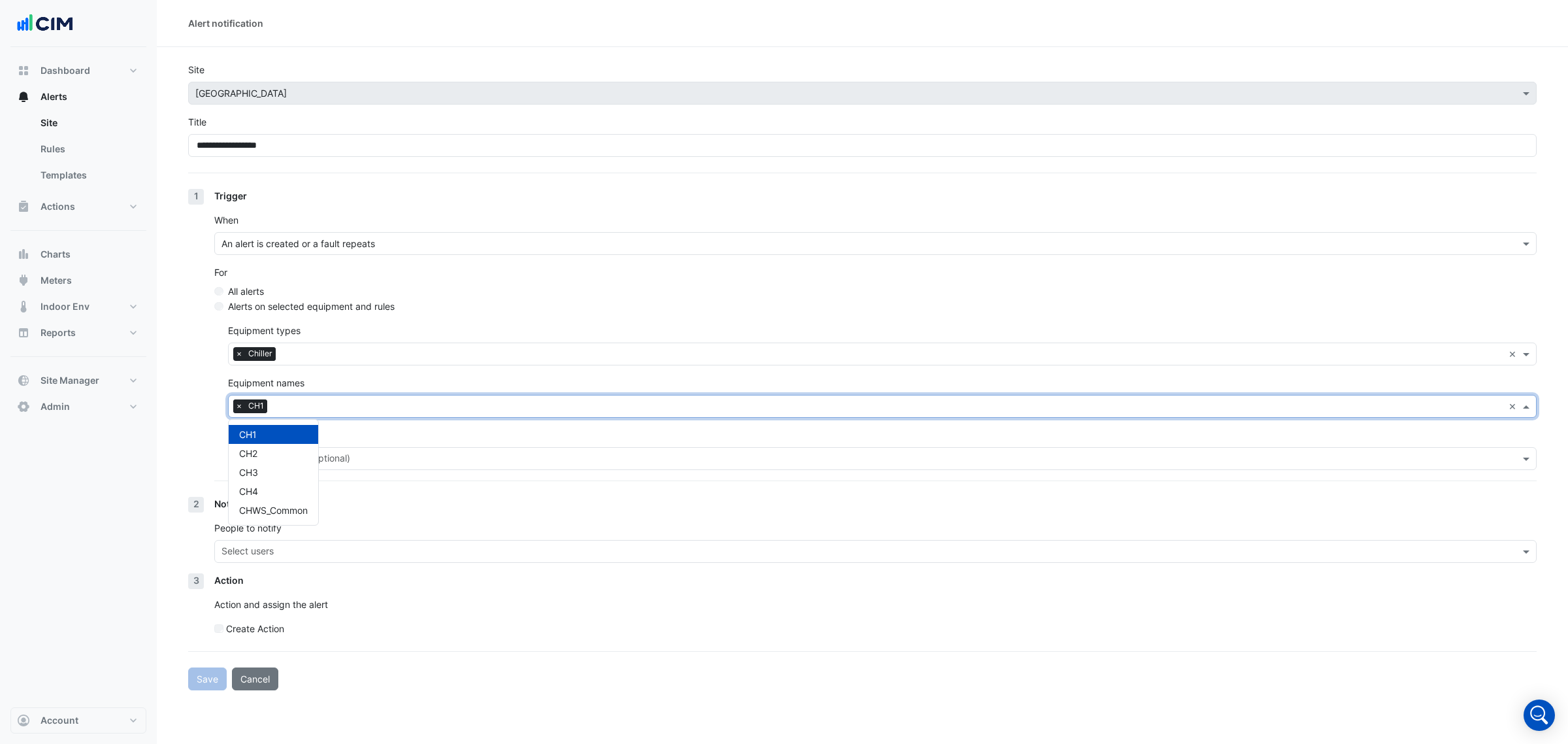
click at [239, 406] on span "×" at bounding box center [239, 406] width 11 height 13
click at [286, 407] on input "text" at bounding box center [875, 407] width 1280 height 14
click at [191, 403] on div "1 Trigger When An alert is created or a fault repeats For All alerts Alerts on …" at bounding box center [862, 343] width 1349 height 308
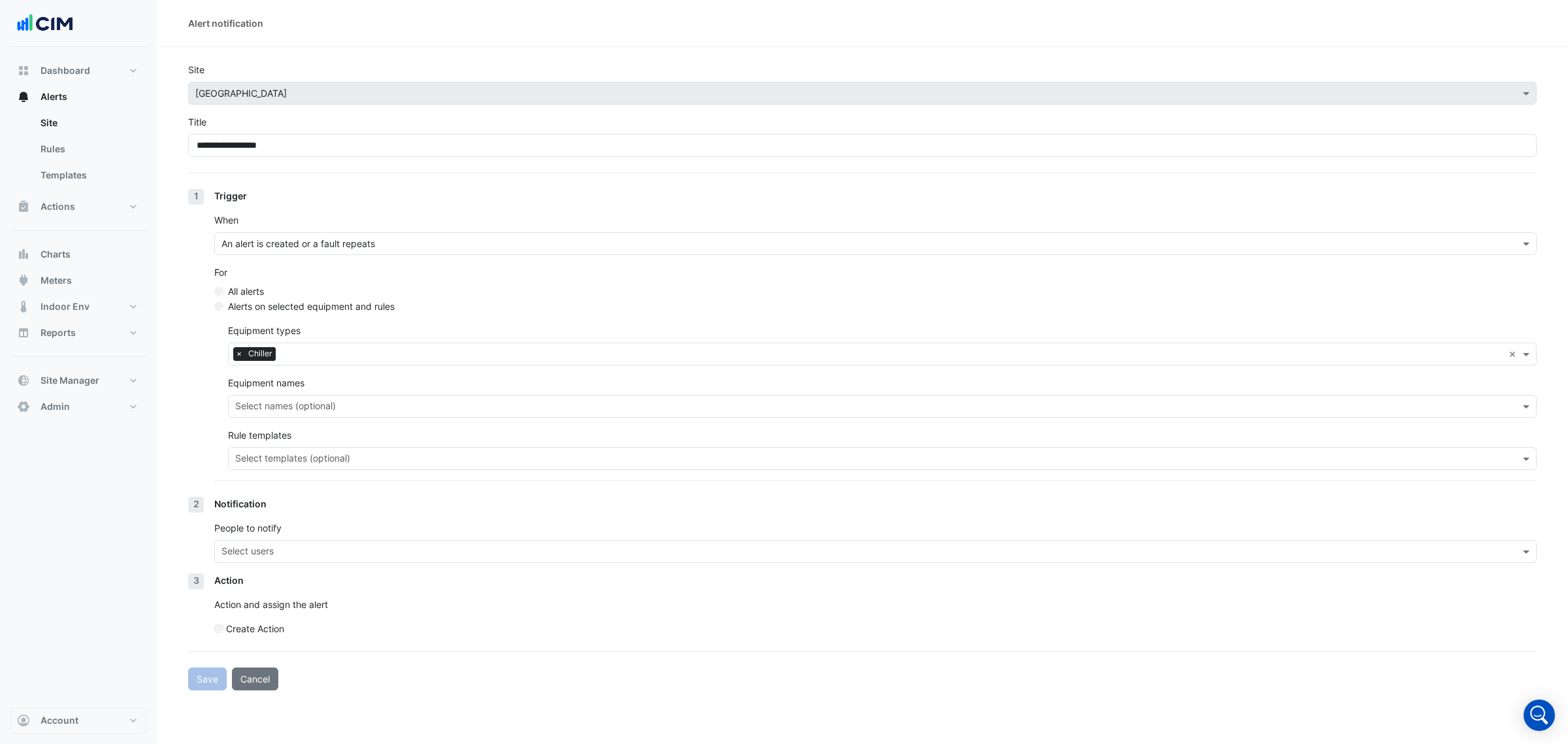
click at [285, 549] on input "text" at bounding box center [868, 553] width 1294 height 14
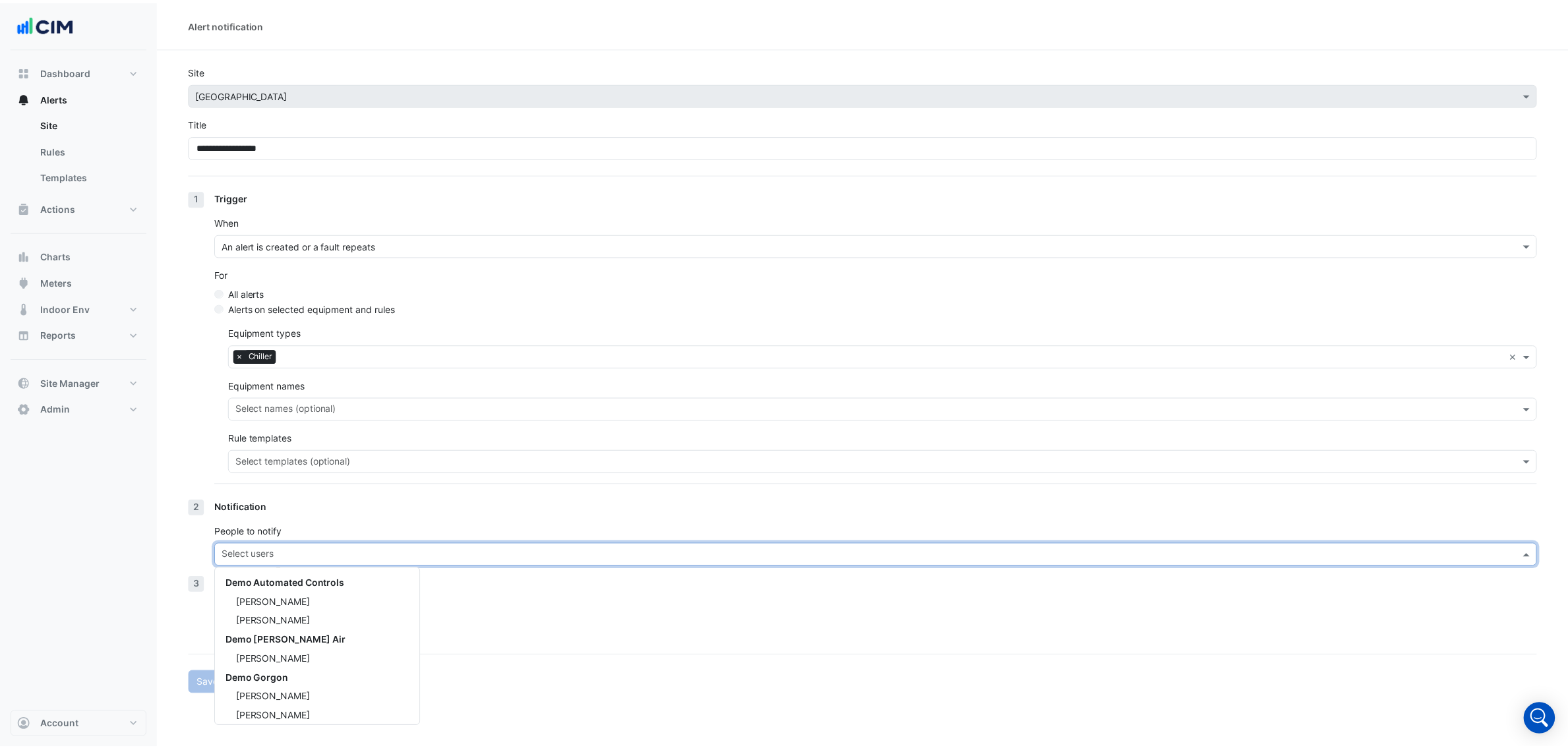
scroll to position [348, 0]
click at [294, 709] on span "Eddie Munson" at bounding box center [275, 714] width 74 height 11
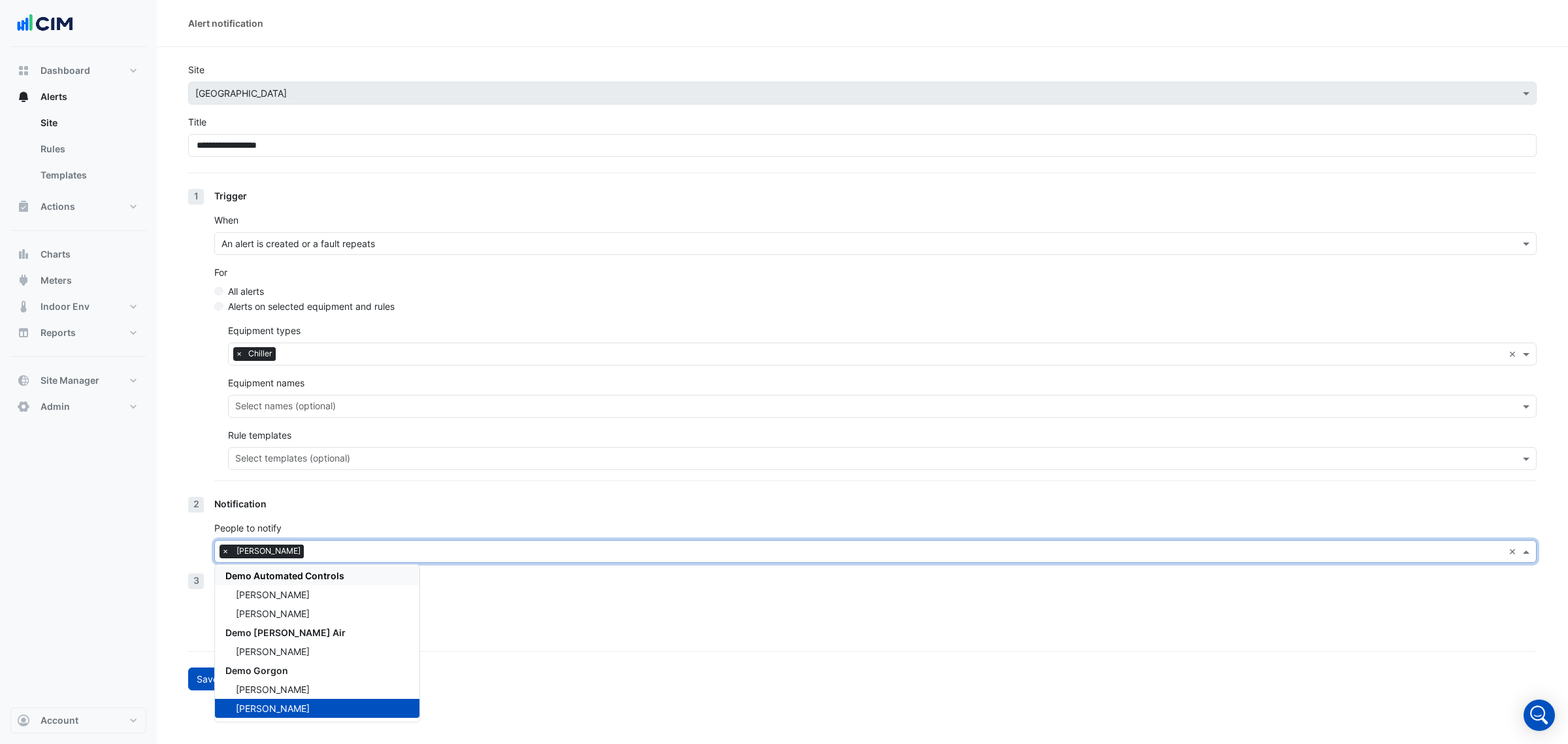
click at [196, 462] on div "1 Trigger When An alert is created or a fault repeats For All alerts Alerts on …" at bounding box center [862, 343] width 1349 height 308
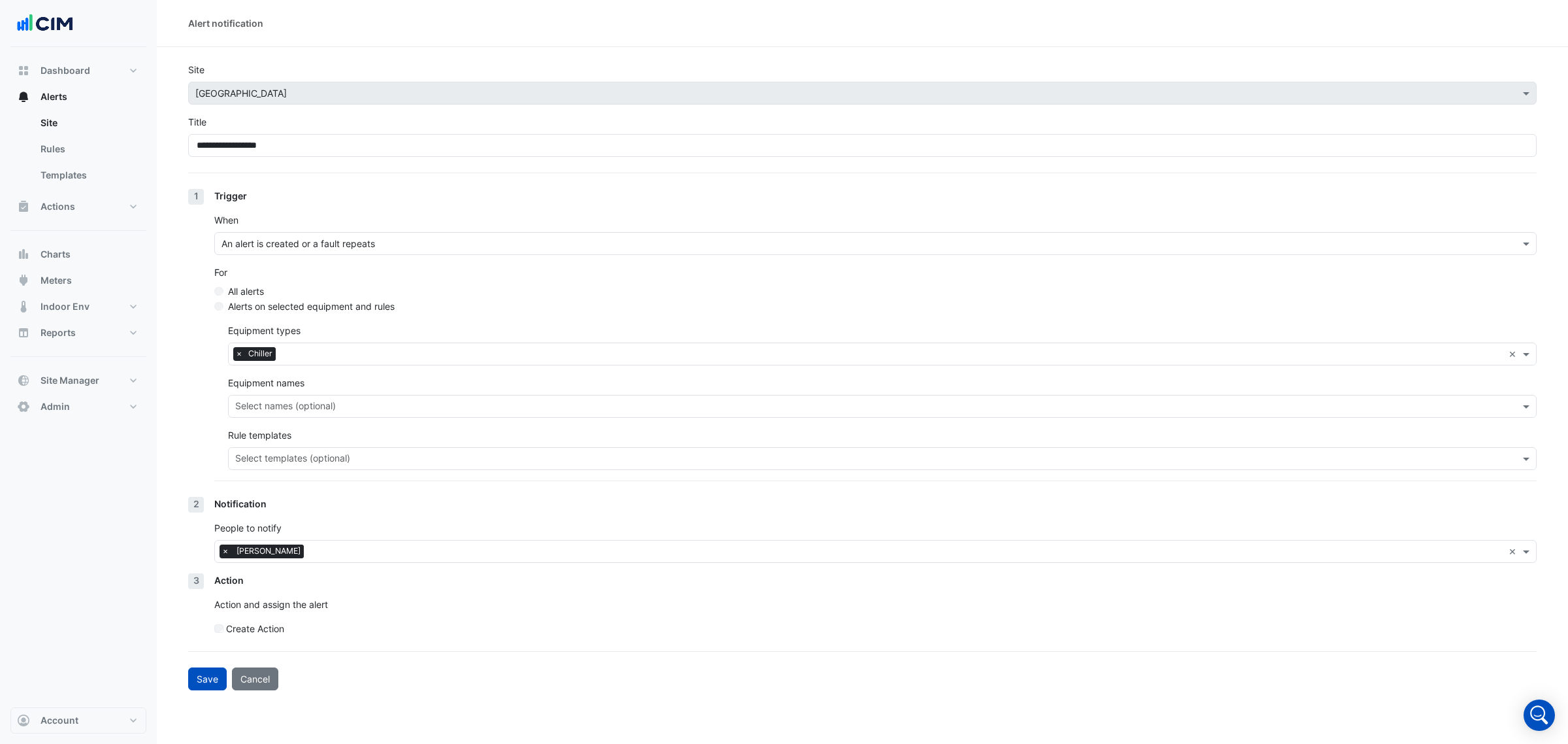
click at [227, 622] on label "Create Action" at bounding box center [255, 629] width 59 height 14
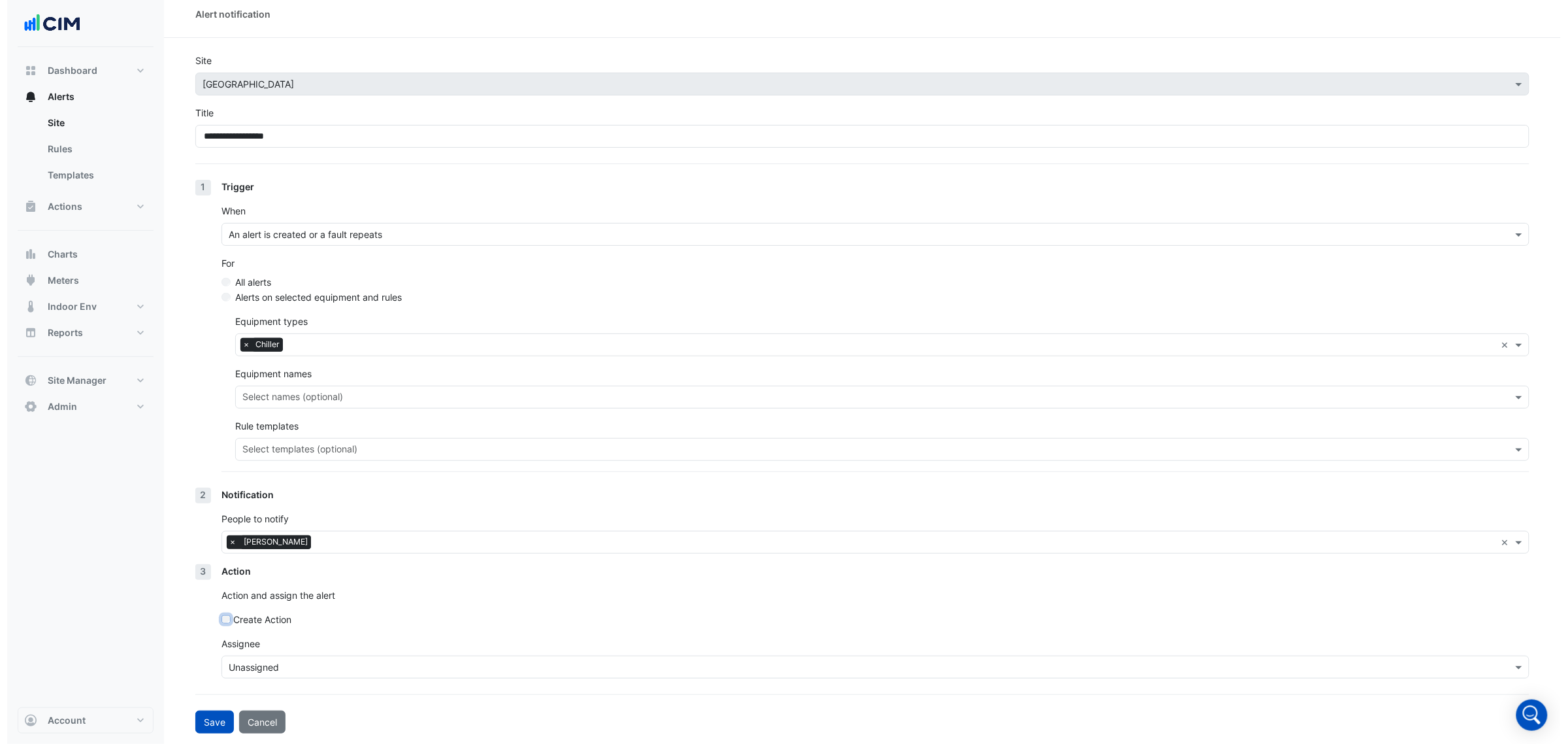
scroll to position [0, 0]
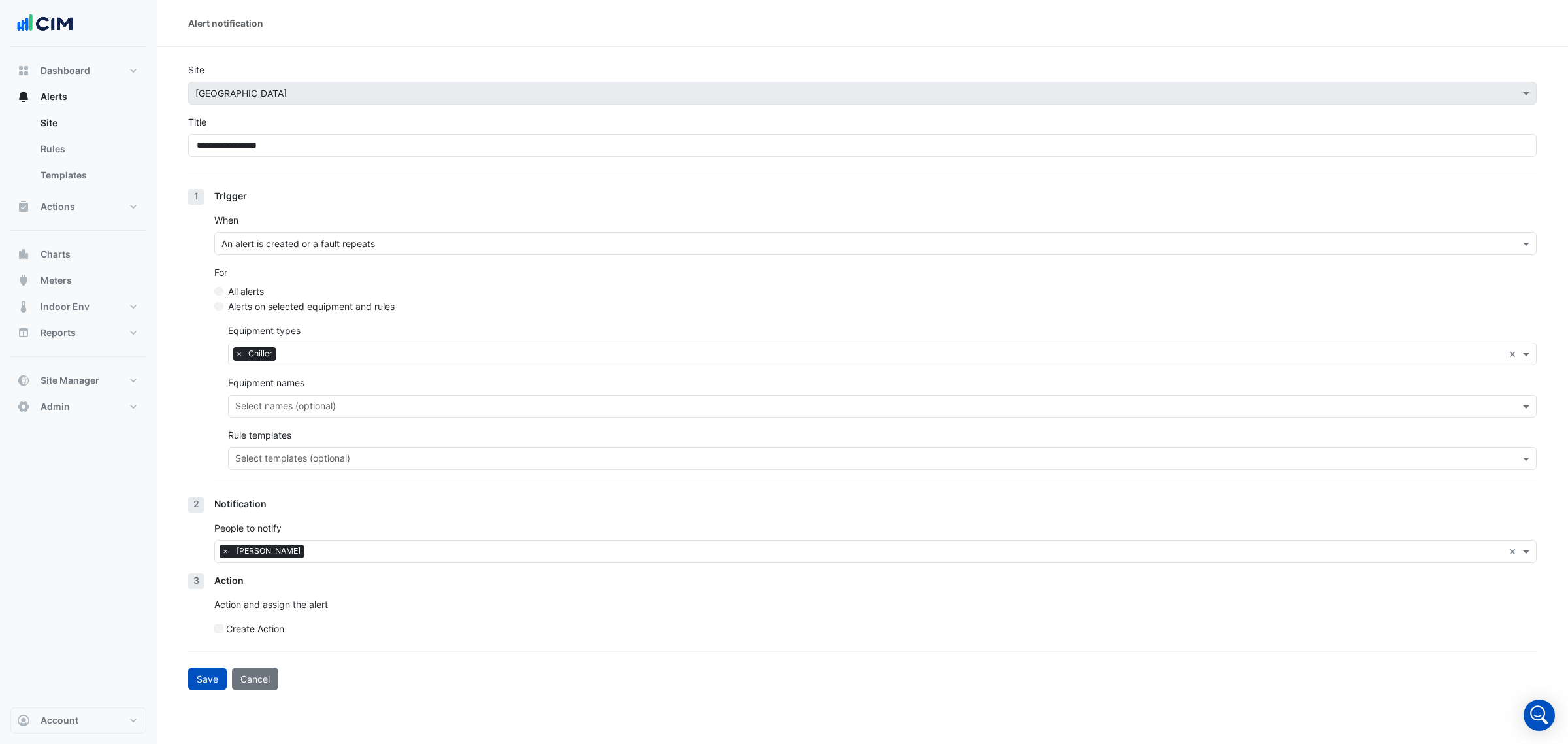
click at [284, 599] on p "Action and assign the alert" at bounding box center [875, 604] width 1322 height 14
click at [201, 678] on button "Save" at bounding box center [207, 678] width 38 height 23
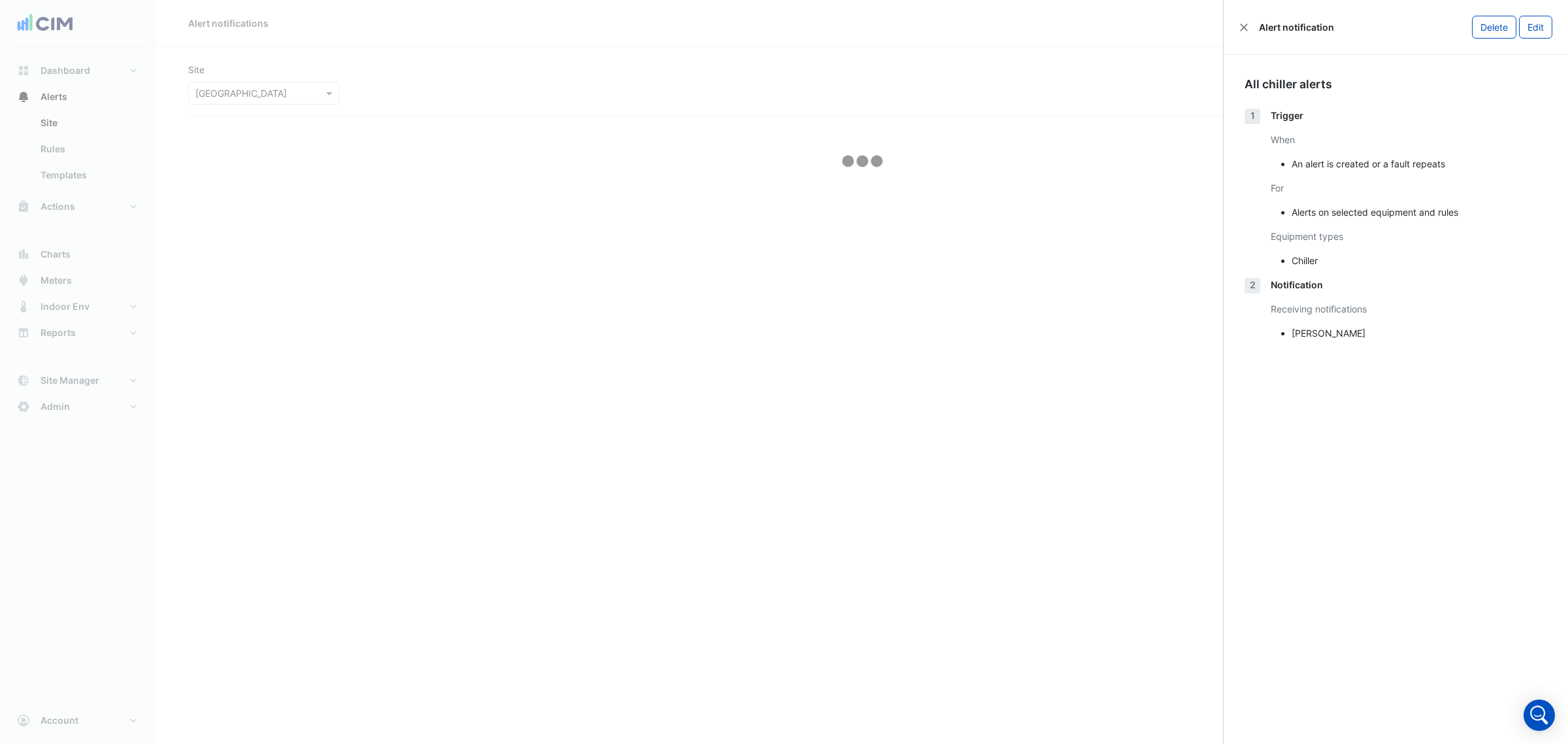
select select "******"
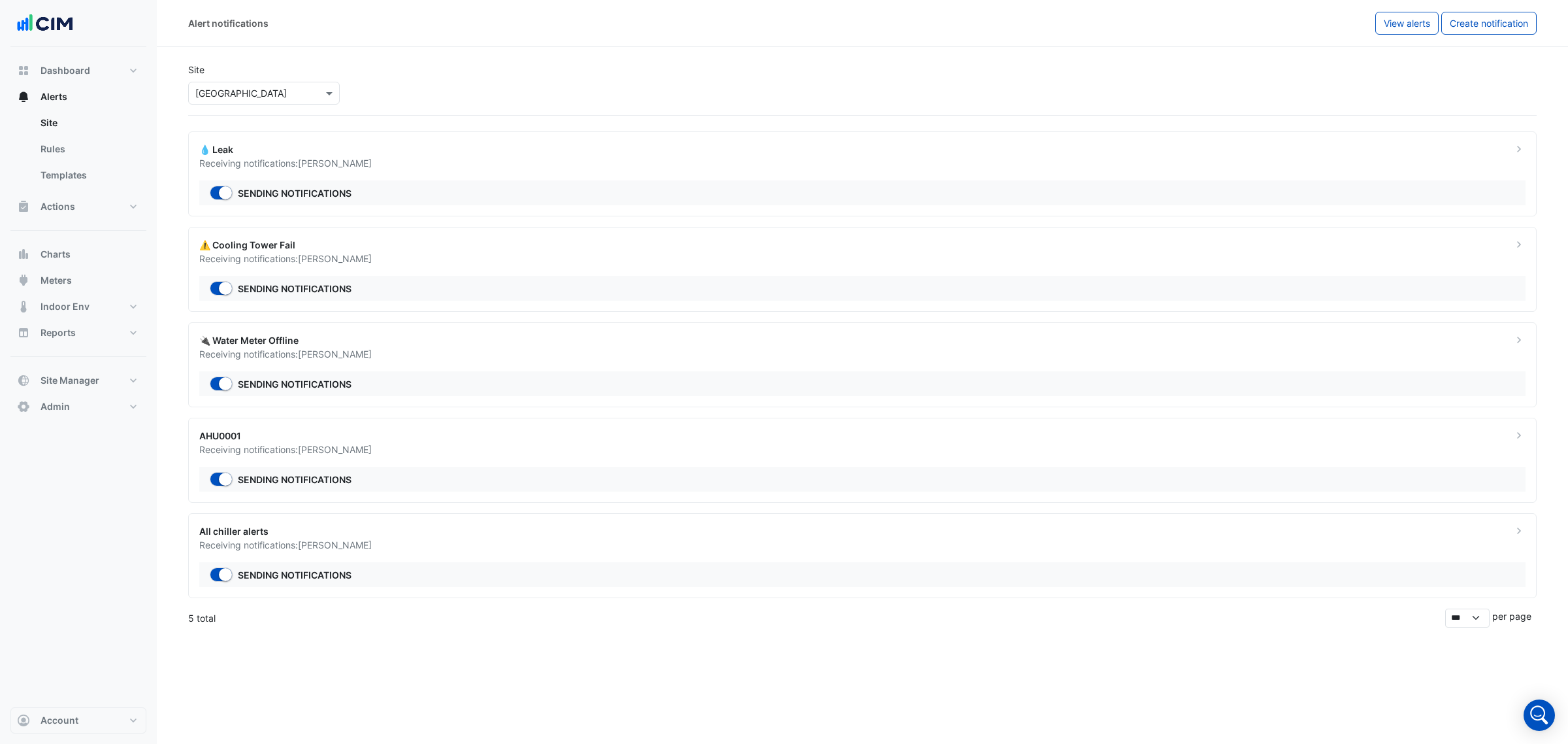
click at [439, 616] on ngb-offcanvas-backdrop at bounding box center [784, 372] width 1568 height 744
click at [452, 563] on div "All chiller alerts Receiving notifications: Eddie Munson Sending notifications" at bounding box center [862, 555] width 1349 height 85
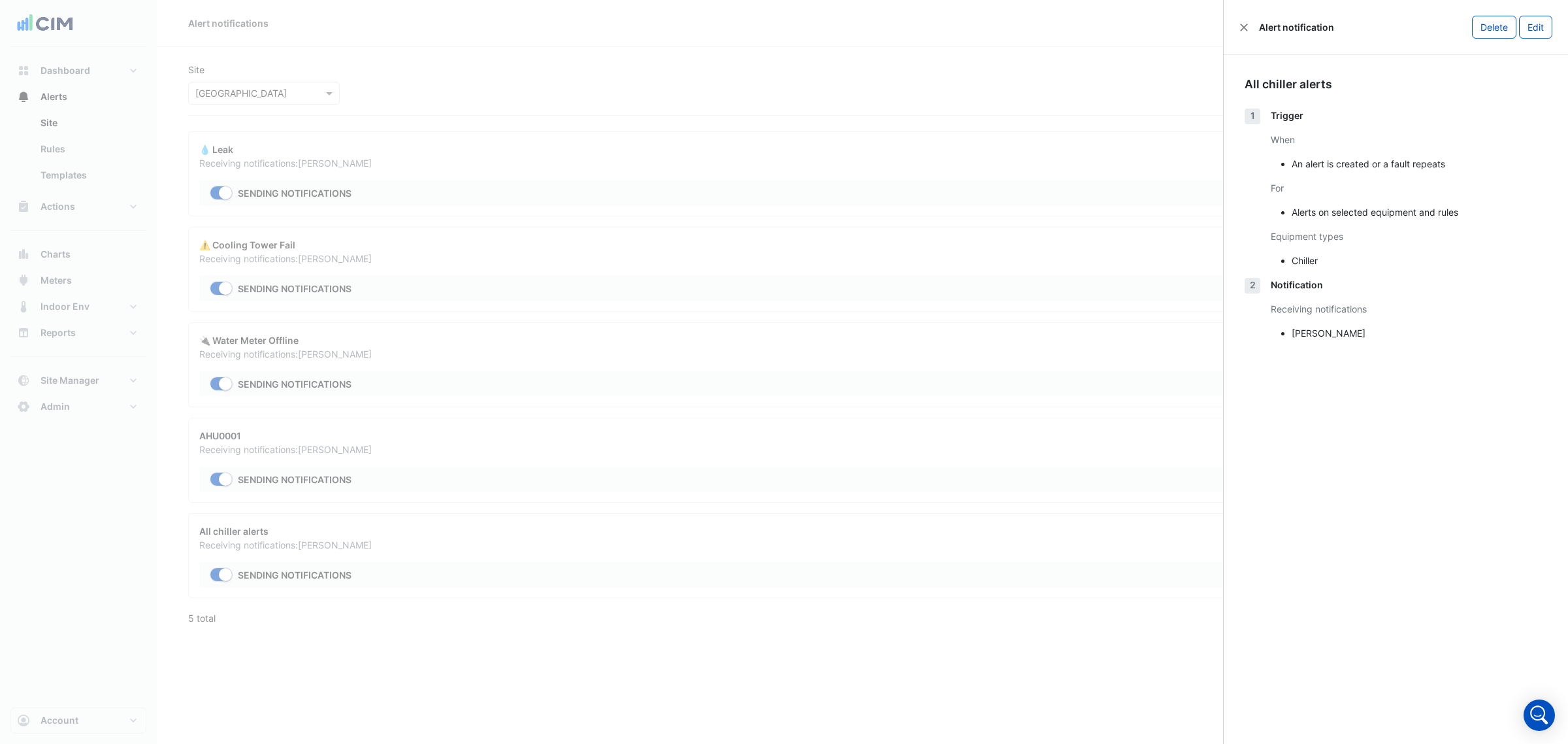
click at [434, 546] on ngb-offcanvas-backdrop at bounding box center [784, 372] width 1568 height 744
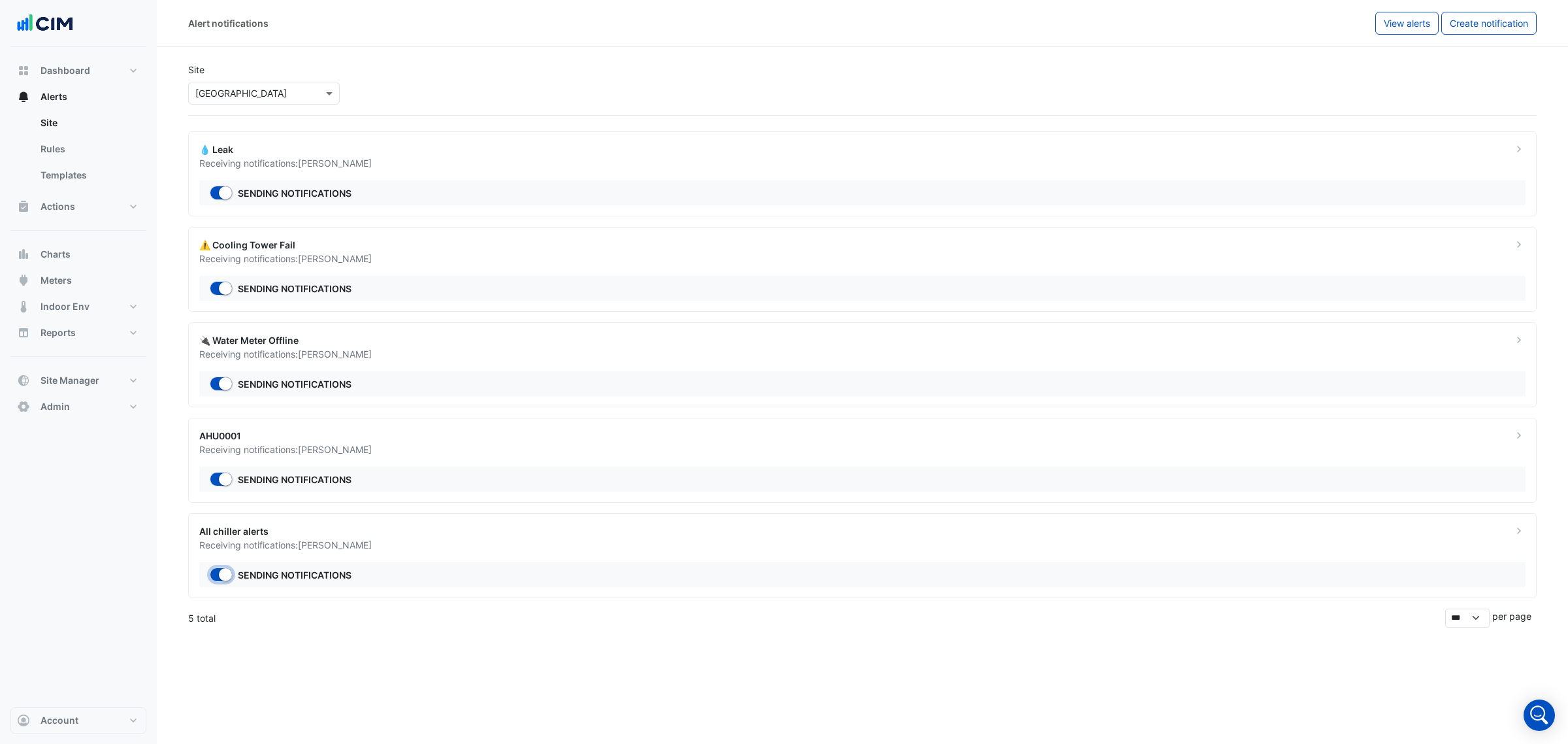
click at [222, 581] on small "button" at bounding box center [225, 574] width 13 height 13
click at [214, 579] on small "button" at bounding box center [217, 574] width 13 height 13
click at [357, 341] on div "🔌 Water Meter Offline" at bounding box center [848, 340] width 1298 height 14
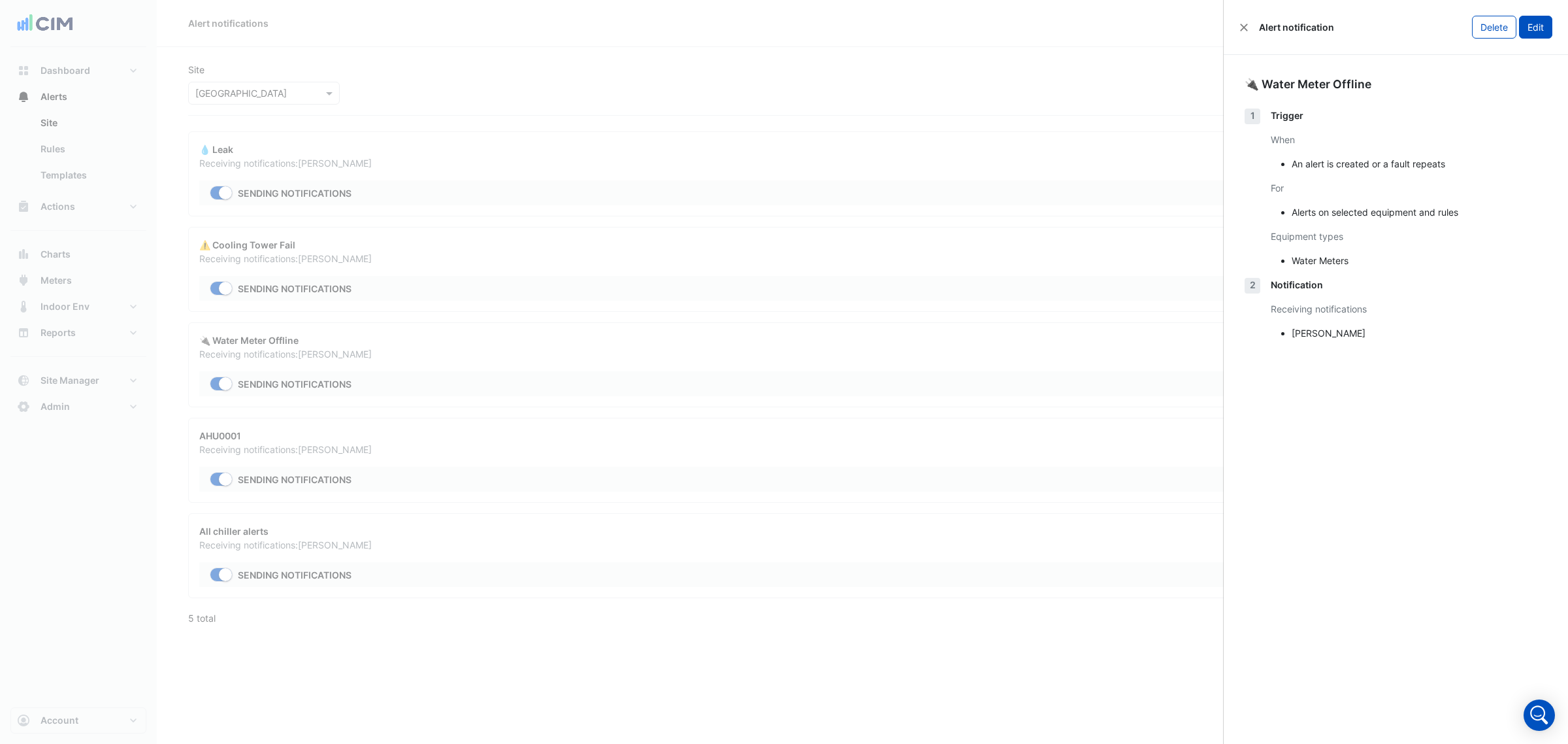
click at [1545, 31] on button "Edit" at bounding box center [1536, 27] width 33 height 23
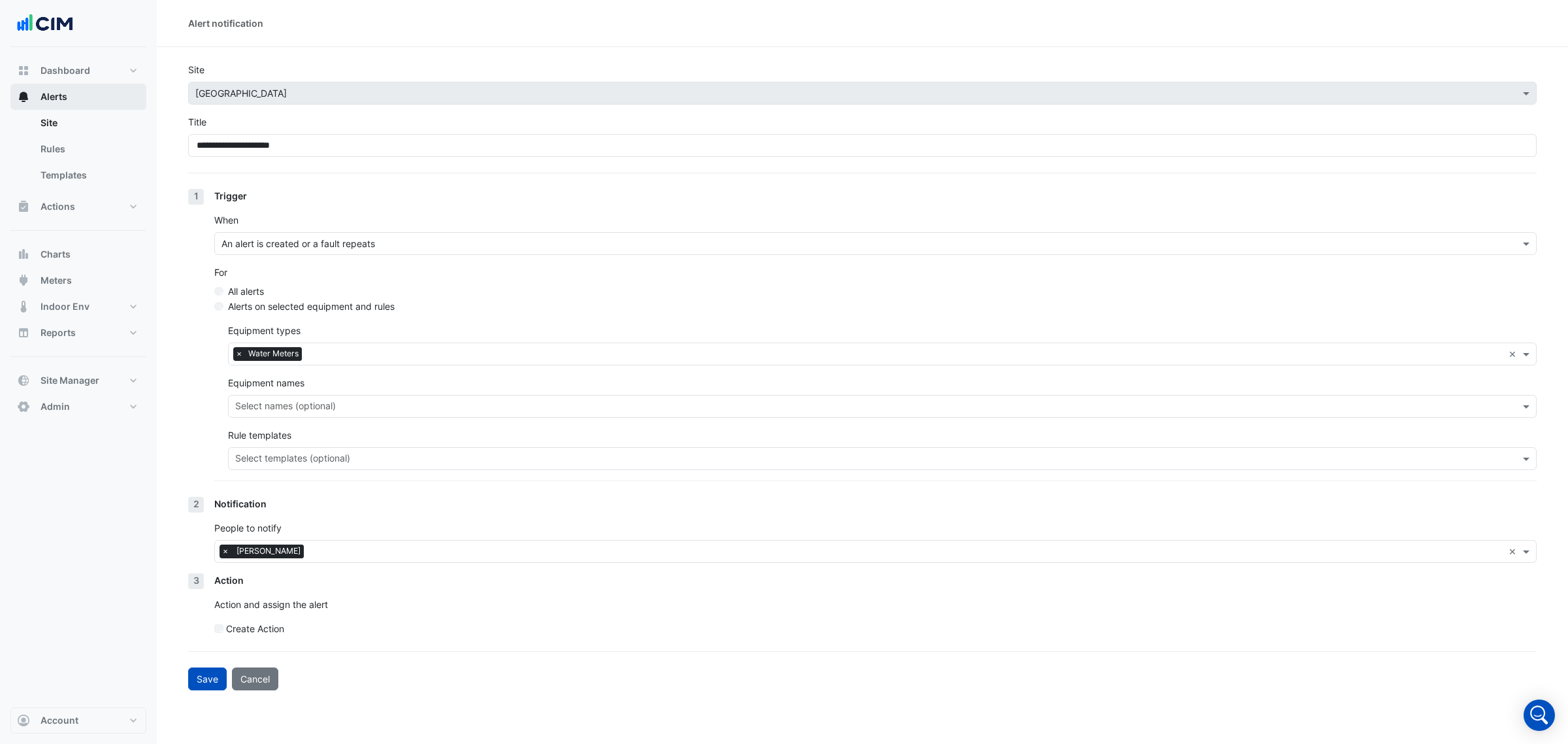
click at [69, 89] on button "Alerts" at bounding box center [79, 97] width 136 height 26
click at [76, 131] on link "Site" at bounding box center [87, 123] width 116 height 26
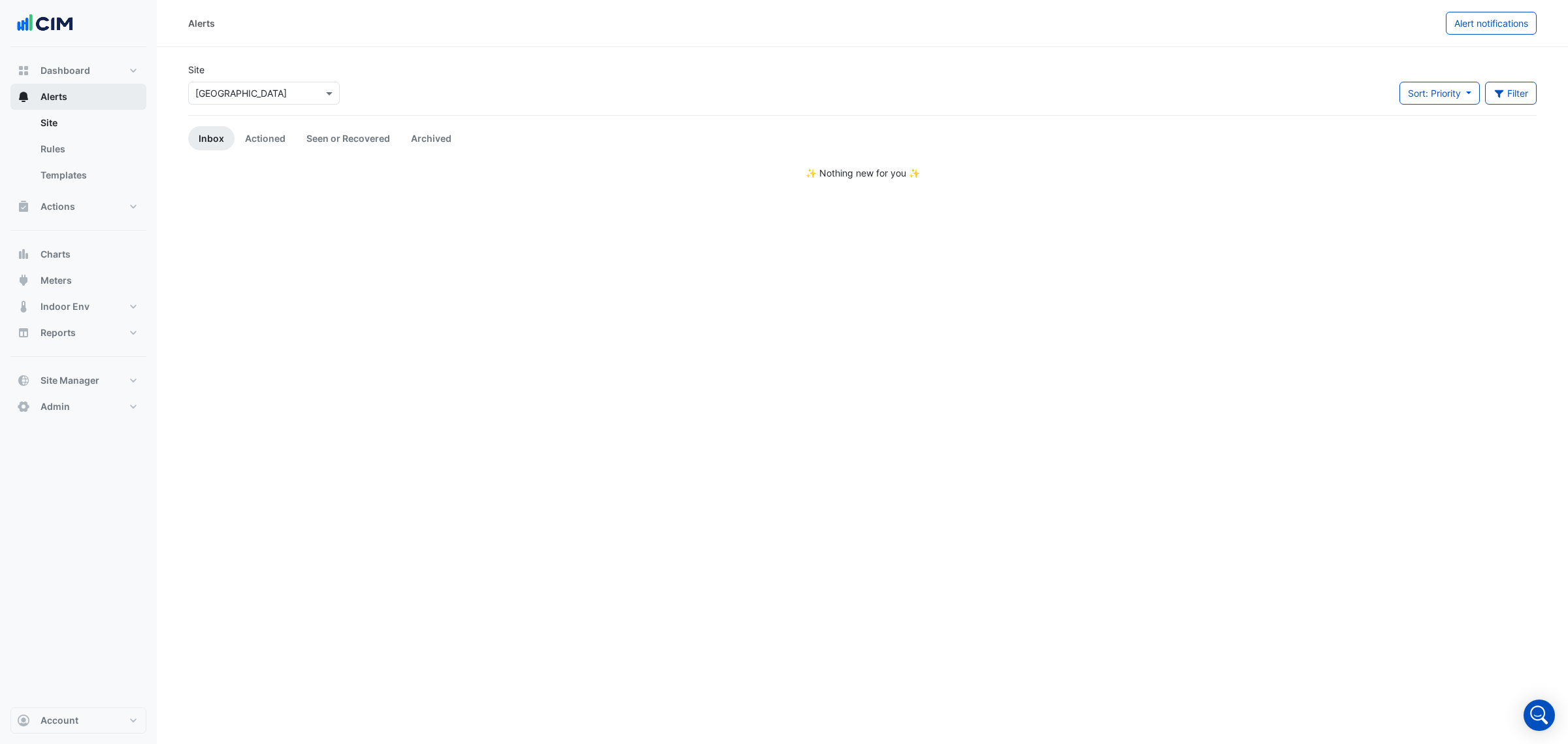
click at [79, 97] on button "Alerts" at bounding box center [79, 97] width 136 height 26
click at [1506, 17] on span "Alert notifications" at bounding box center [1491, 23] width 73 height 11
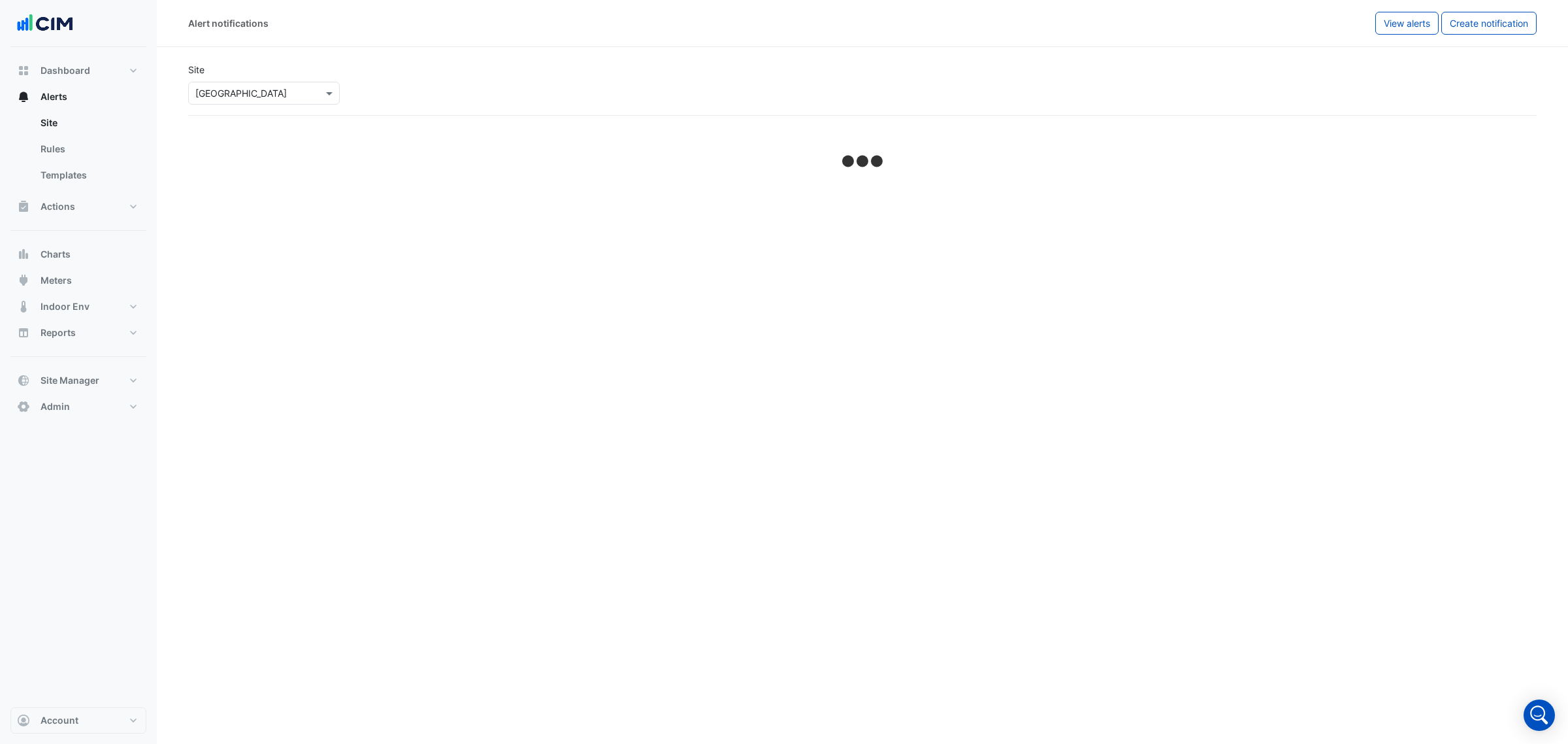
select select "******"
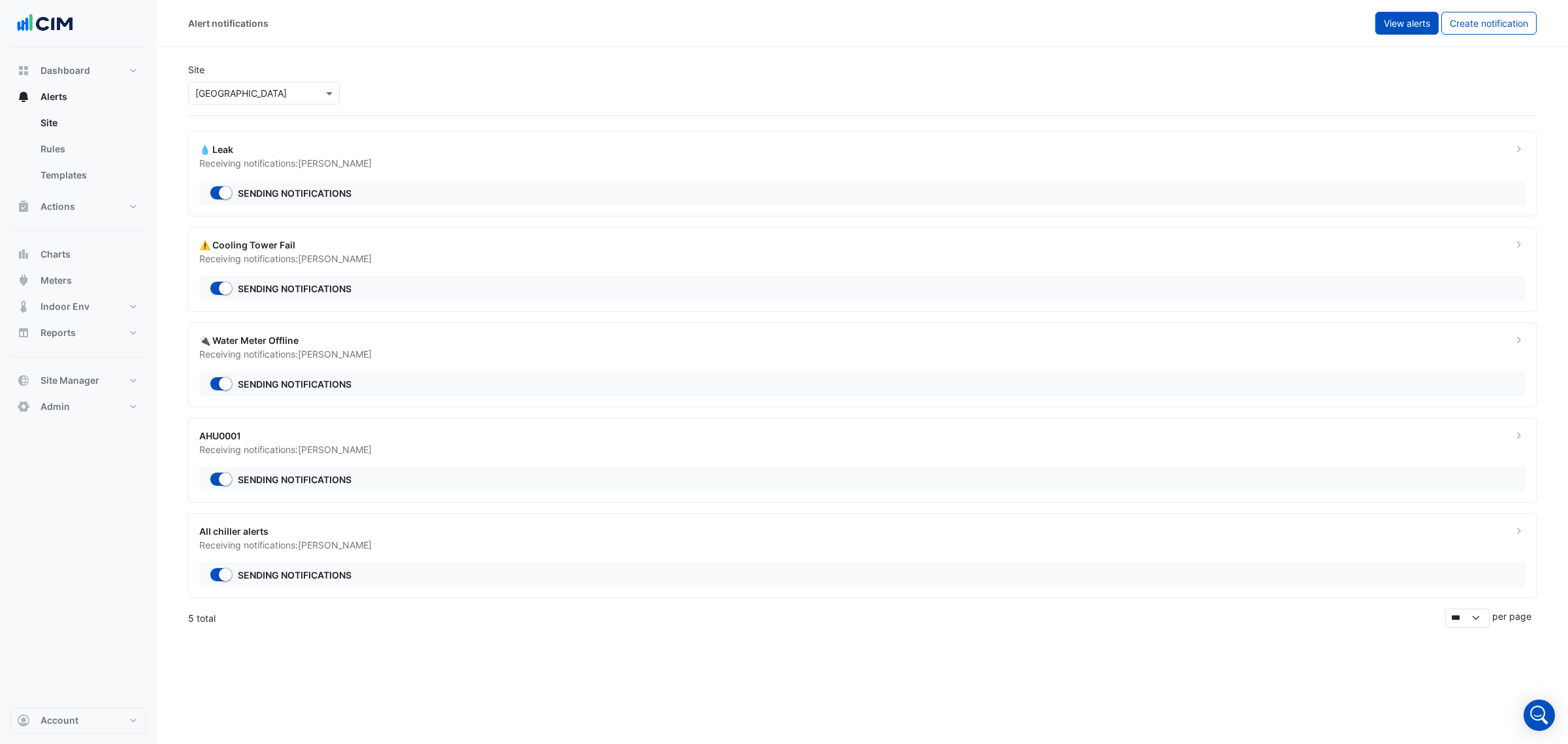
click at [1423, 24] on span "View alerts" at bounding box center [1407, 23] width 46 height 11
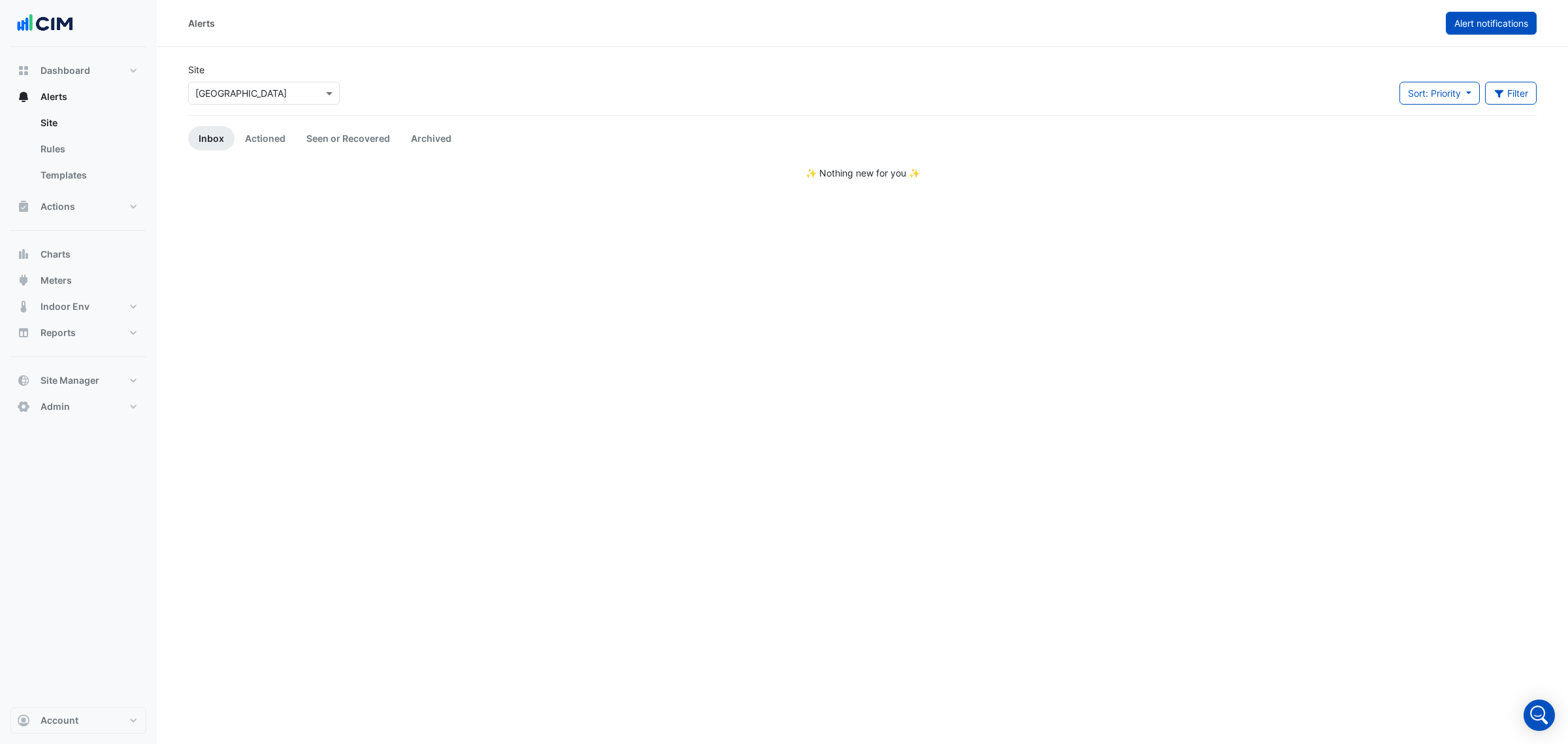
click at [1494, 14] on button "Alert notifications" at bounding box center [1492, 23] width 91 height 23
select select "******"
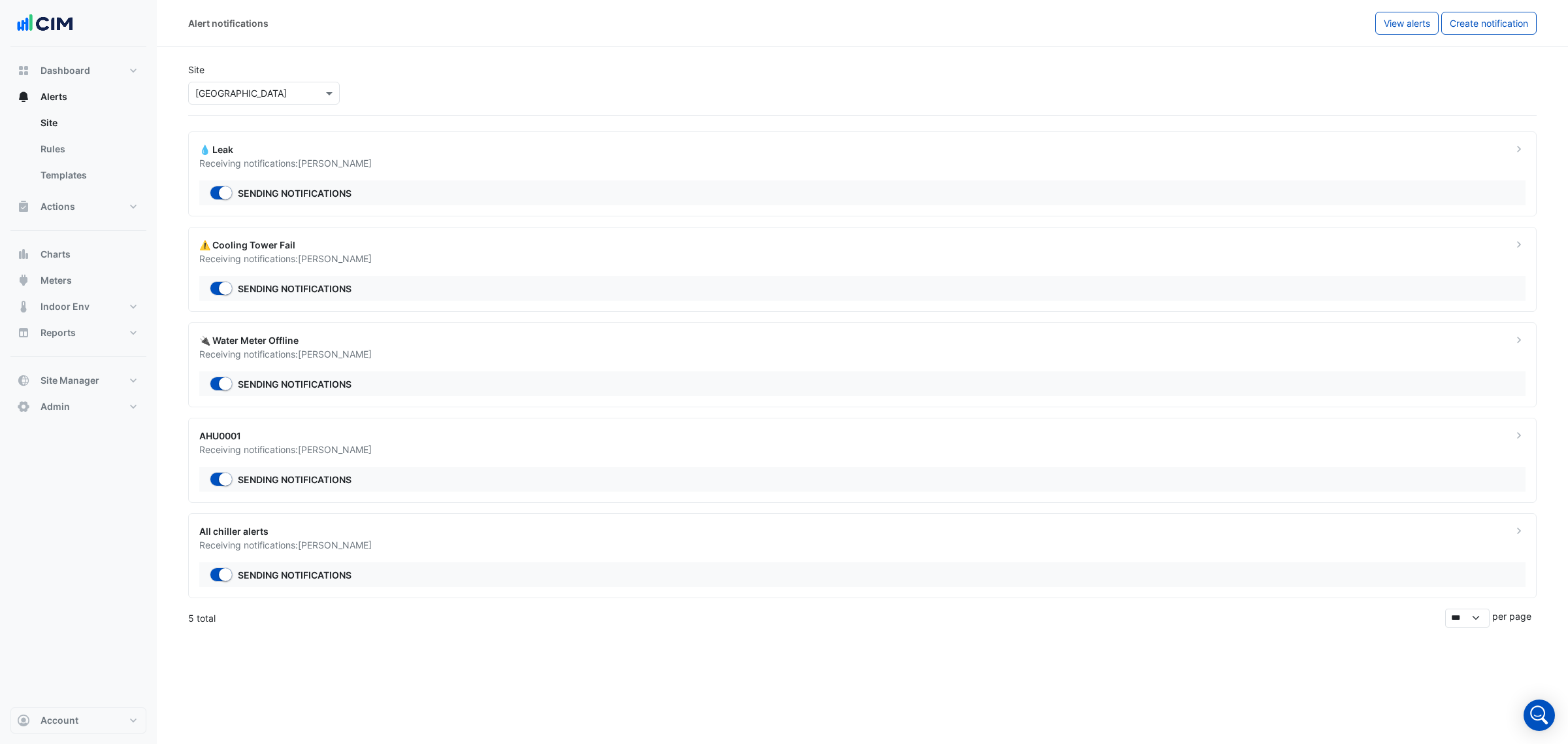
click at [417, 145] on div "💧 Leak" at bounding box center [848, 149] width 1298 height 14
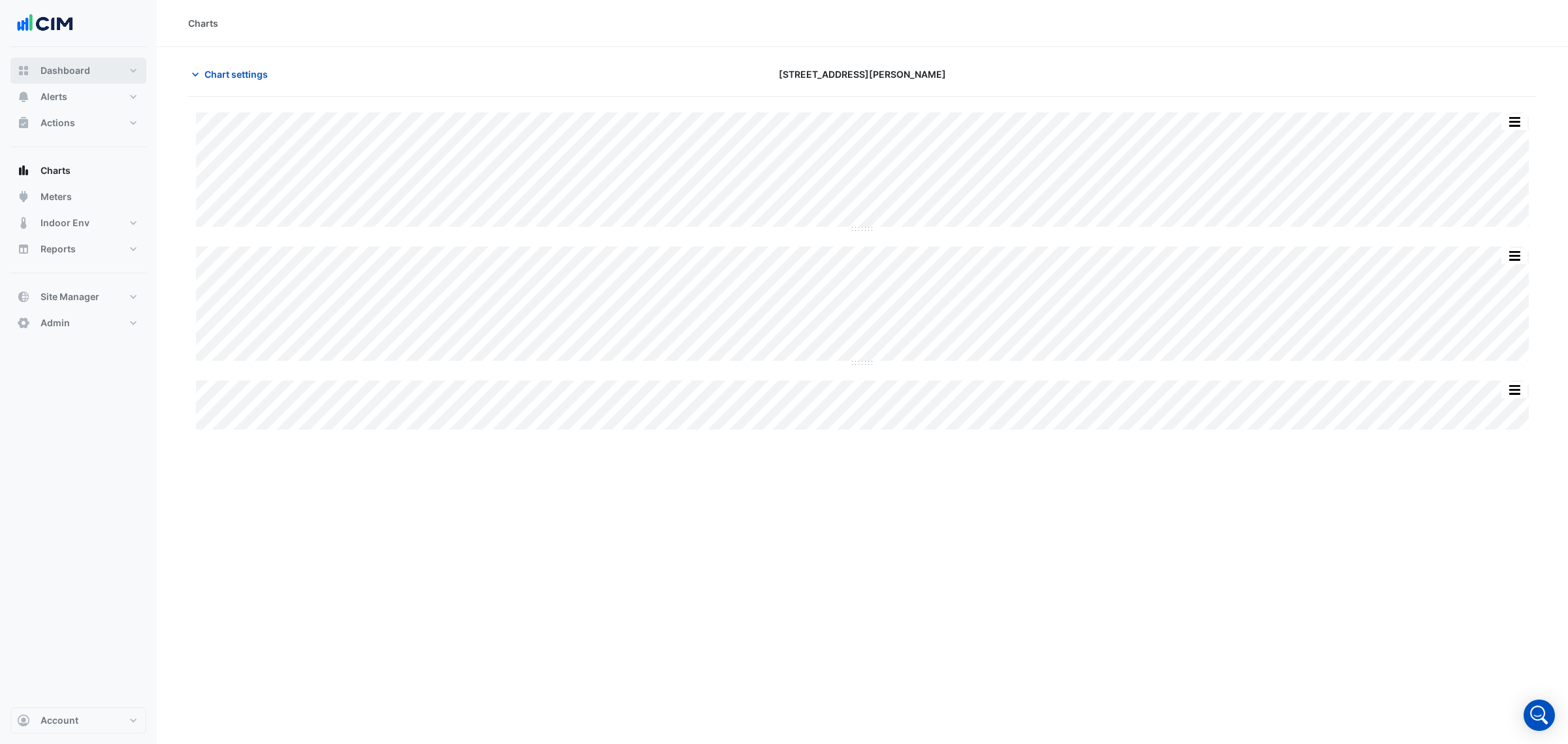
click at [101, 69] on button "Dashboard" at bounding box center [79, 71] width 136 height 26
select select "***"
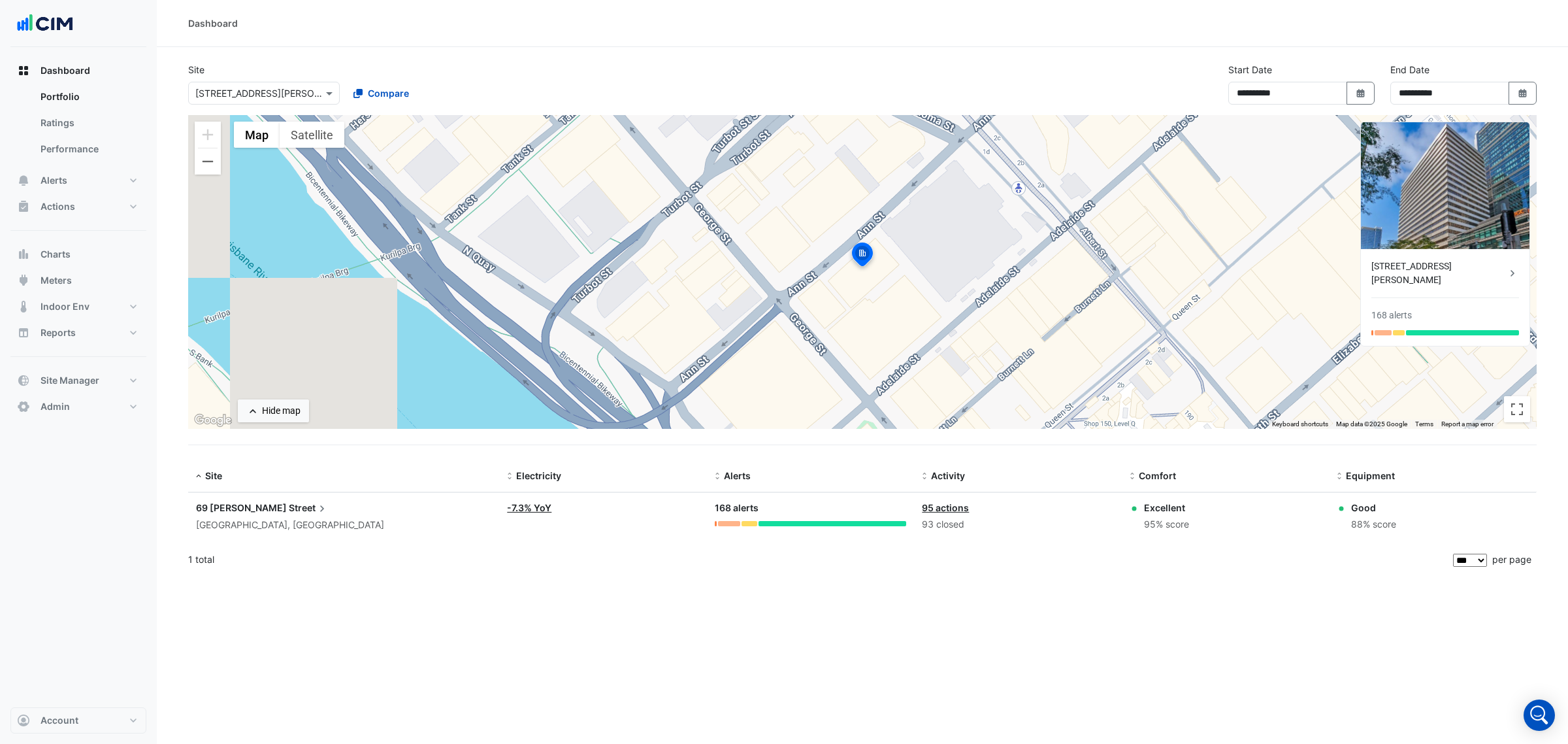
click at [532, 513] on link "-7.3% YoY" at bounding box center [529, 507] width 45 height 11
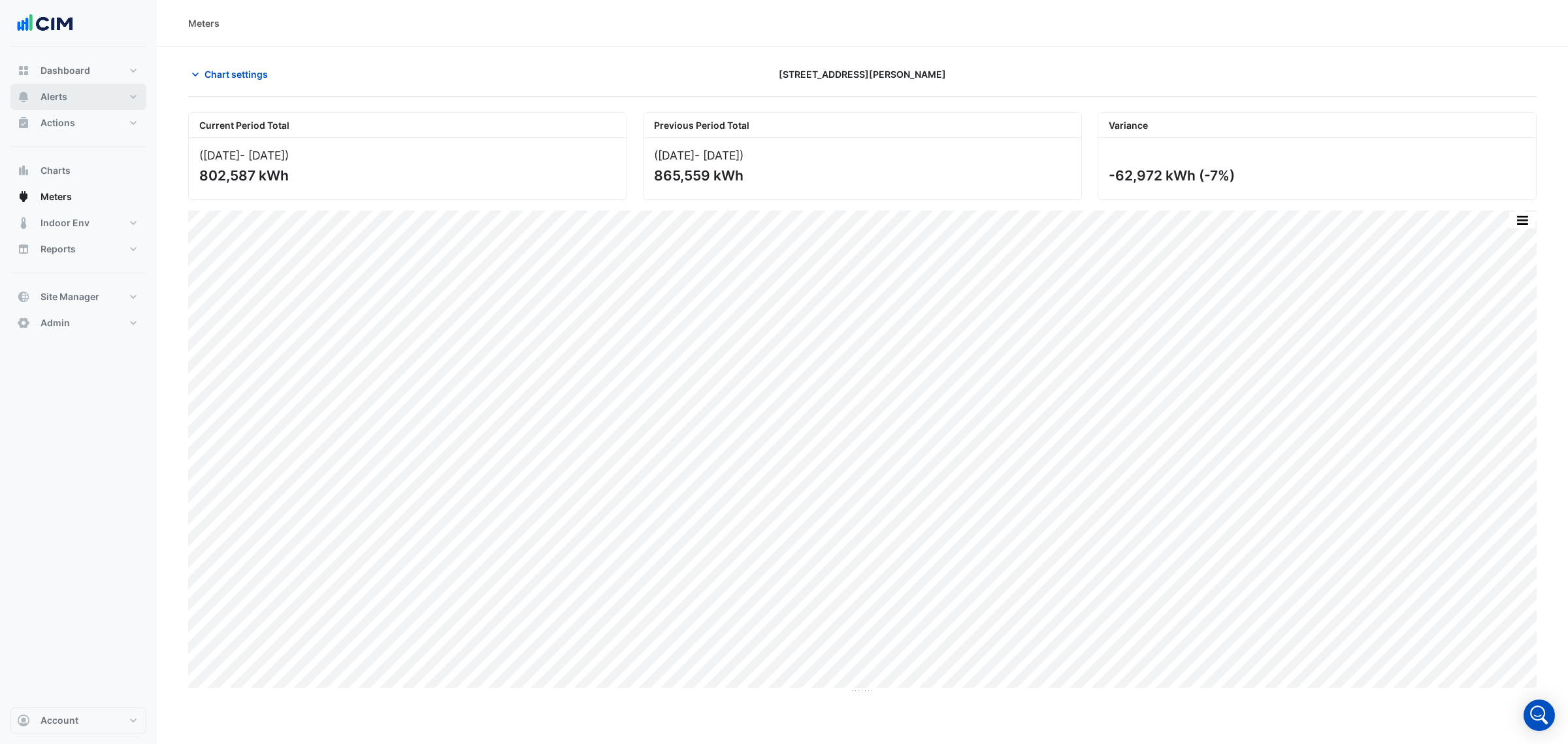
click at [76, 102] on button "Alerts" at bounding box center [79, 97] width 136 height 26
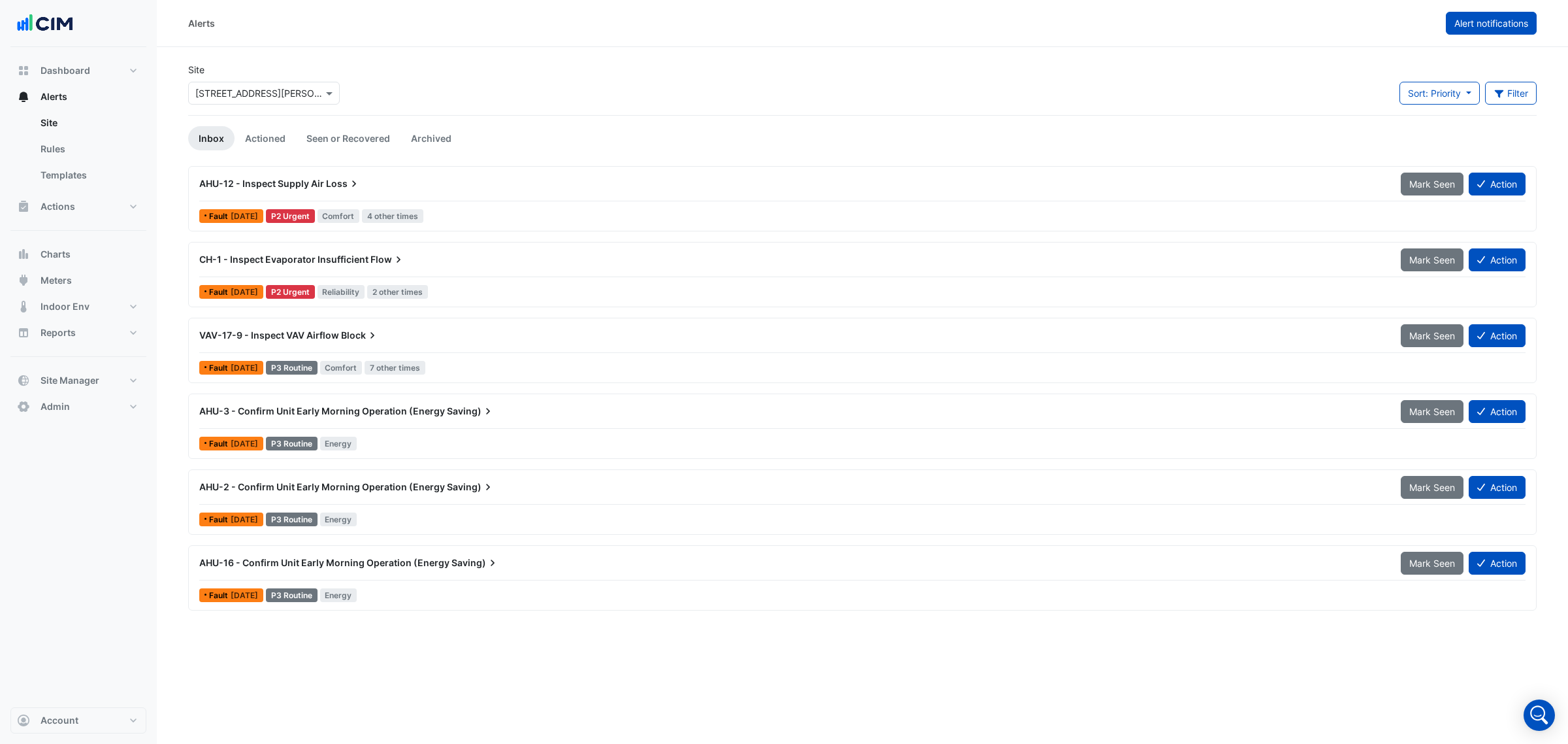
click at [1503, 18] on span "Alert notifications" at bounding box center [1491, 23] width 73 height 11
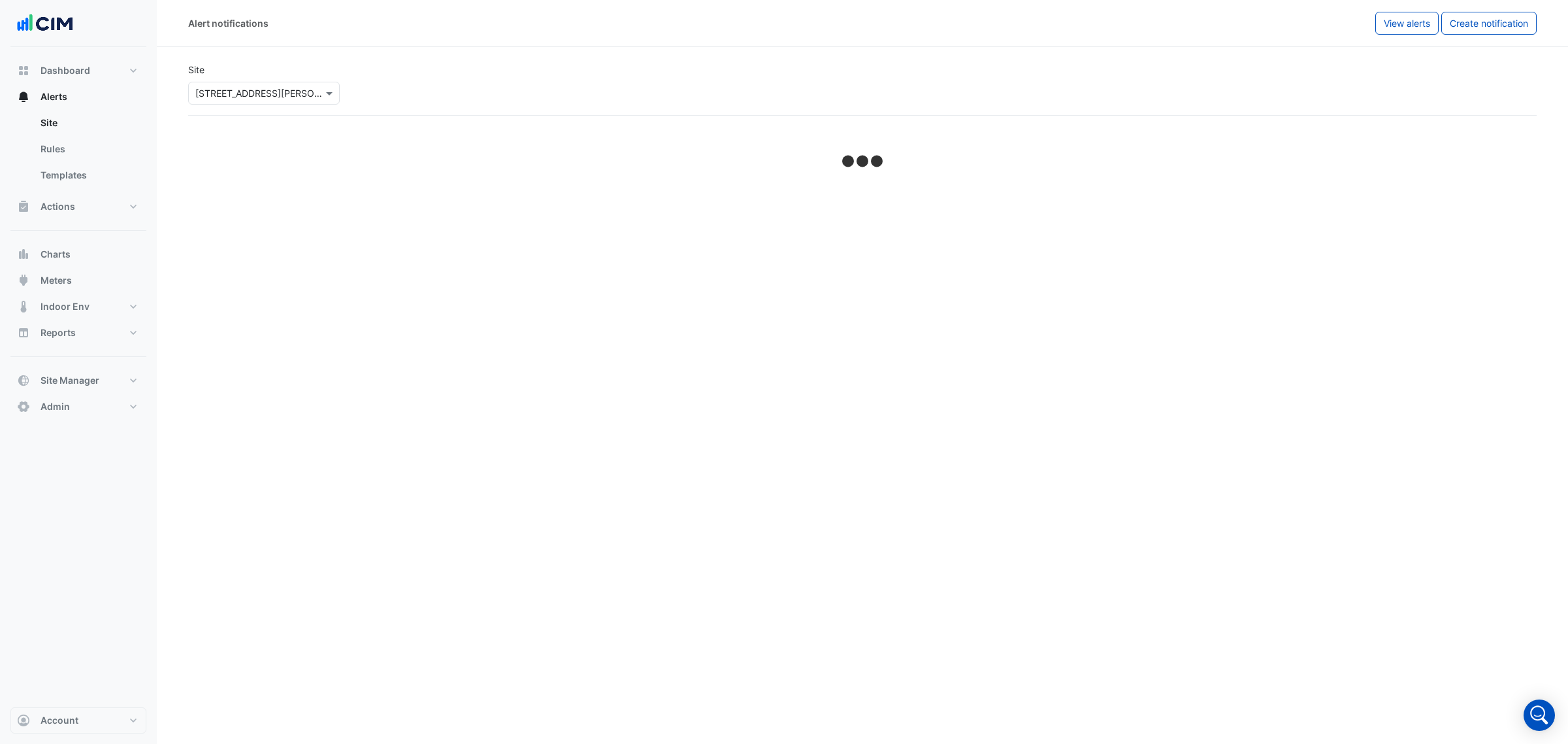
select select "******"
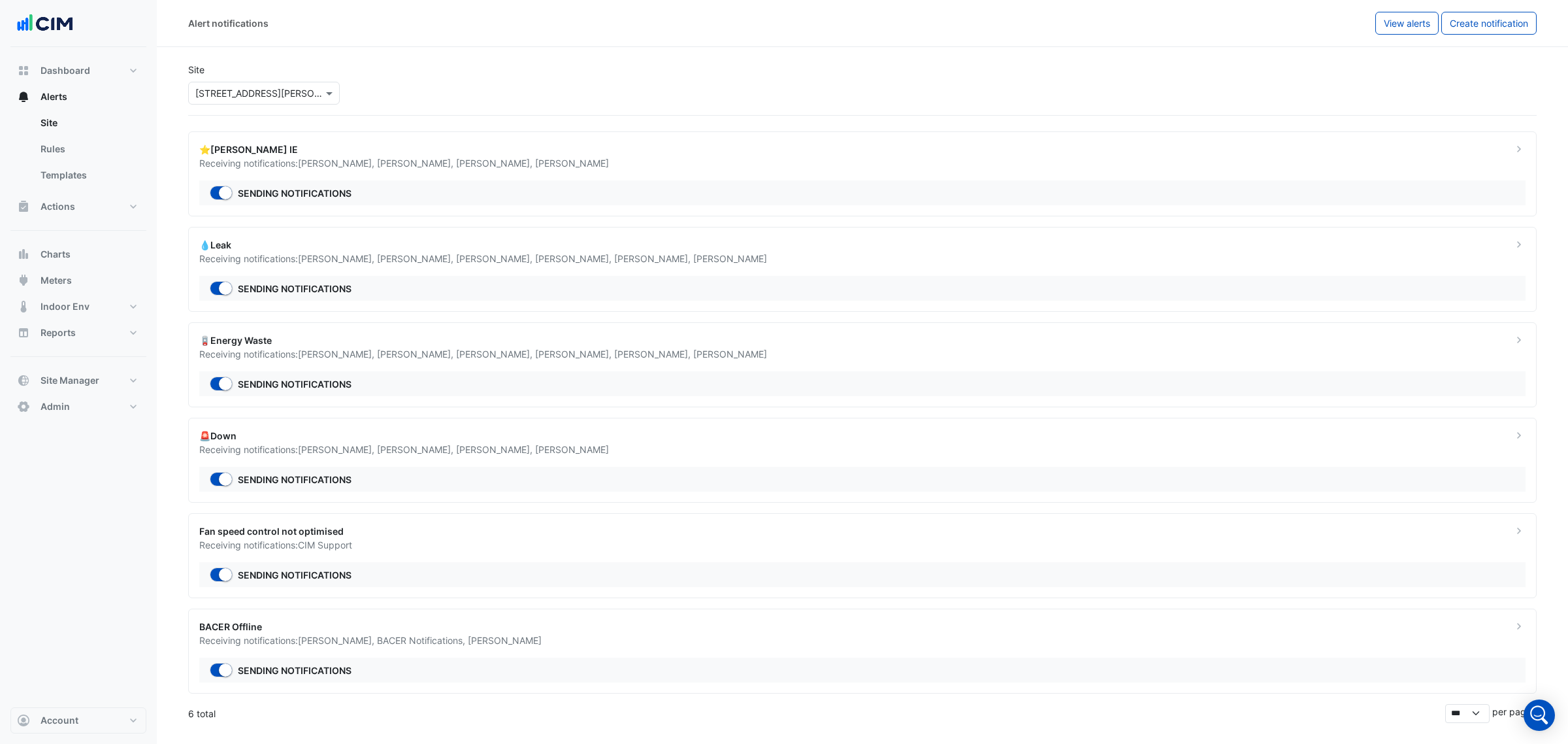
click at [421, 530] on div "Fan speed control not optimised" at bounding box center [848, 532] width 1298 height 14
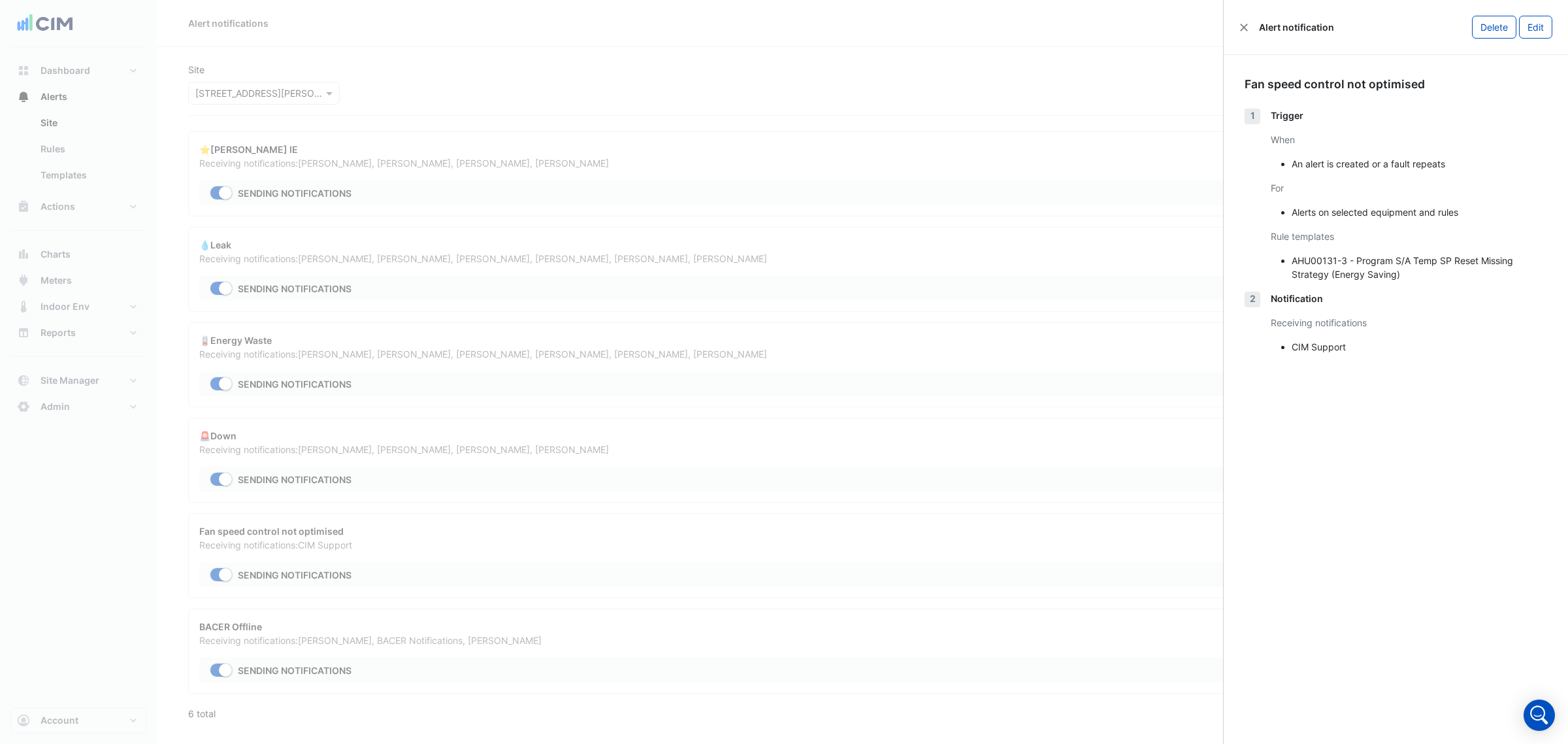
click at [1239, 26] on div "Alert notification" at bounding box center [1287, 27] width 94 height 14
click at [1243, 24] on button "Close" at bounding box center [1244, 27] width 9 height 9
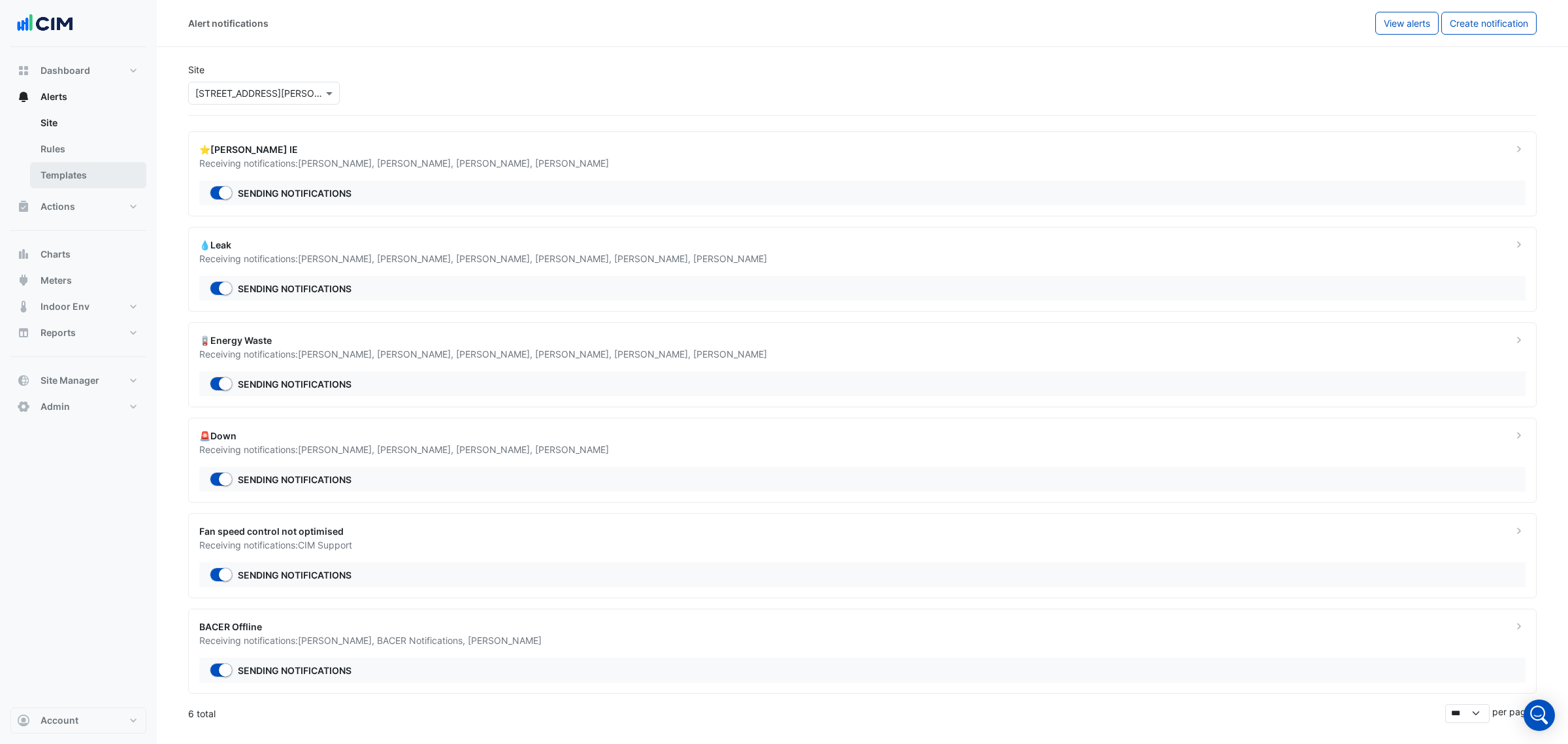
click at [66, 175] on link "Templates" at bounding box center [87, 175] width 116 height 26
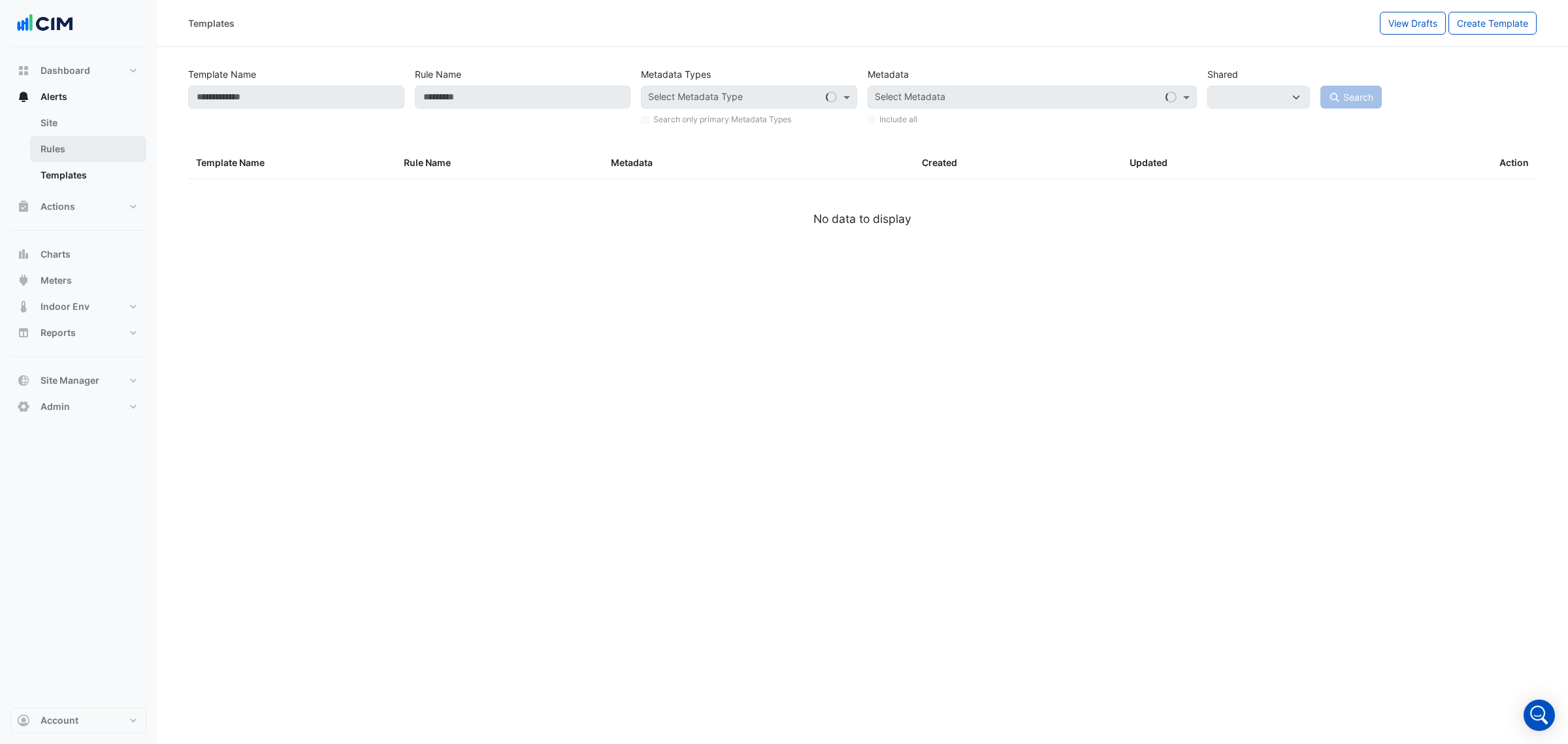
select select
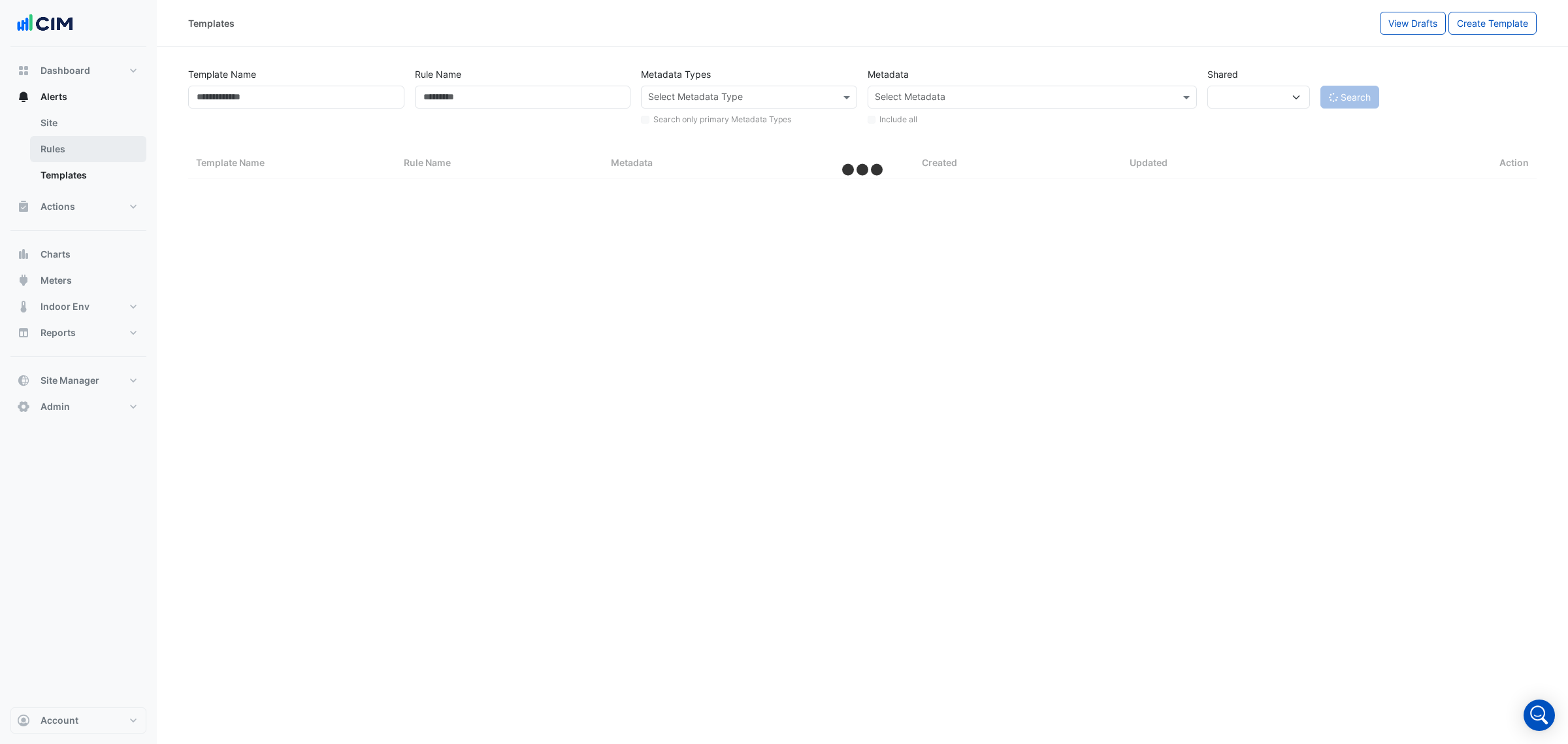
select select "***"
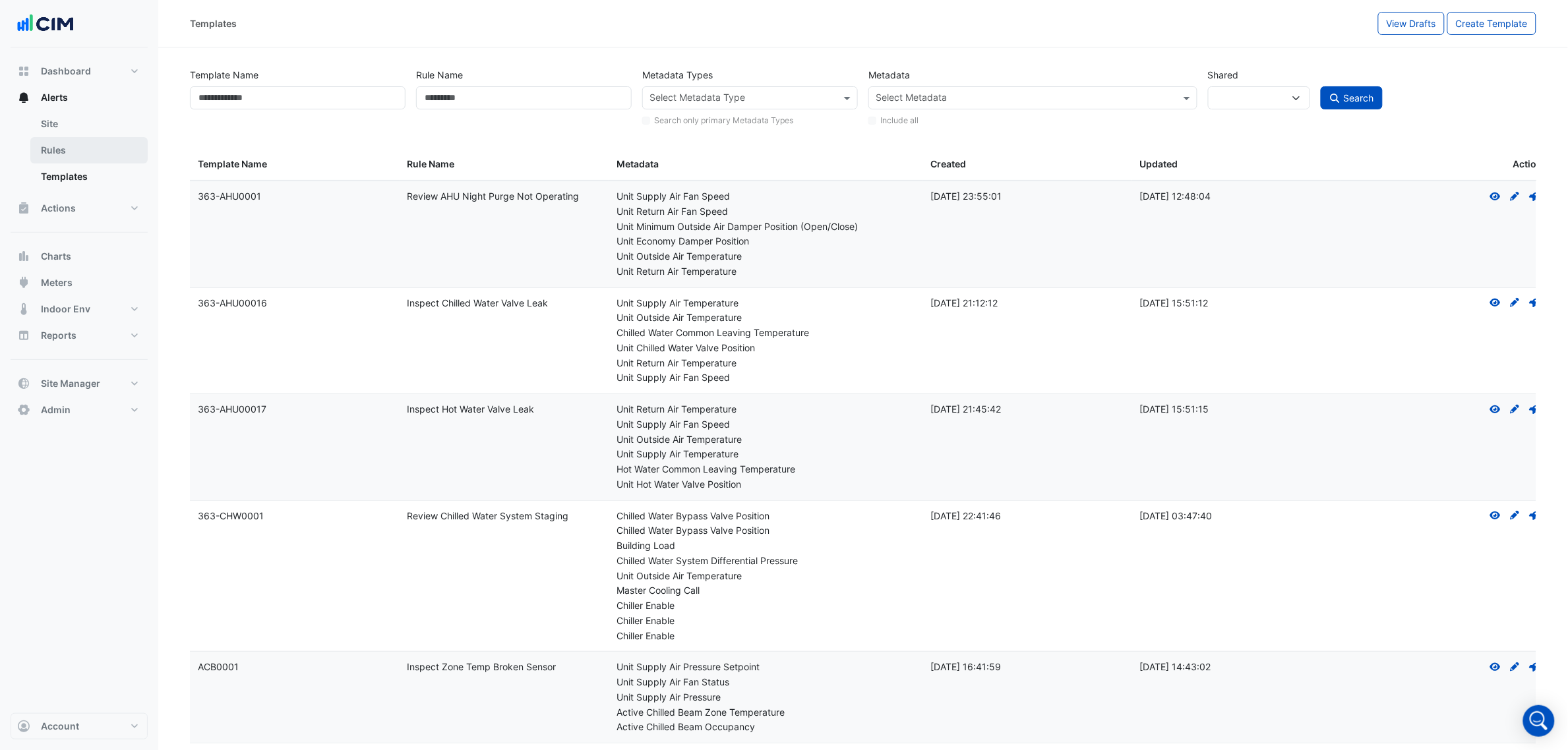
click at [81, 145] on link "Rules" at bounding box center [88, 151] width 117 height 26
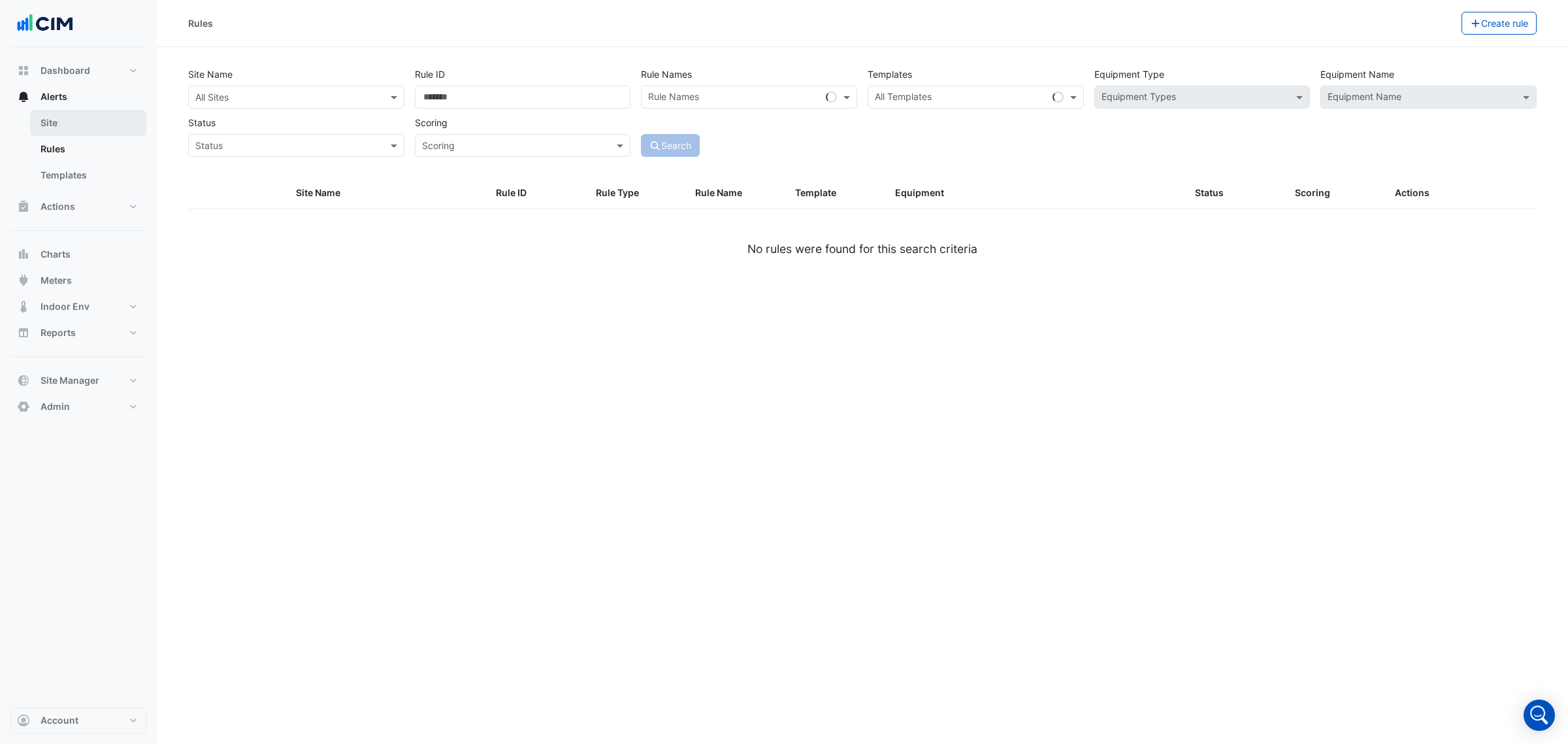
click at [92, 122] on link "Site" at bounding box center [87, 123] width 116 height 26
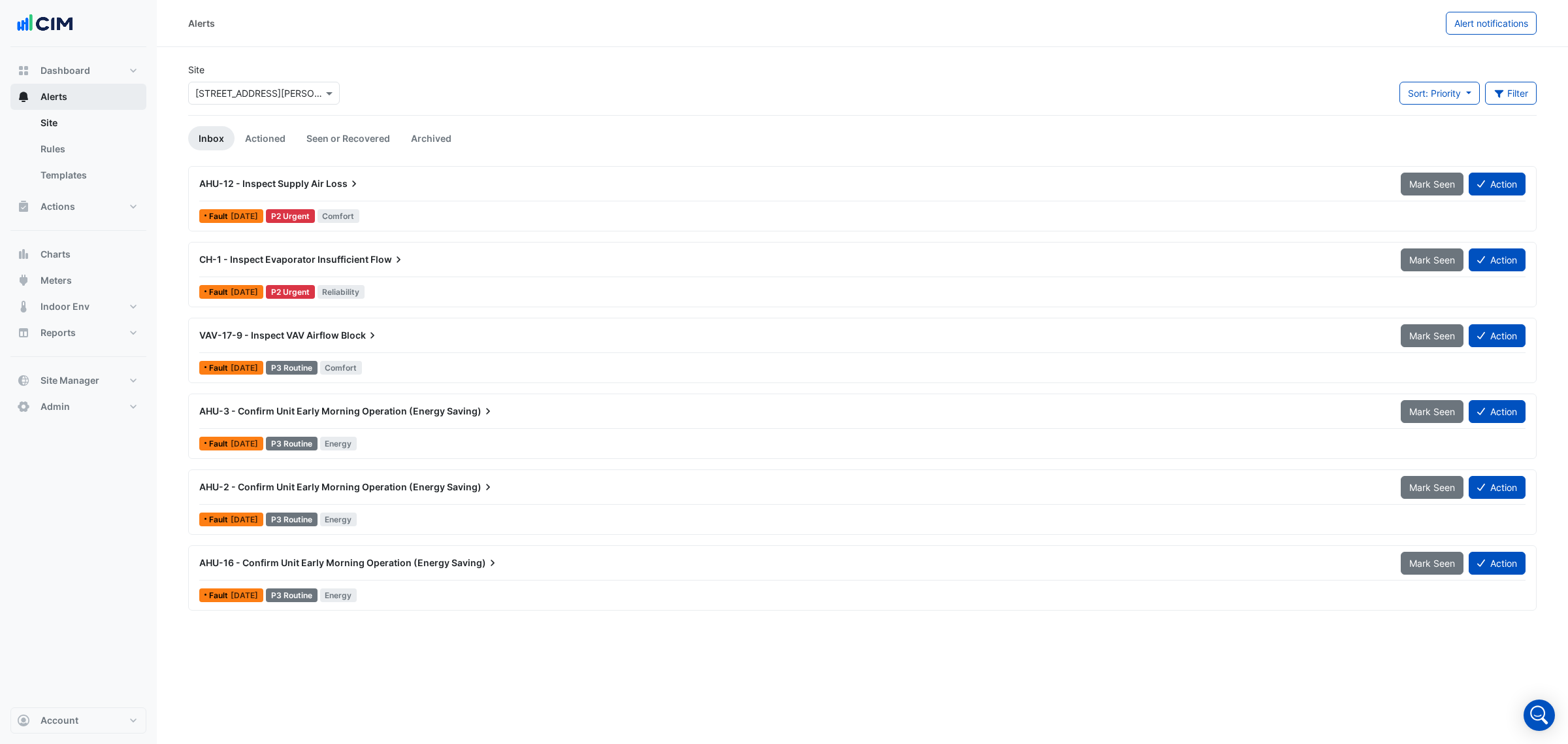
click at [92, 105] on button "Alerts" at bounding box center [79, 97] width 136 height 26
click at [1490, 21] on span "Alert notifications" at bounding box center [1491, 23] width 73 height 11
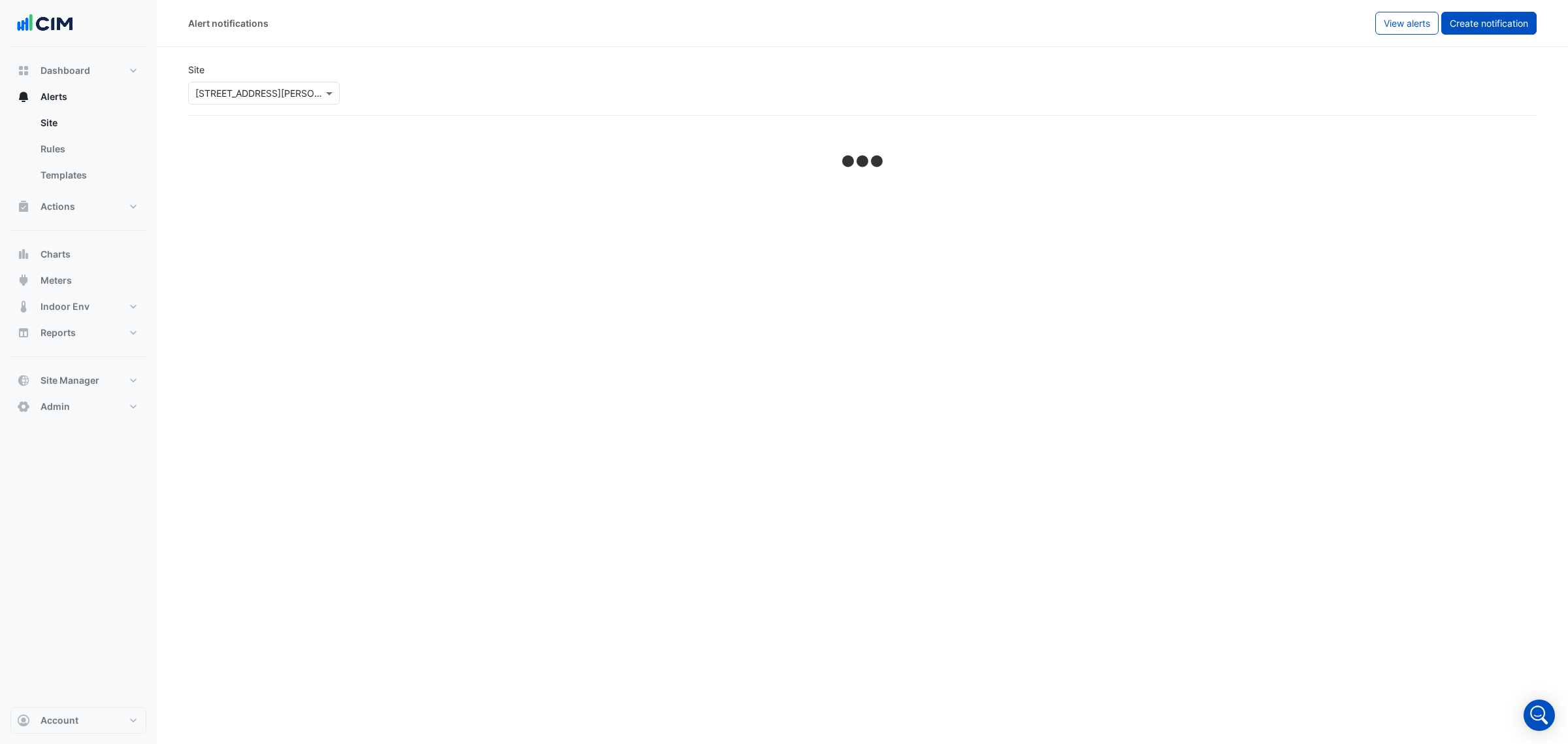
select select "******"
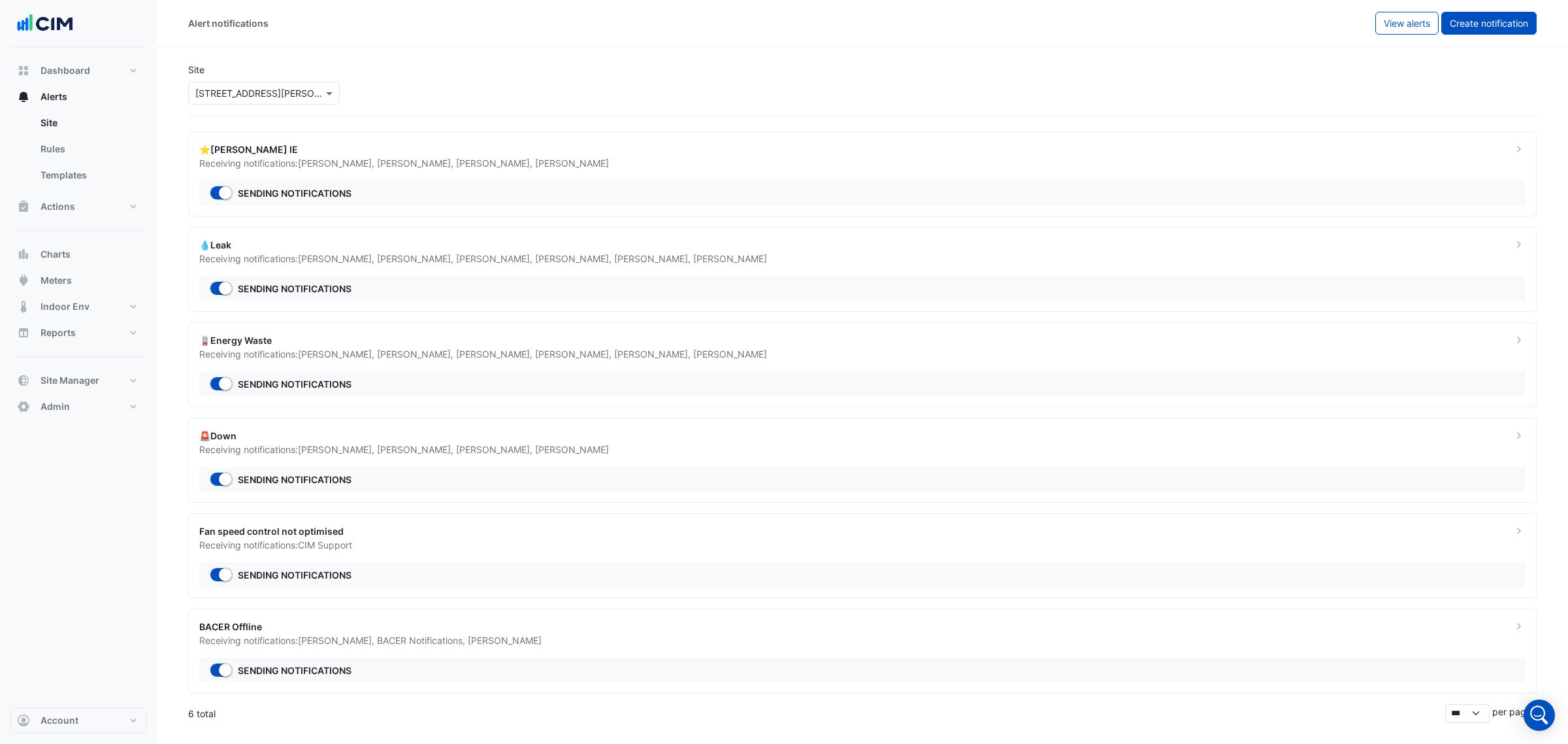
click at [1469, 19] on span "Create notification" at bounding box center [1489, 23] width 79 height 11
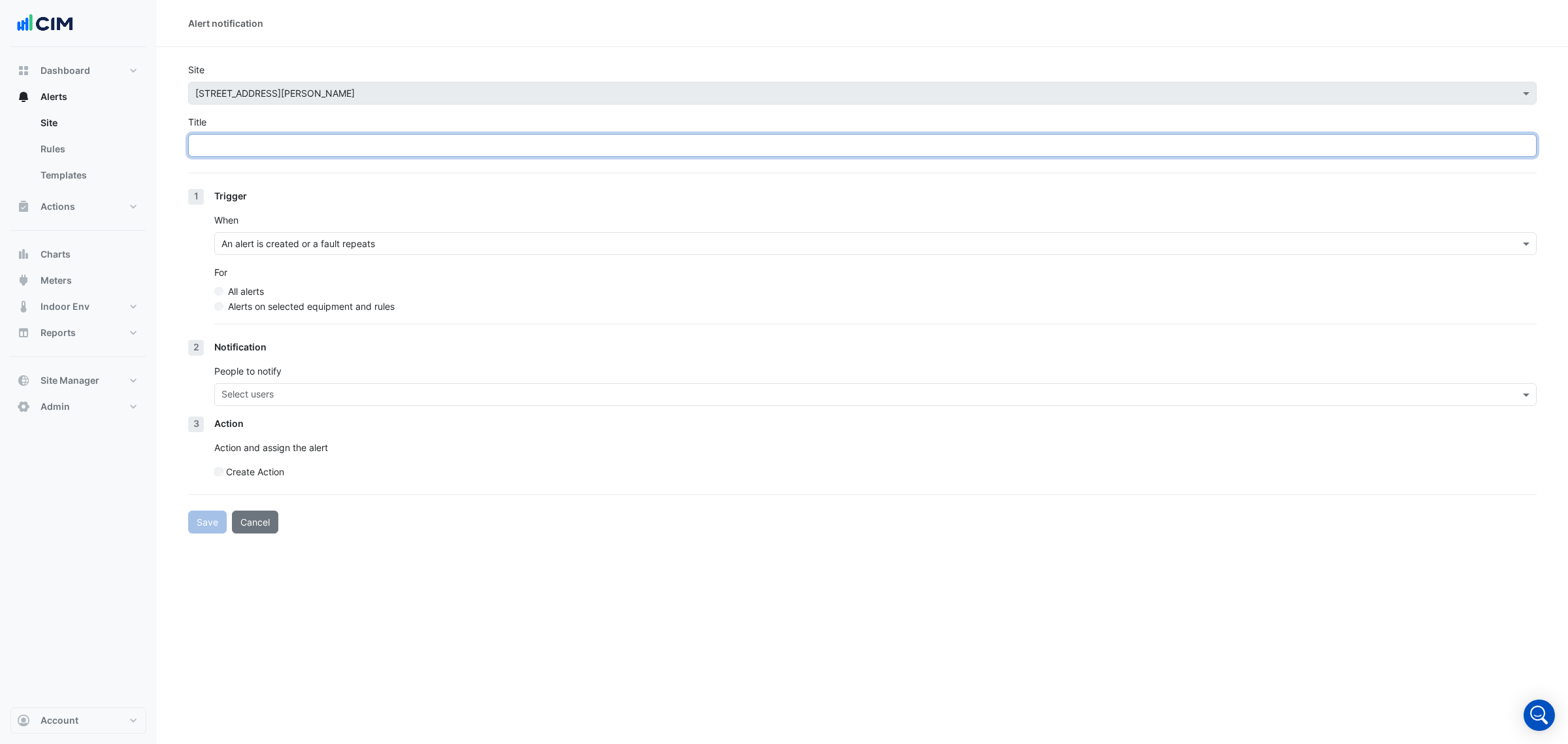
click at [265, 144] on input "Title" at bounding box center [862, 145] width 1349 height 23
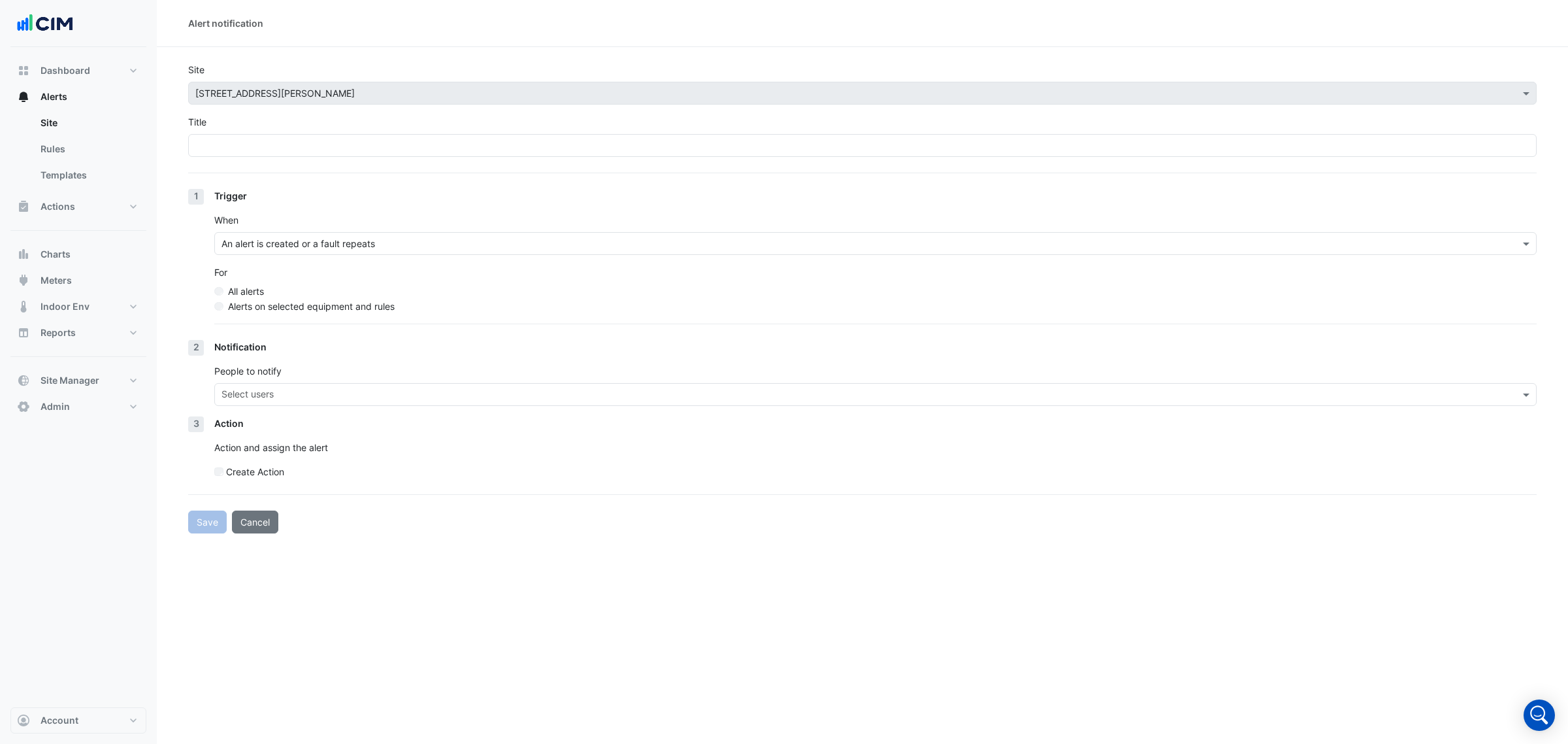
click at [291, 393] on div "People to notify Select users" at bounding box center [875, 385] width 1322 height 42
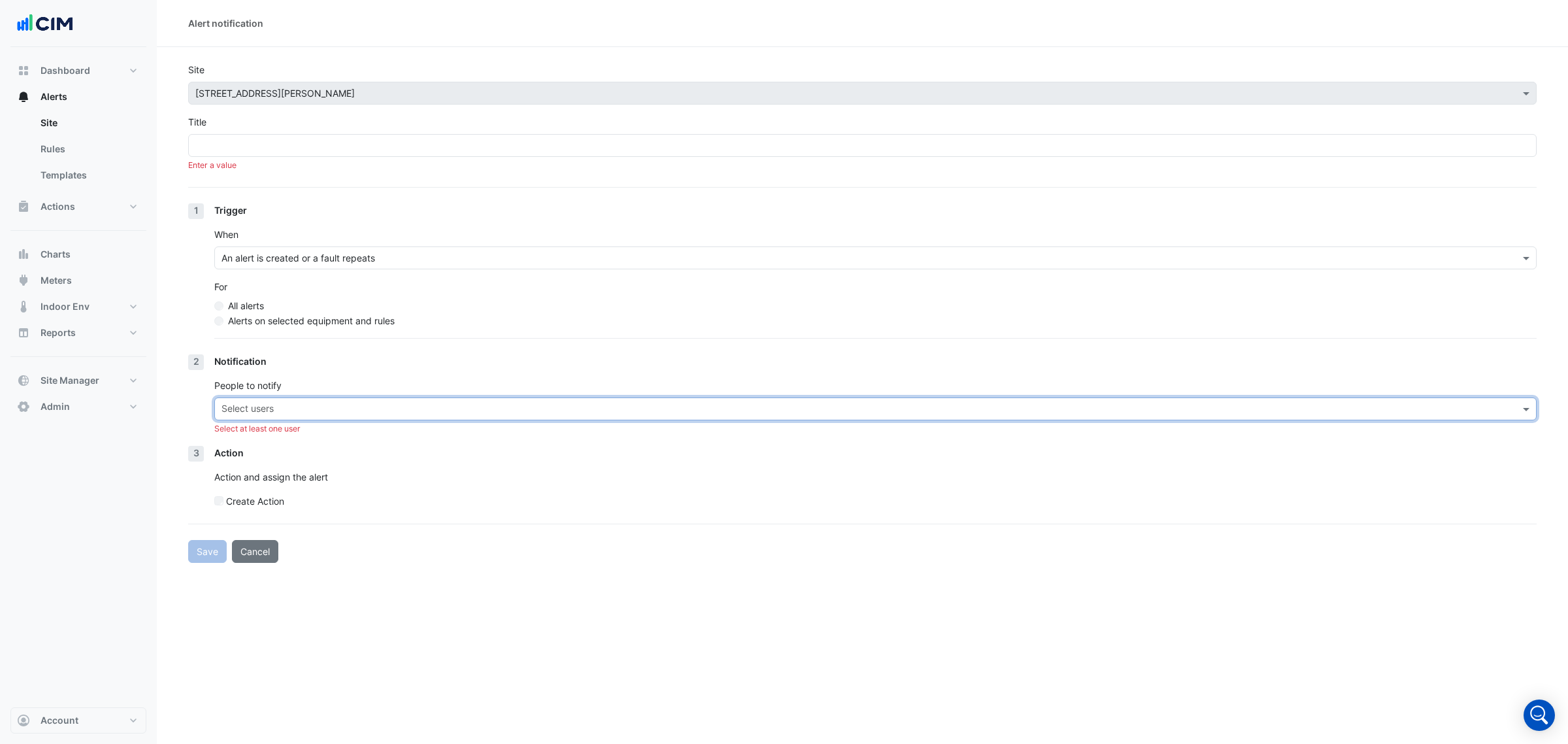
click at [285, 416] on input "text" at bounding box center [868, 410] width 1294 height 14
click at [558, 536] on form "Site × [STREET_ADDRESS][PERSON_NAME] Title Enter a value 1 Trigger When An aler…" at bounding box center [862, 313] width 1349 height 500
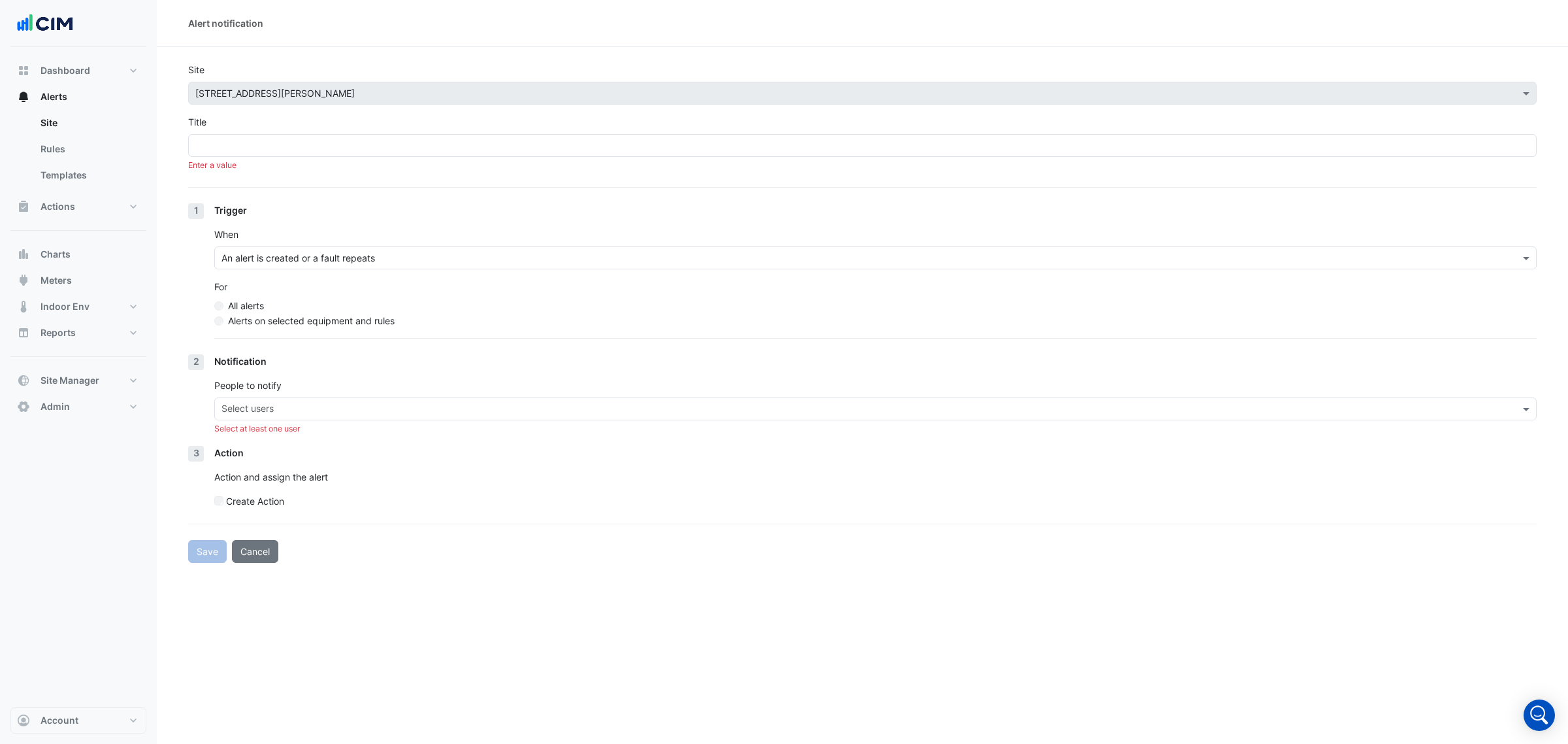
click at [219, 476] on p "Action and assign the alert" at bounding box center [875, 477] width 1322 height 14
click at [233, 478] on p "Action and assign the alert" at bounding box center [875, 477] width 1322 height 14
click at [213, 498] on div "3 Action Action and assign the alert Create Action [GEOGRAPHIC_DATA] Unassigned" at bounding box center [862, 508] width 1349 height 125
click at [244, 478] on p "Action and assign the alert" at bounding box center [875, 477] width 1322 height 14
click at [210, 478] on div "3 Action Action and assign the alert Create Action" at bounding box center [862, 482] width 1349 height 73
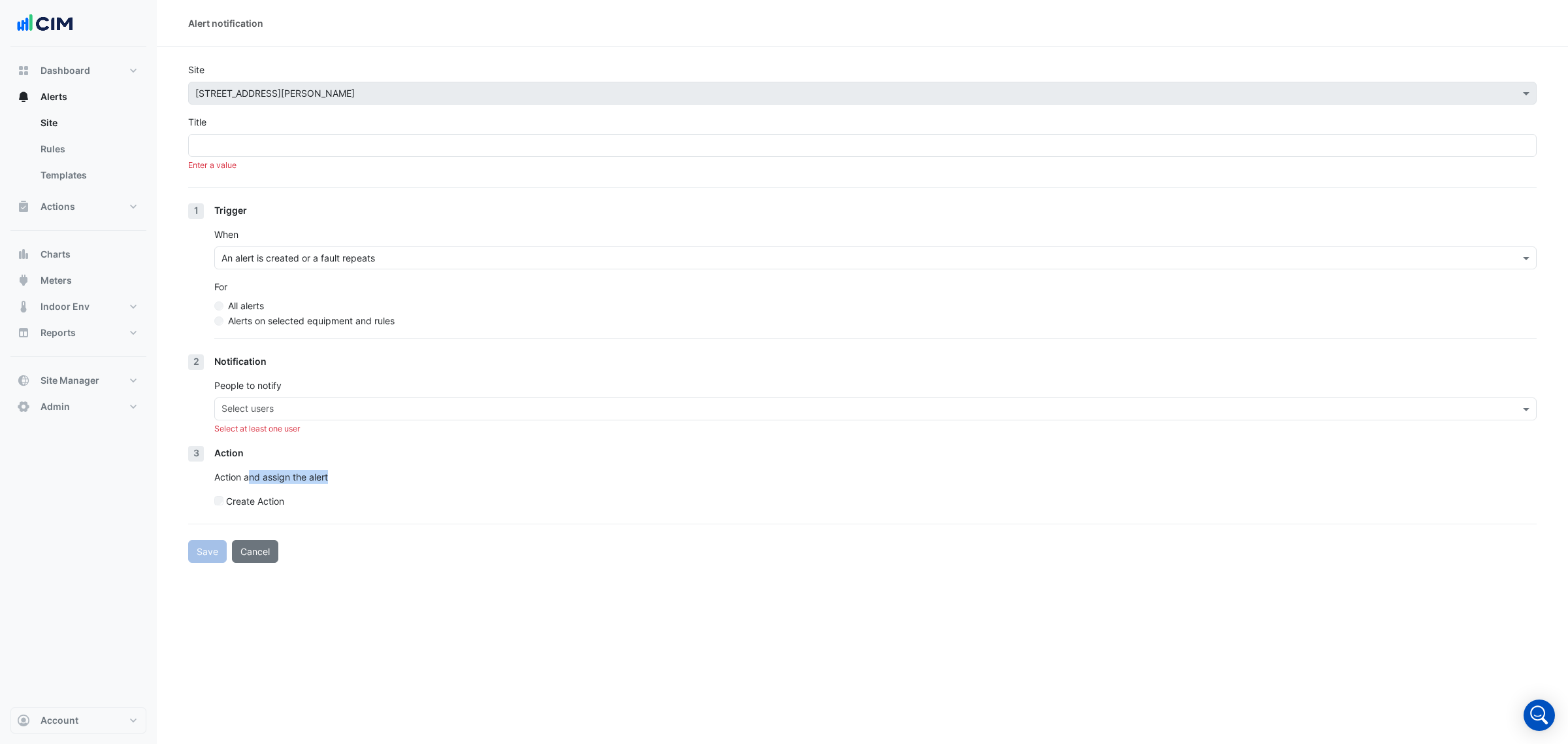
drag, startPoint x: 260, startPoint y: 478, endPoint x: 392, endPoint y: 479, distance: 132.0
click at [392, 479] on p "Action and assign the alert" at bounding box center [875, 477] width 1322 height 14
click at [73, 73] on span "Dashboard" at bounding box center [65, 70] width 50 height 13
select select "***"
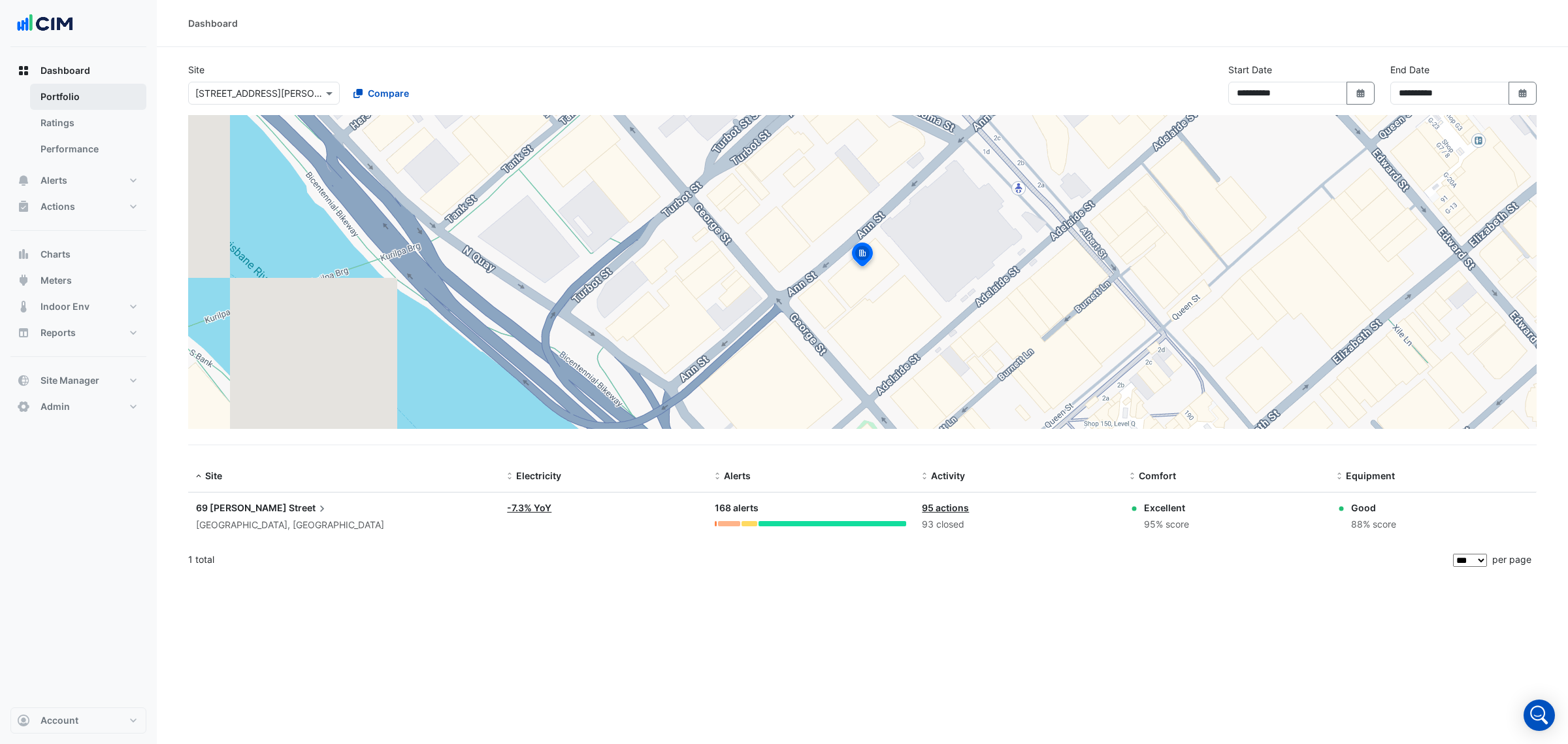
click at [69, 92] on link "Portfolio" at bounding box center [87, 97] width 116 height 26
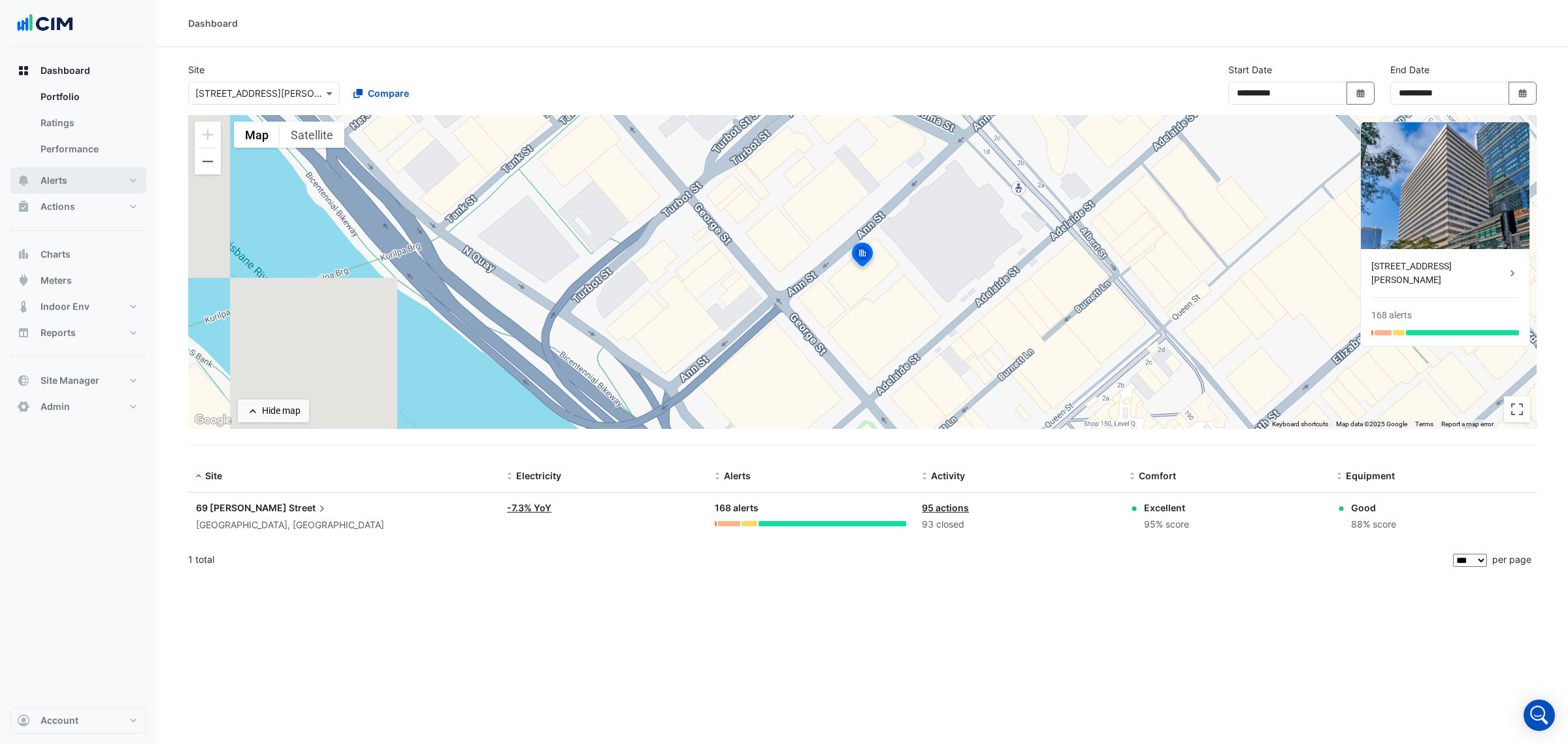
click at [100, 180] on button "Alerts" at bounding box center [79, 180] width 136 height 26
